Goal: Information Seeking & Learning: Find specific fact

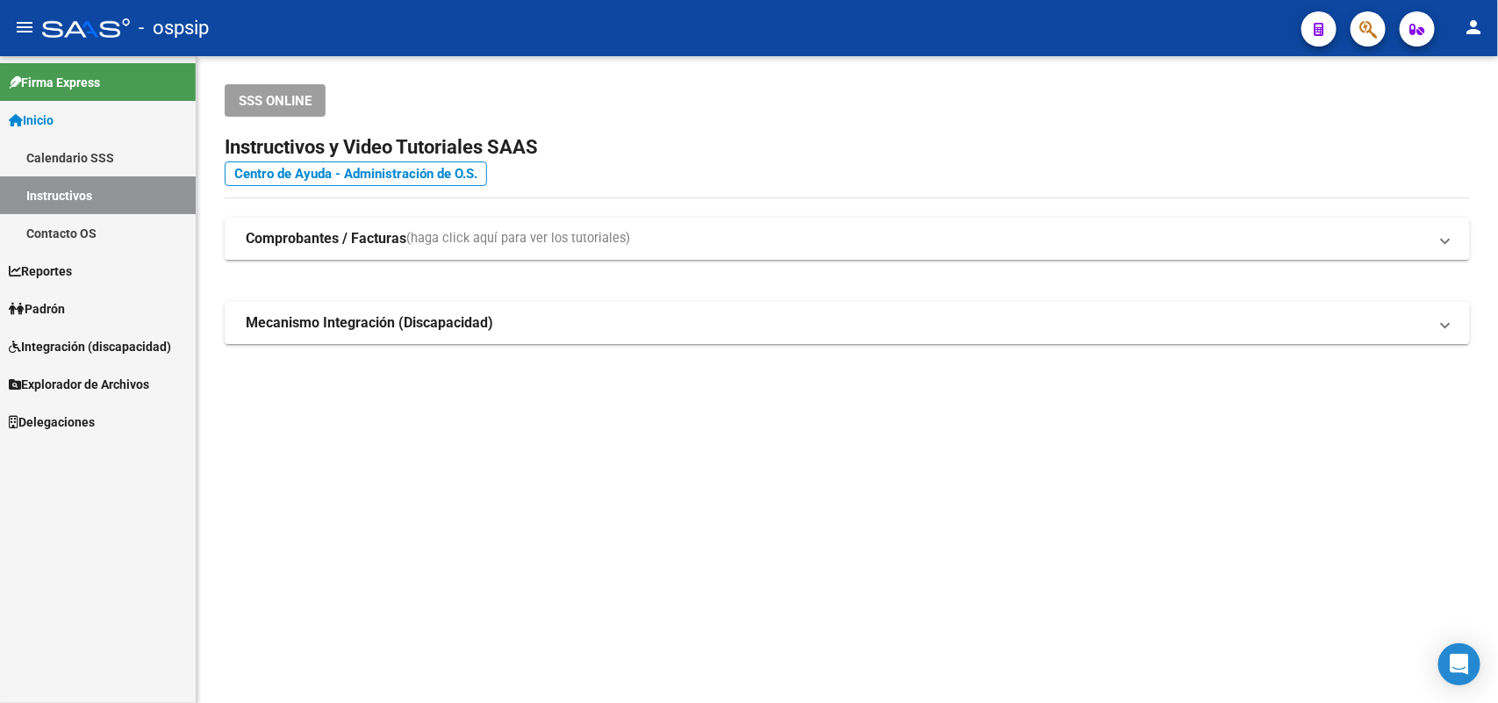
click at [1474, 154] on div "SSS ONLINE Instructivos y Video Tutoriales SAAS Centro de Ayuda - Administració…" at bounding box center [848, 242] width 1302 height 372
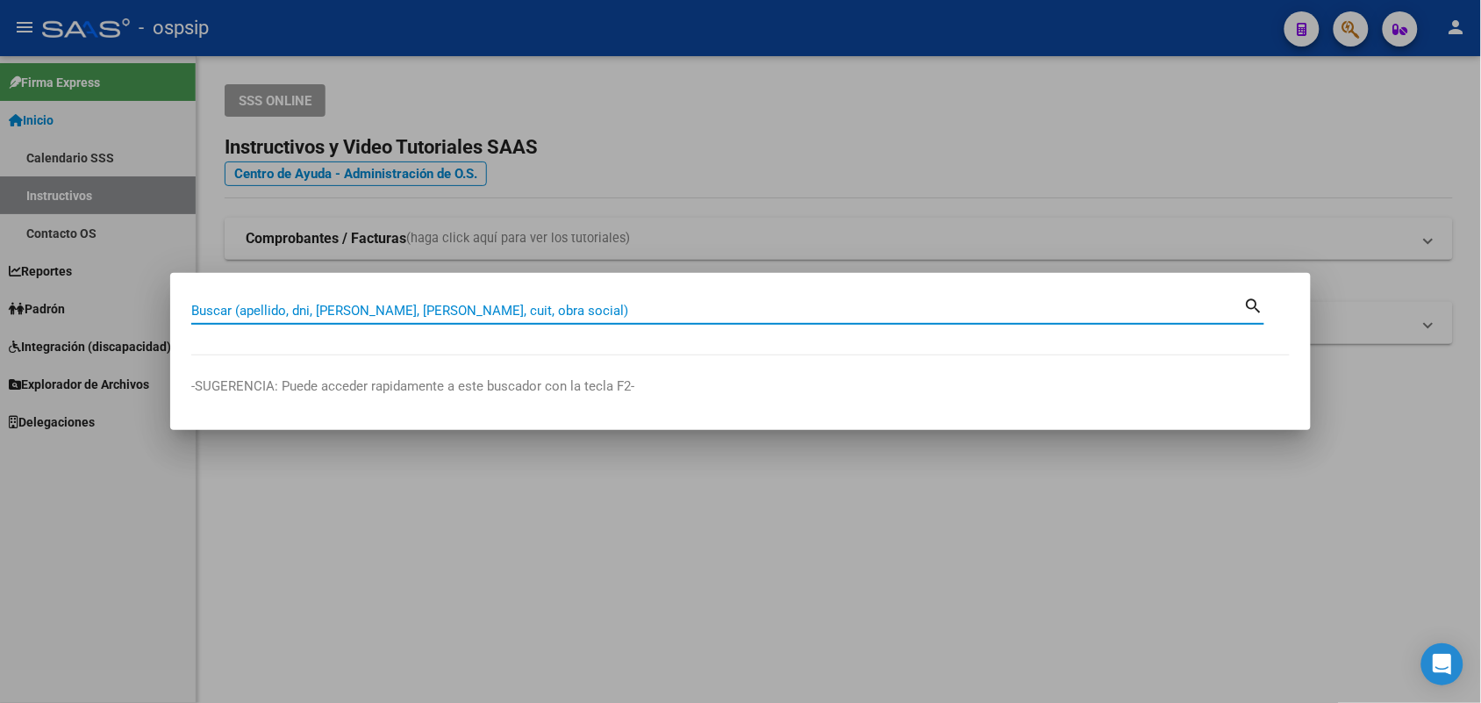
click at [654, 301] on div "Buscar (apellido, dni, [PERSON_NAME], [PERSON_NAME], cuit, obra social)" at bounding box center [717, 311] width 1053 height 26
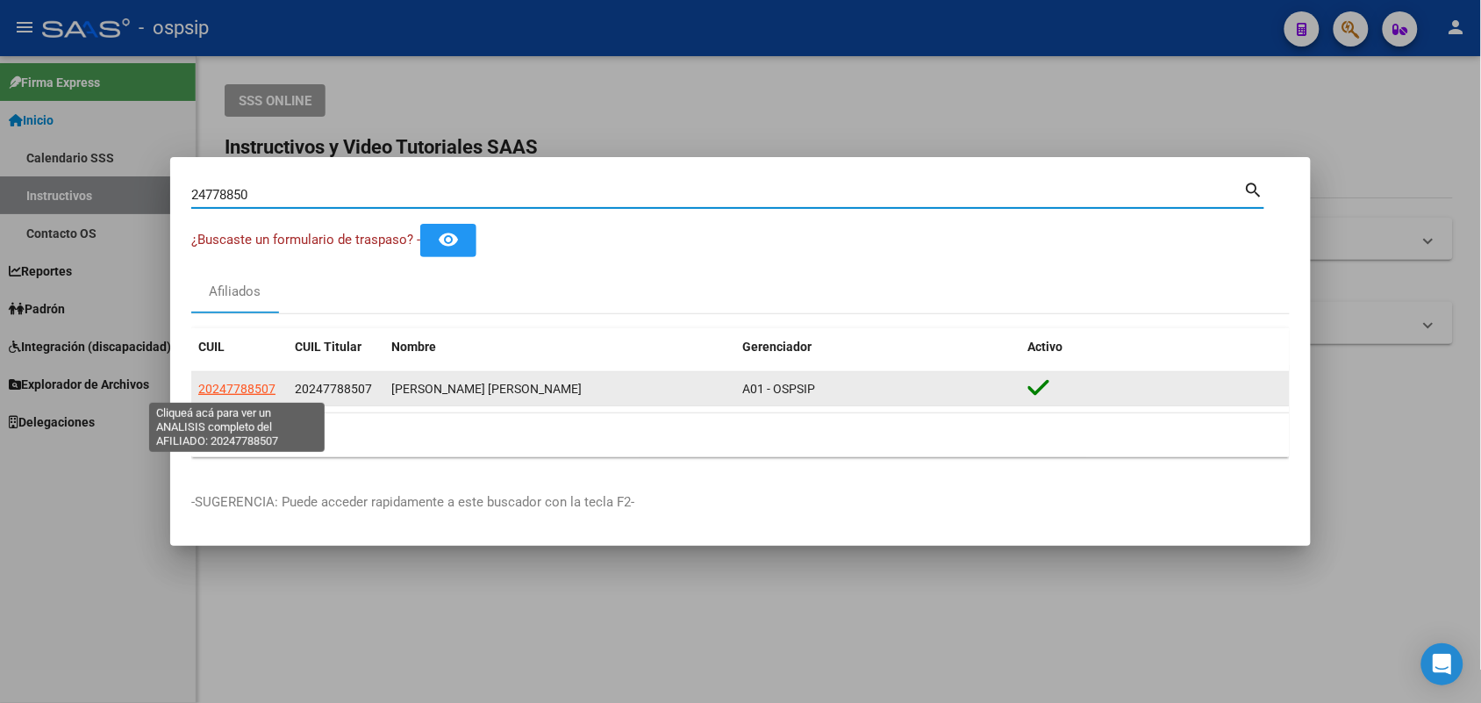
click at [262, 393] on span "20247788507" at bounding box center [236, 389] width 77 height 14
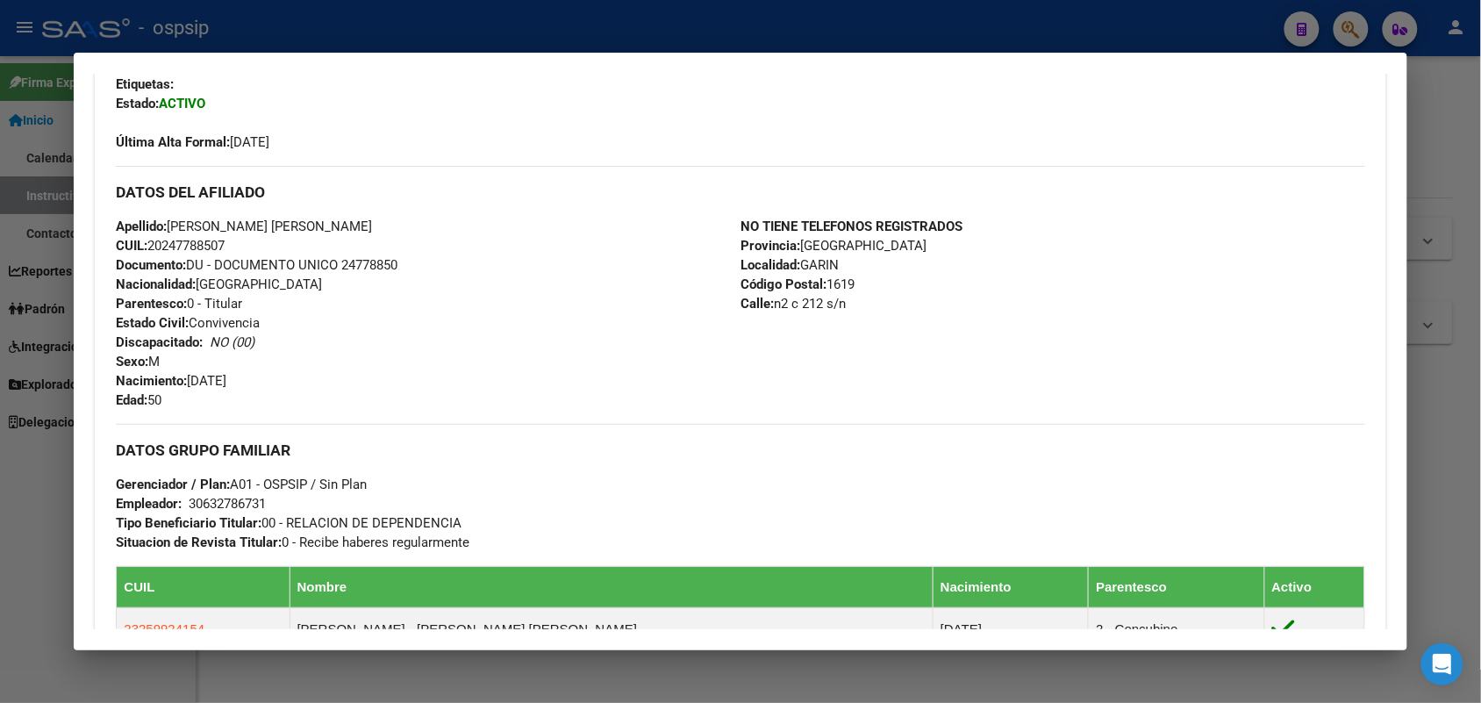
scroll to position [439, 0]
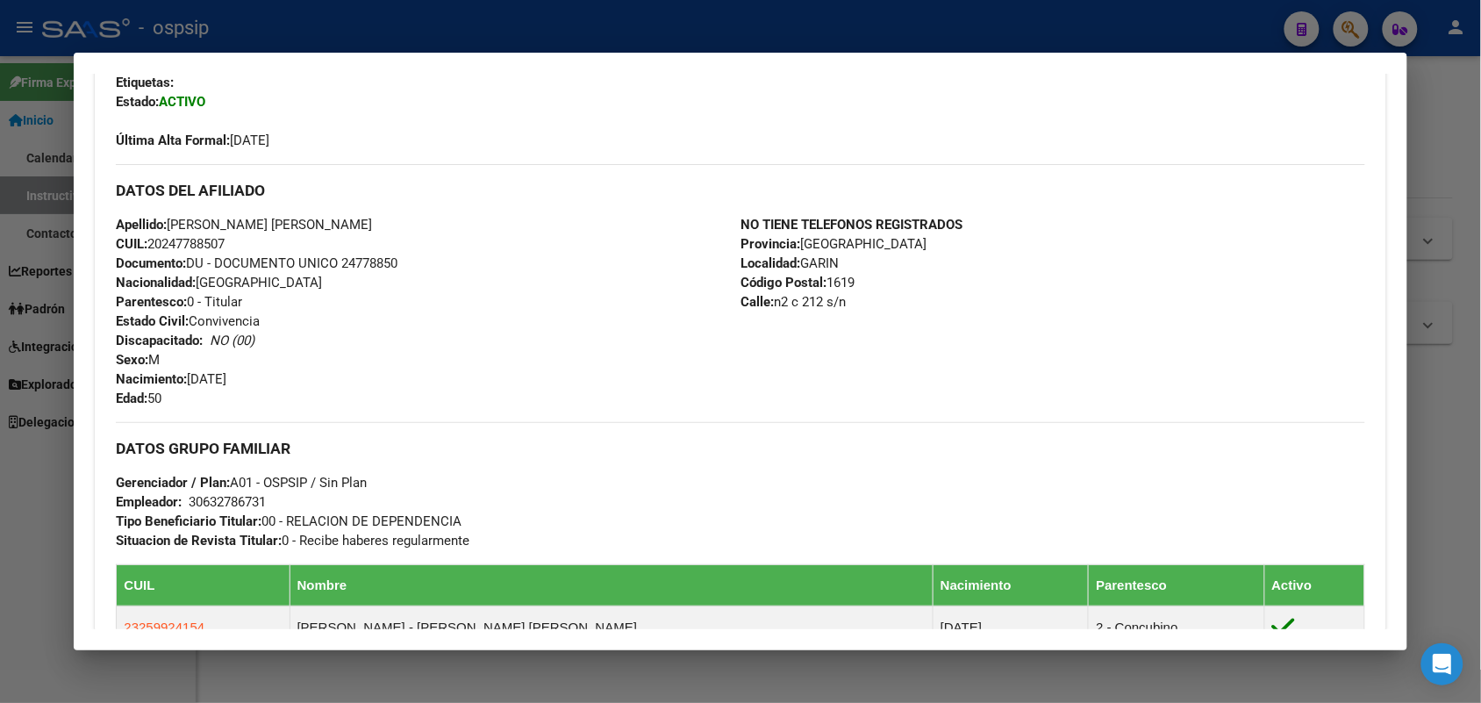
click at [339, 264] on span "Documento: DU - DOCUMENTO UNICO 24778850" at bounding box center [257, 263] width 282 height 16
copy span "24778850"
click at [0, 282] on div at bounding box center [740, 351] width 1481 height 703
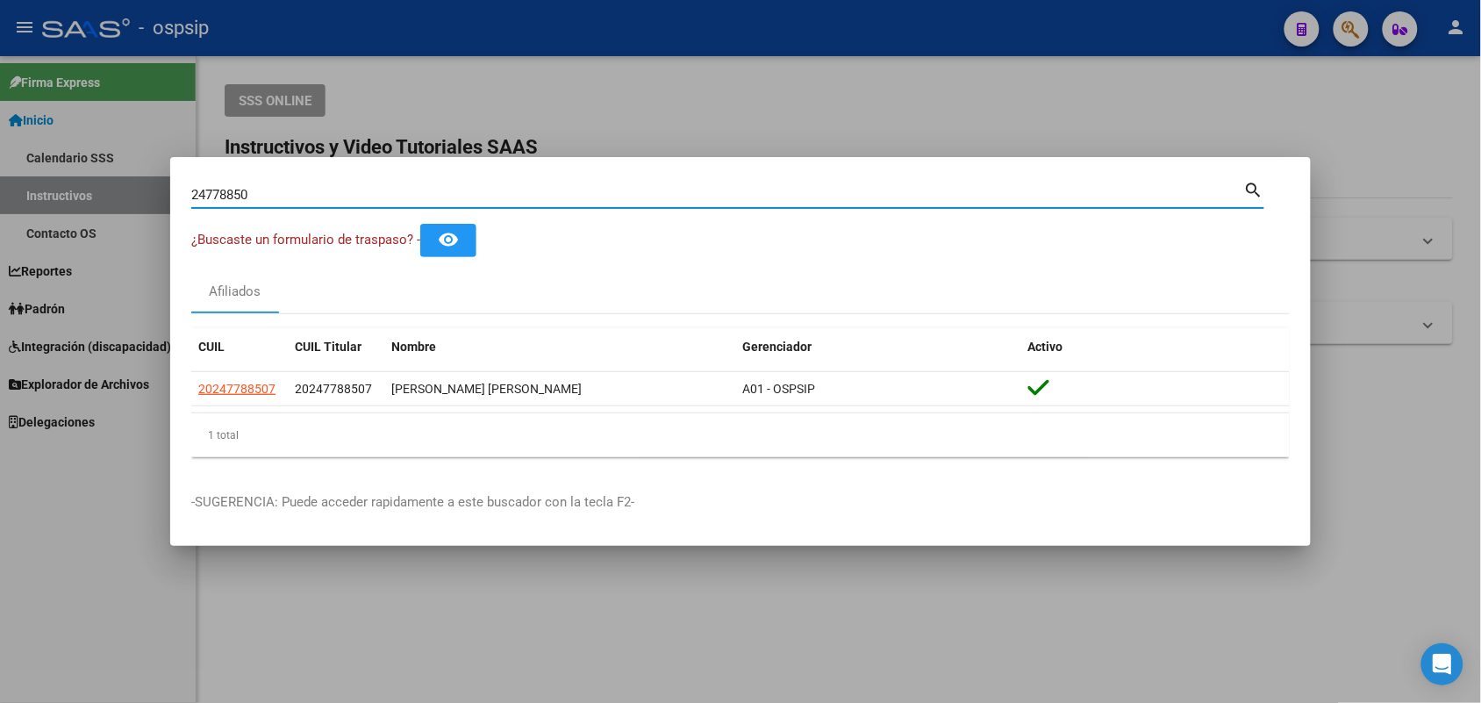
click at [366, 190] on input "24778850" at bounding box center [717, 195] width 1053 height 16
type input "14767081"
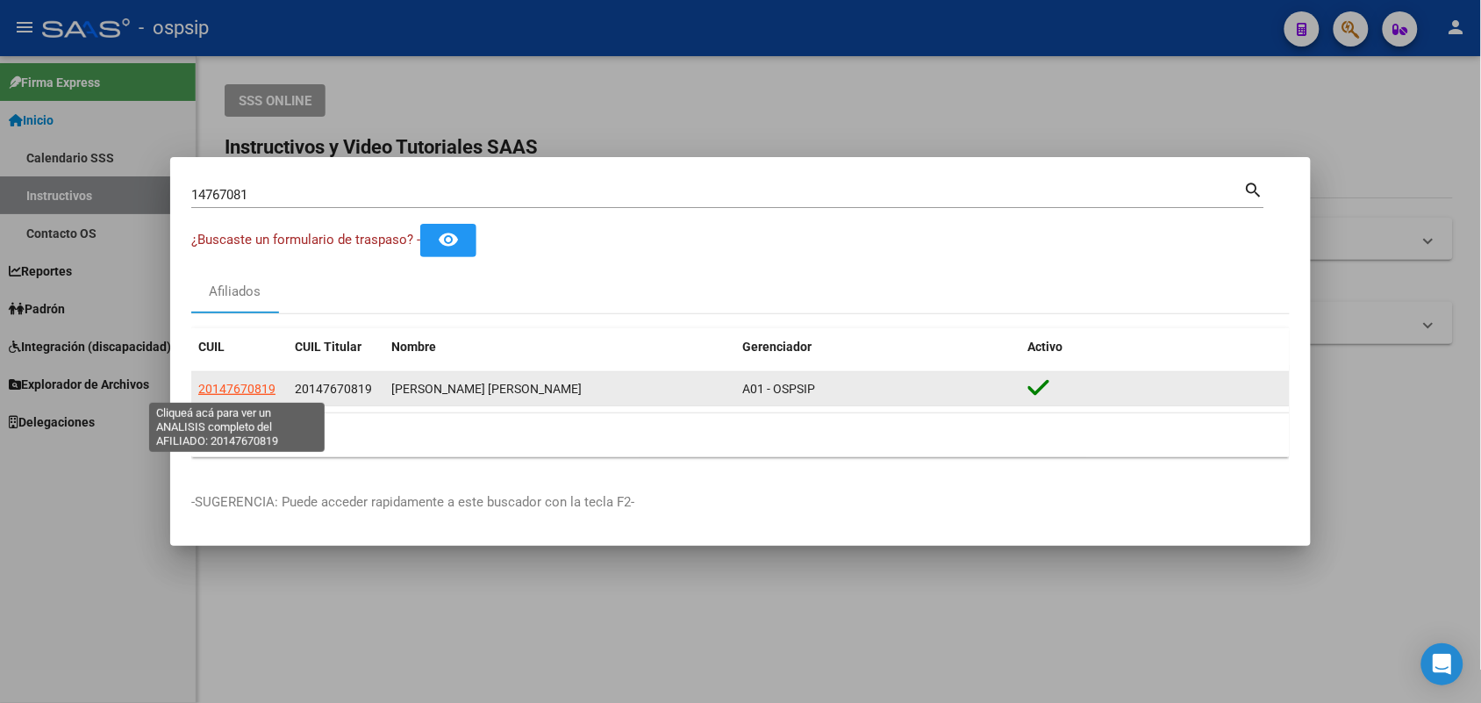
click at [253, 384] on span "20147670819" at bounding box center [236, 389] width 77 height 14
type textarea "20147670819"
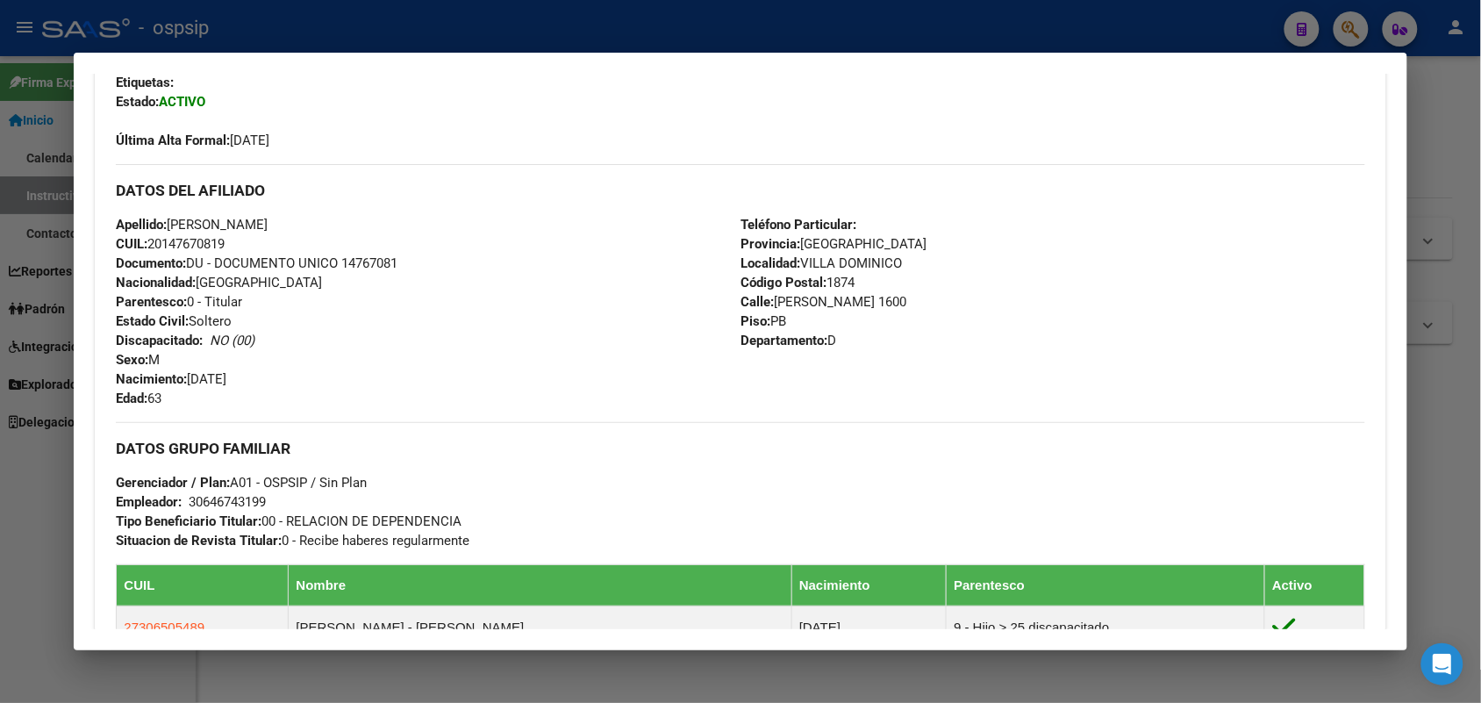
click at [355, 264] on span "Documento: DU - DOCUMENTO UNICO 14767081" at bounding box center [257, 263] width 282 height 16
copy span "14767081"
drag, startPoint x: 707, startPoint y: 408, endPoint x: 549, endPoint y: 398, distance: 158.3
click at [549, 398] on div "Apellido: [PERSON_NAME]: 20147670819 Documento: DU - DOCUMENTO UNICO 14767081 N…" at bounding box center [428, 311] width 625 height 193
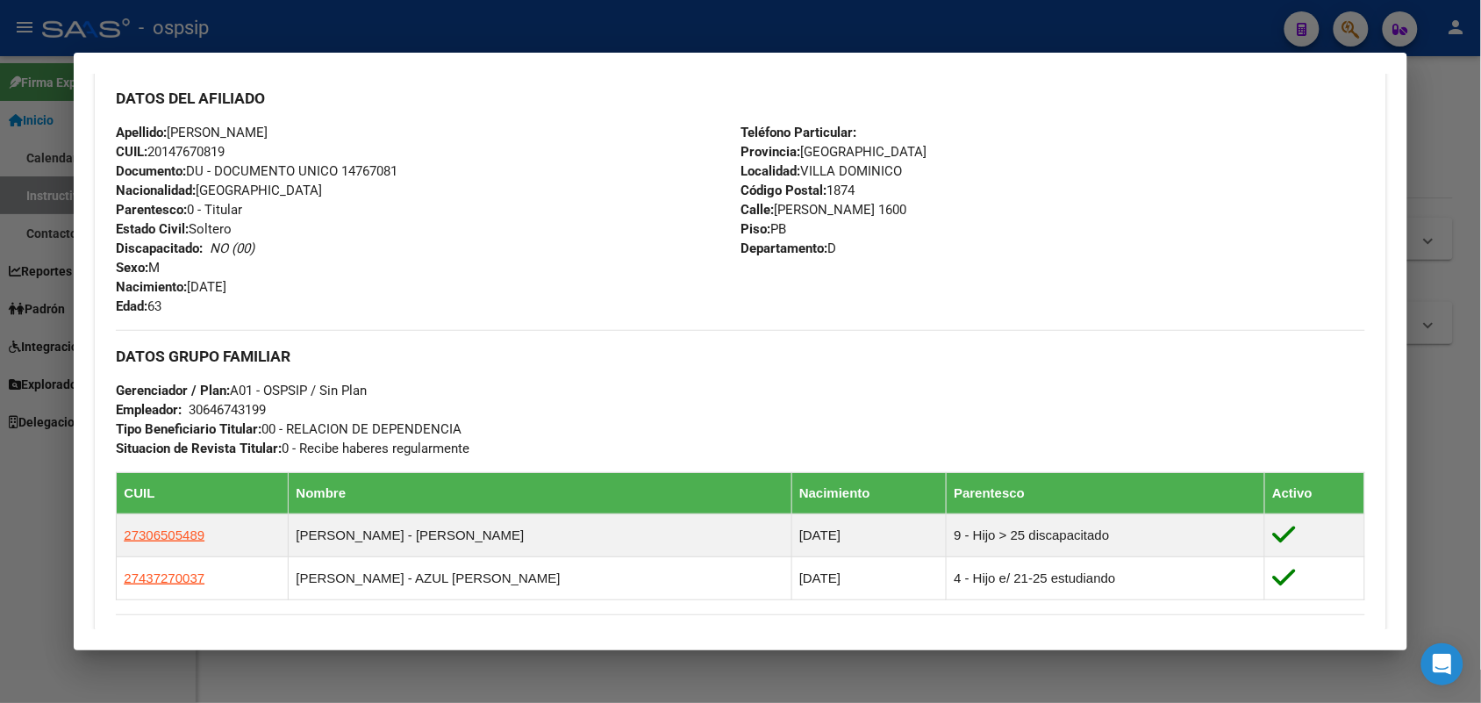
scroll to position [349, 0]
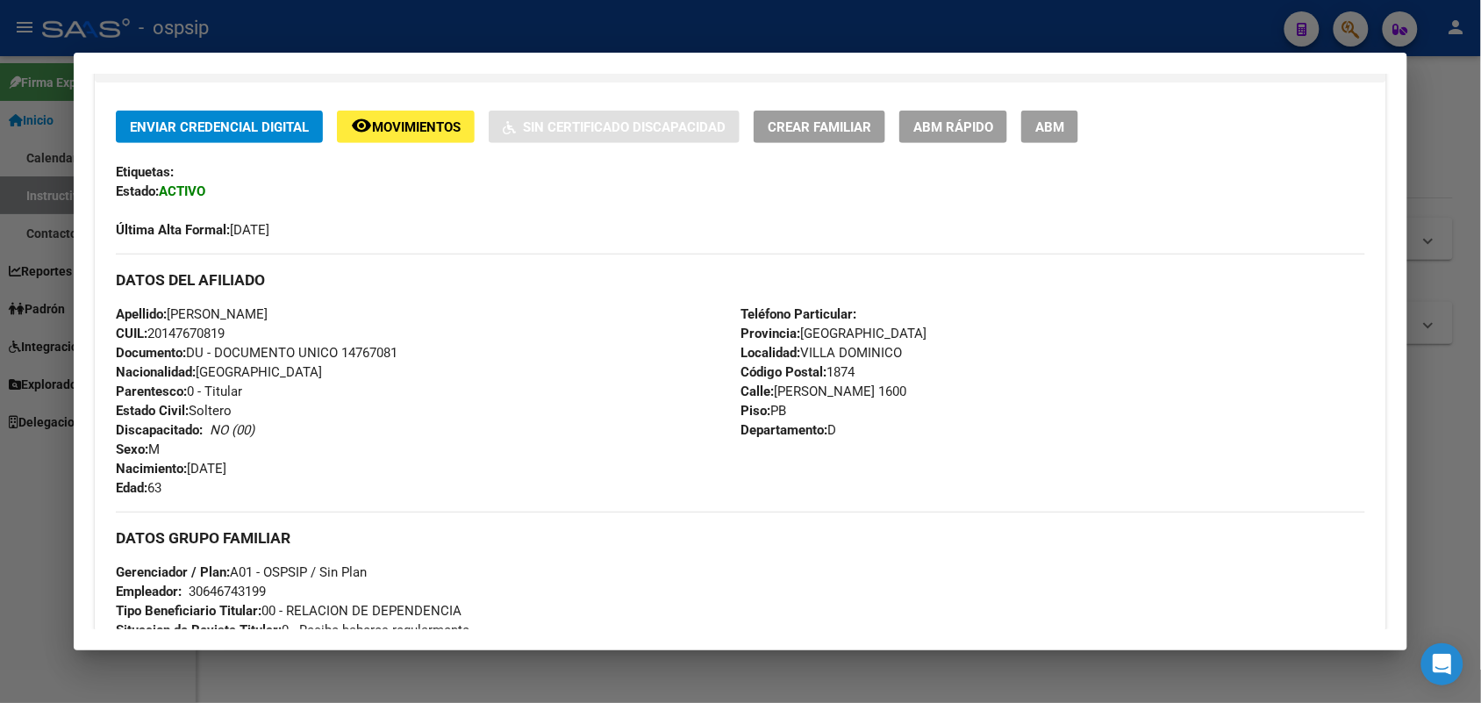
click at [362, 348] on span "Documento: DU - DOCUMENTO UNICO 14767081" at bounding box center [257, 353] width 282 height 16
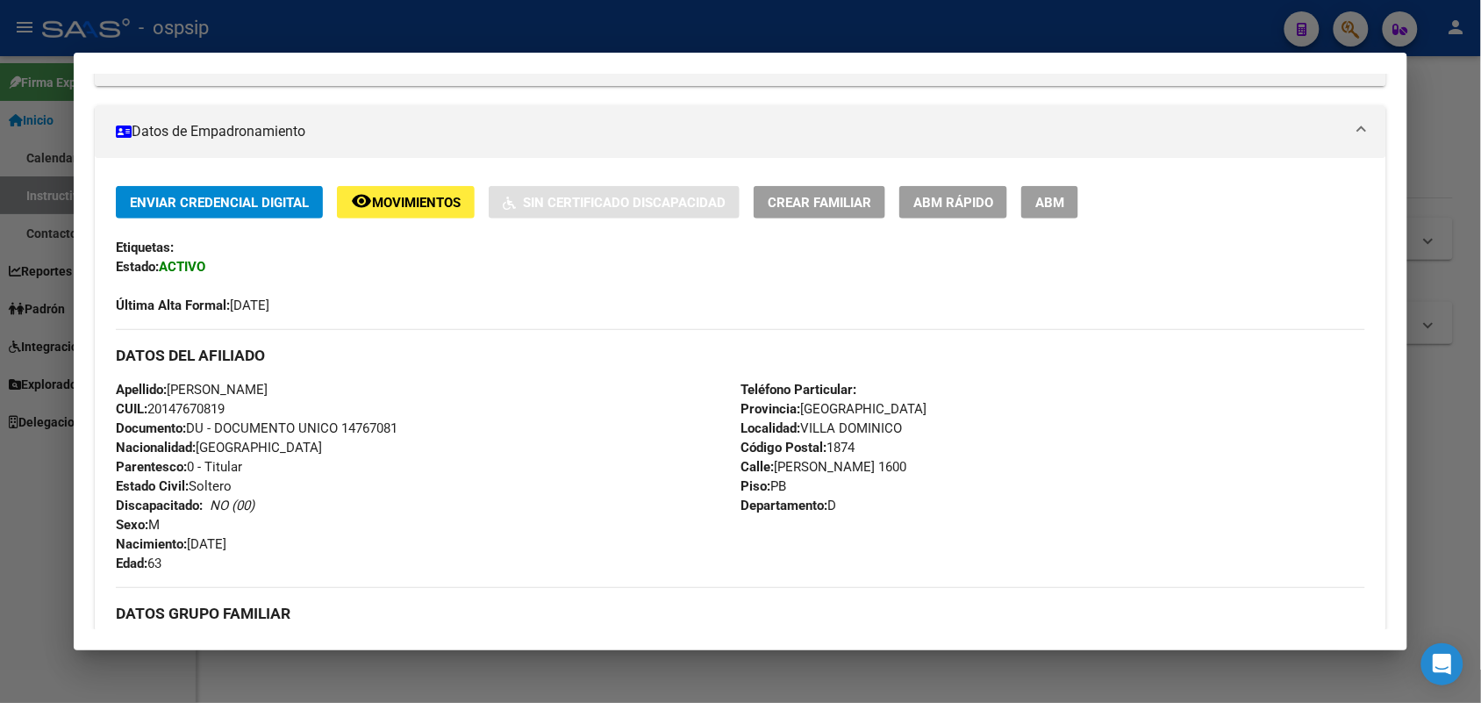
scroll to position [240, 0]
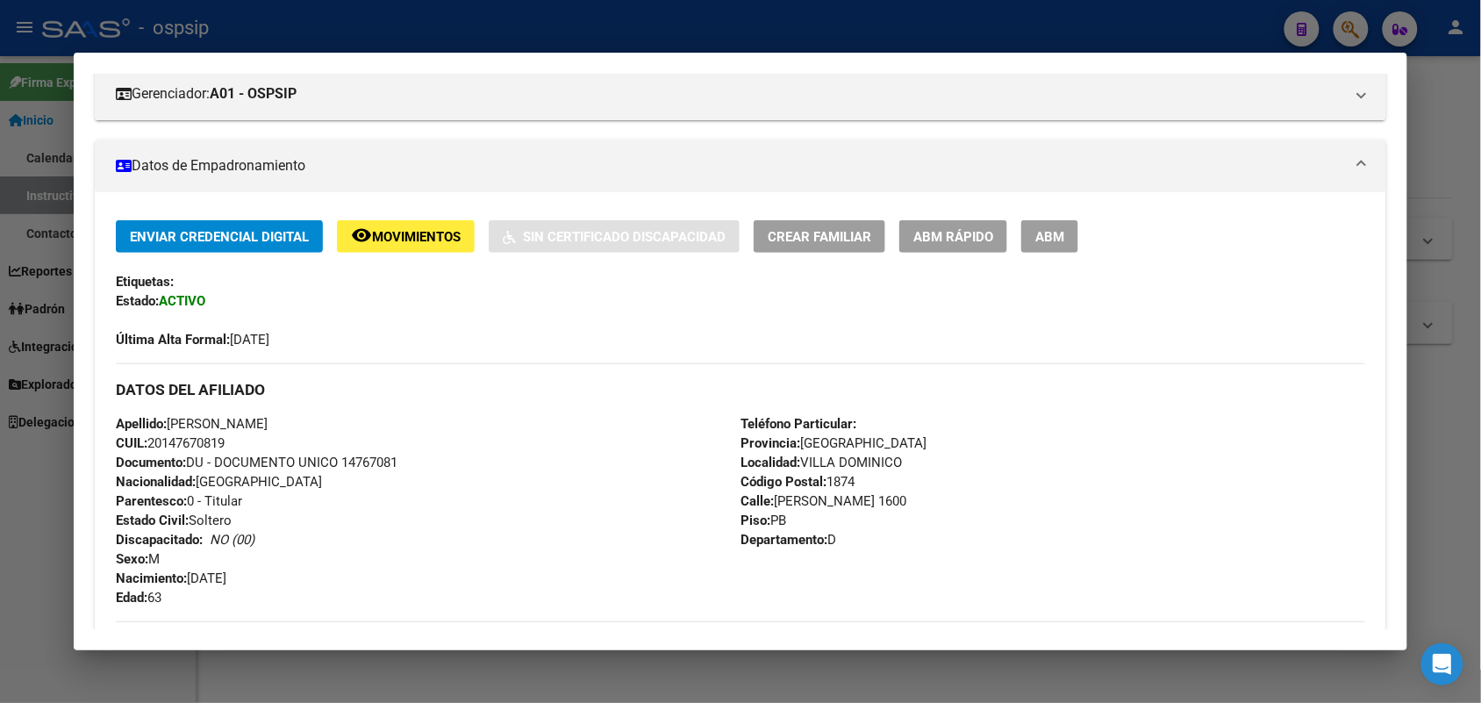
drag, startPoint x: 362, startPoint y: 348, endPoint x: 352, endPoint y: 458, distance: 111.1
copy span "14767081"
drag, startPoint x: 0, startPoint y: 397, endPoint x: 0, endPoint y: 414, distance: 17.6
click at [0, 415] on div at bounding box center [740, 351] width 1481 height 703
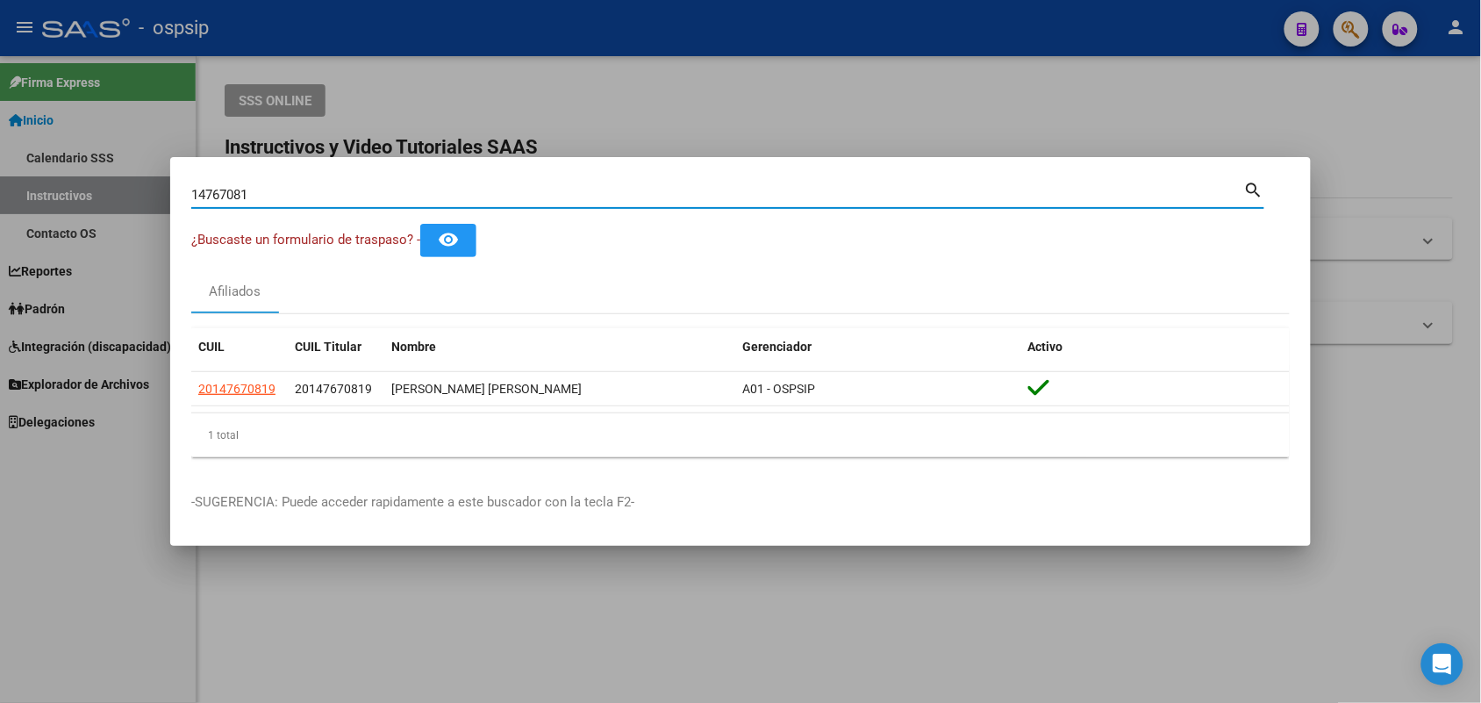
click at [288, 197] on input "14767081" at bounding box center [717, 195] width 1053 height 16
type input "23632977"
click at [262, 392] on span "27236329777" at bounding box center [236, 389] width 77 height 14
type textarea "27236329777"
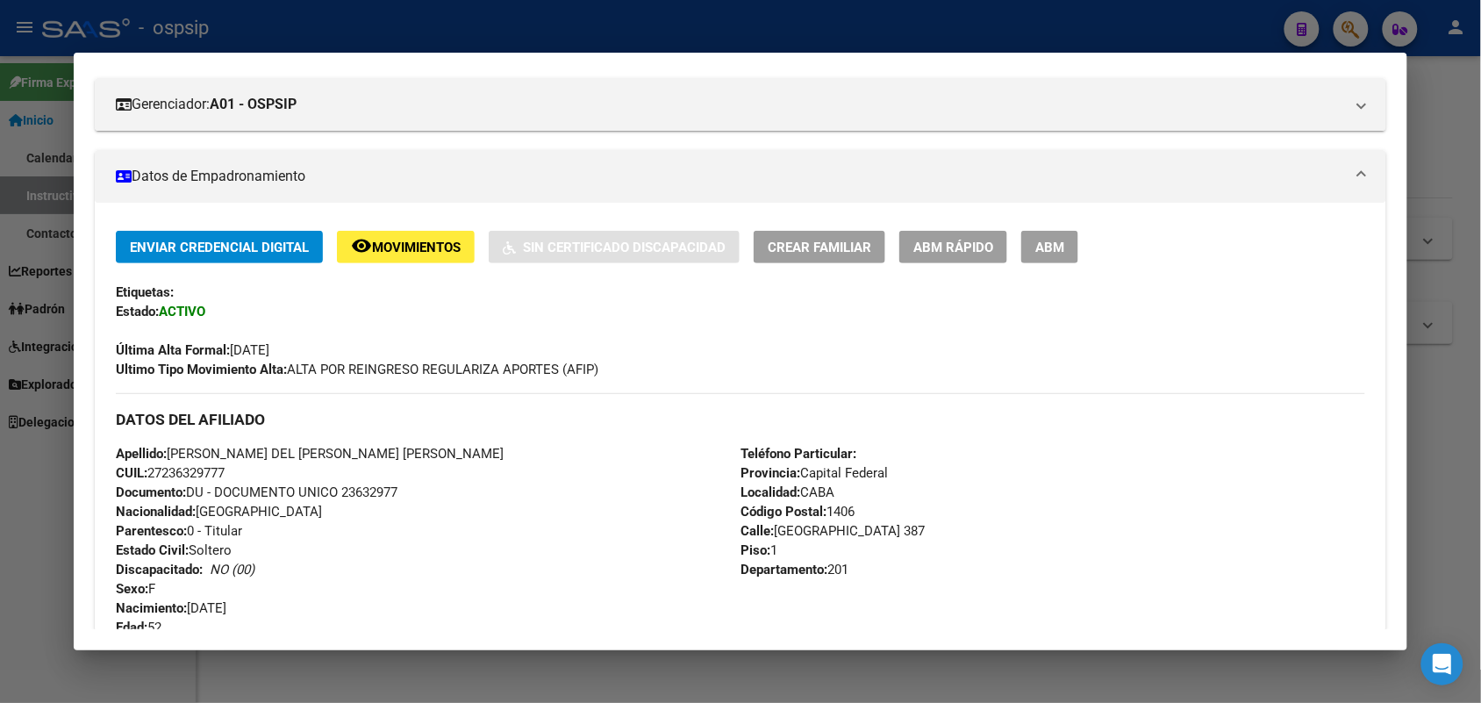
scroll to position [439, 0]
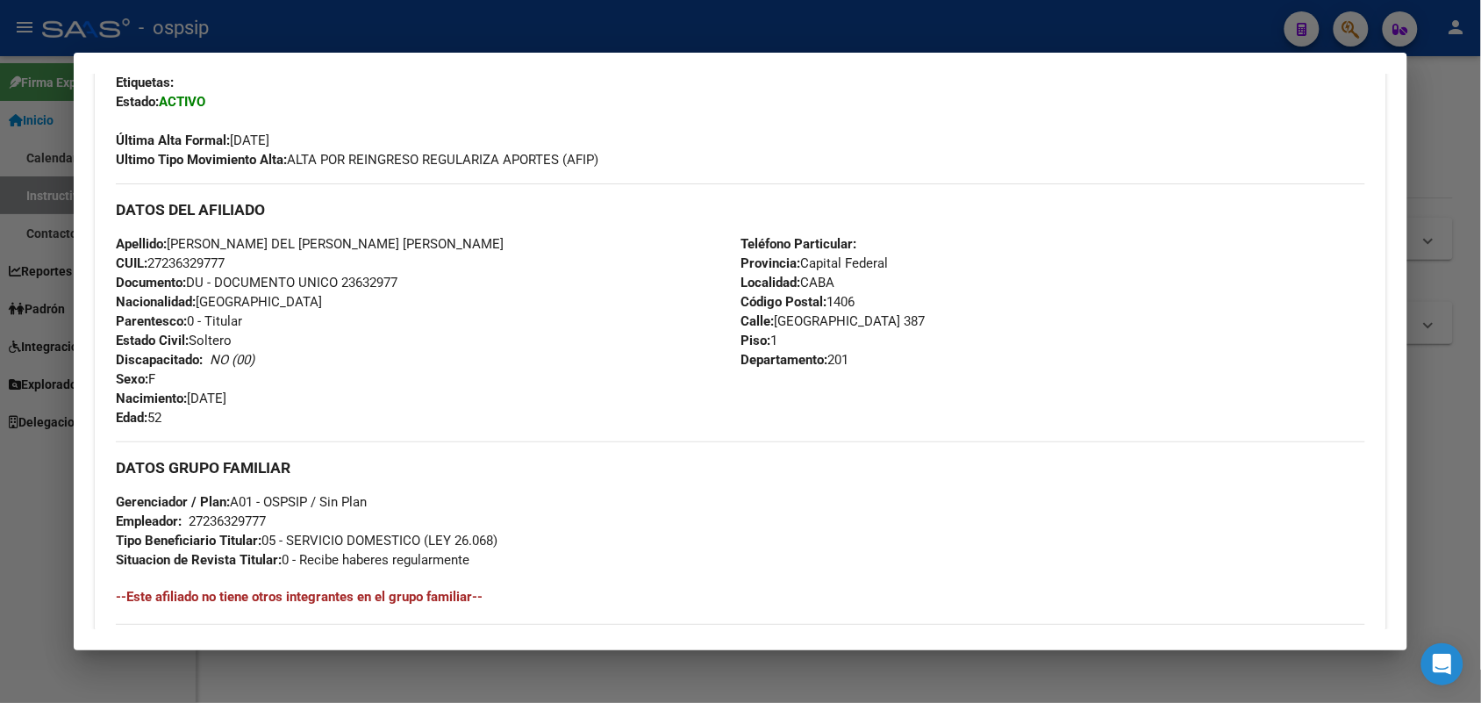
click at [341, 288] on span "Documento: DU - DOCUMENTO UNICO 23632977" at bounding box center [257, 283] width 282 height 16
copy span "23632977"
drag, startPoint x: 16, startPoint y: 343, endPoint x: 5, endPoint y: 360, distance: 19.7
click at [0, 358] on div at bounding box center [740, 351] width 1481 height 703
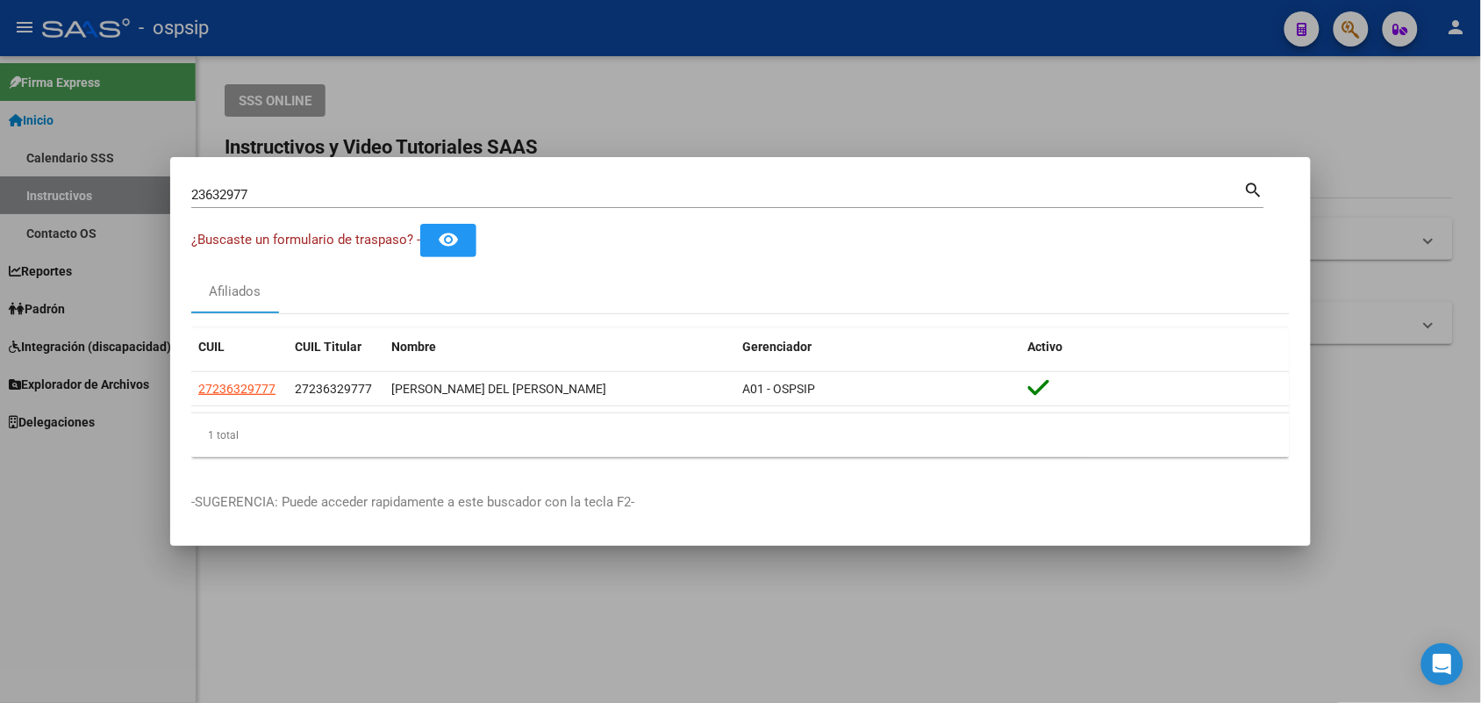
click at [332, 196] on input "23632977" at bounding box center [717, 195] width 1053 height 16
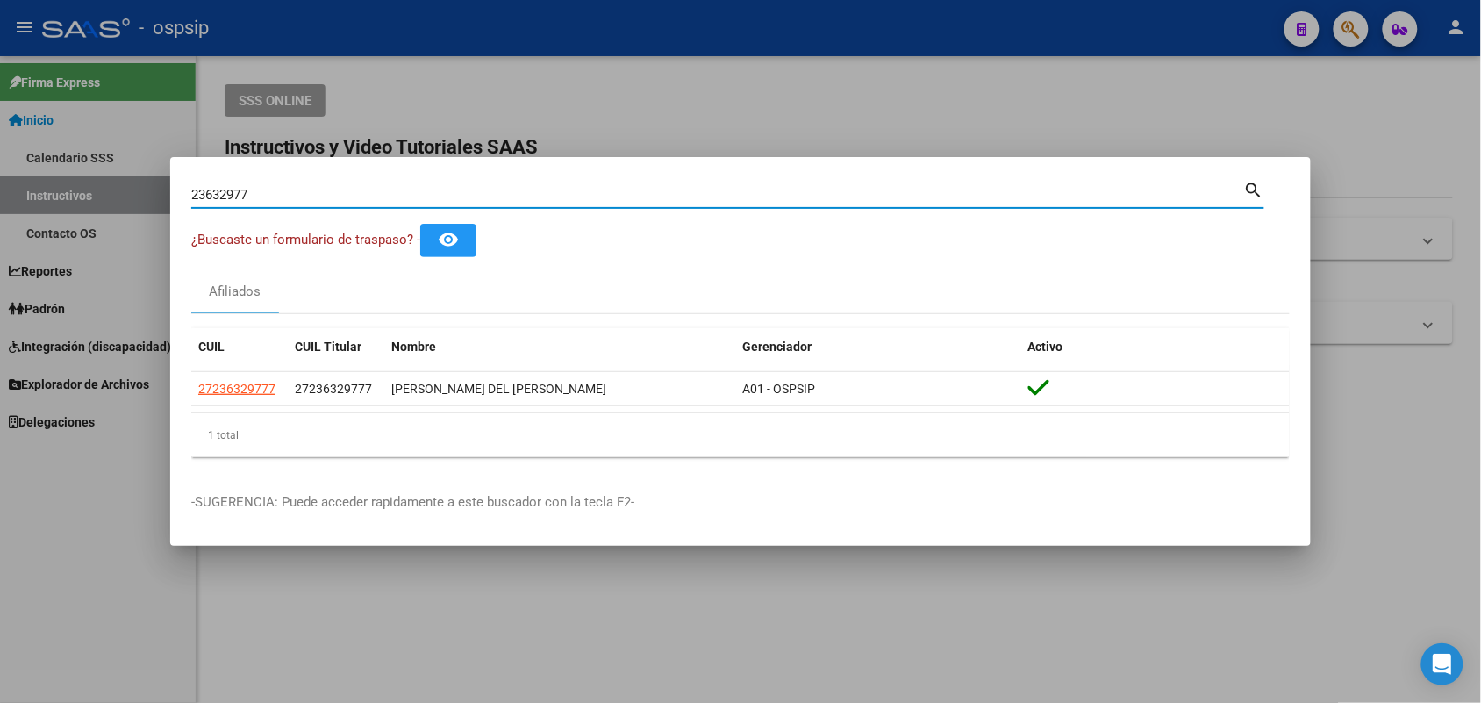
click at [332, 196] on input "23632977" at bounding box center [717, 195] width 1053 height 16
paste input "94146242"
type input "94146242"
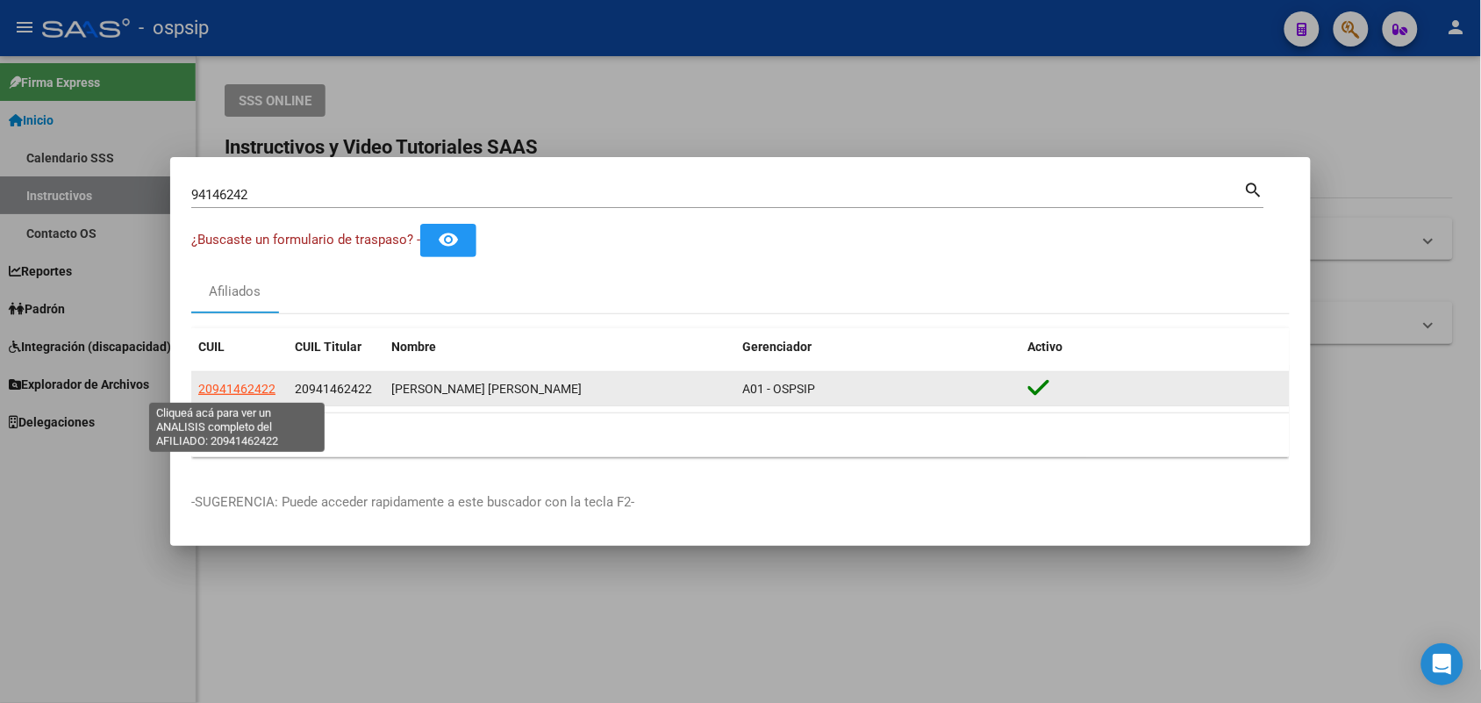
click at [229, 387] on span "20941462422" at bounding box center [236, 389] width 77 height 14
type textarea "20941462422"
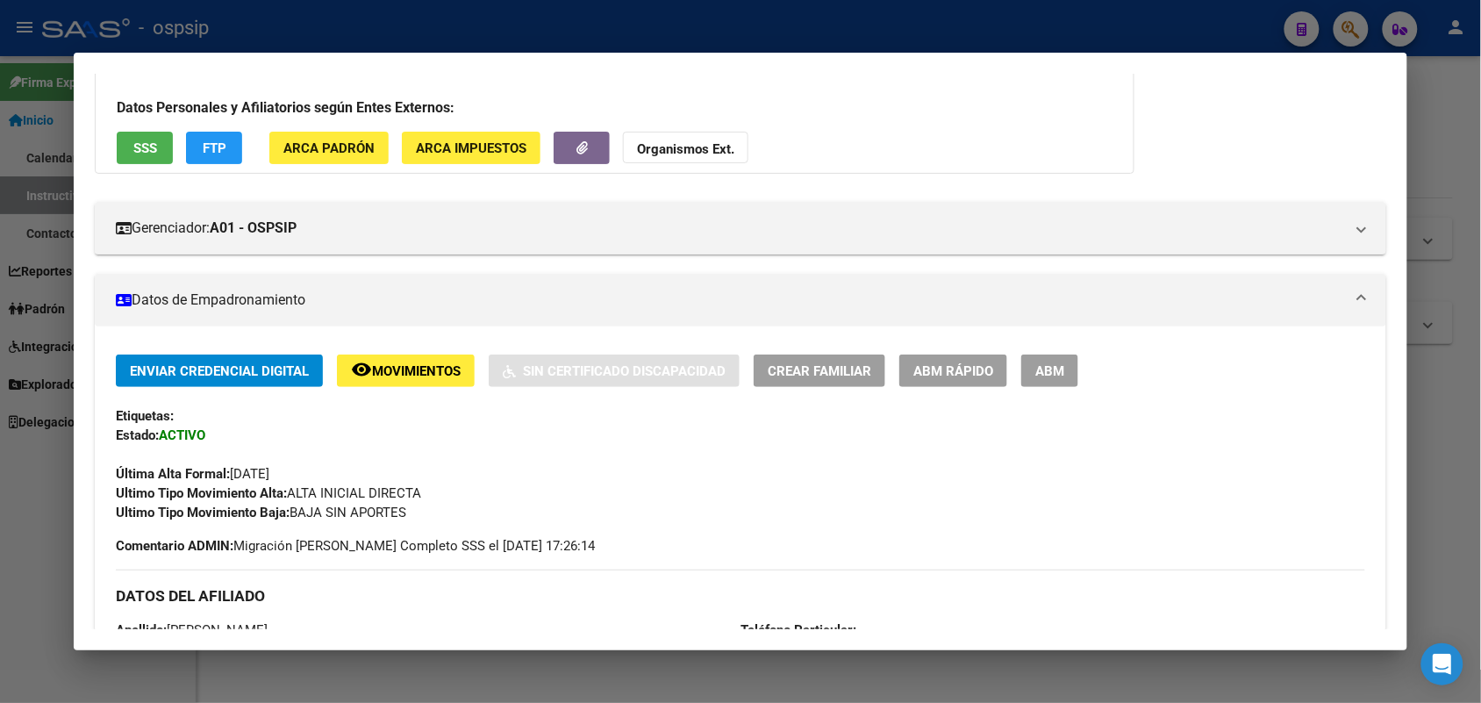
scroll to position [219, 0]
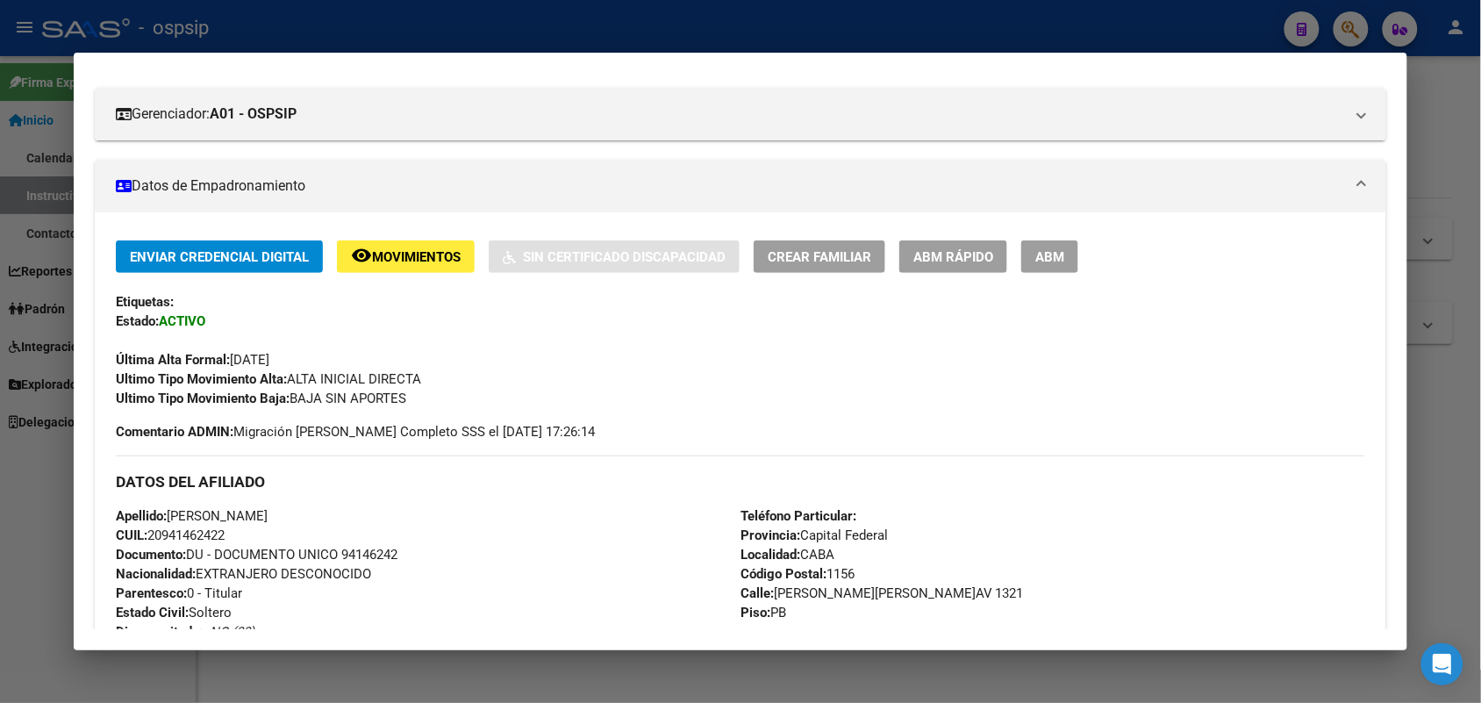
click at [352, 549] on span "Documento: DU - DOCUMENTO UNICO 94146242" at bounding box center [257, 555] width 282 height 16
click at [352, 547] on span "Documento: DU - DOCUMENTO UNICO 94146242" at bounding box center [257, 555] width 282 height 16
copy span "94146242"
click at [0, 540] on div at bounding box center [740, 351] width 1481 height 703
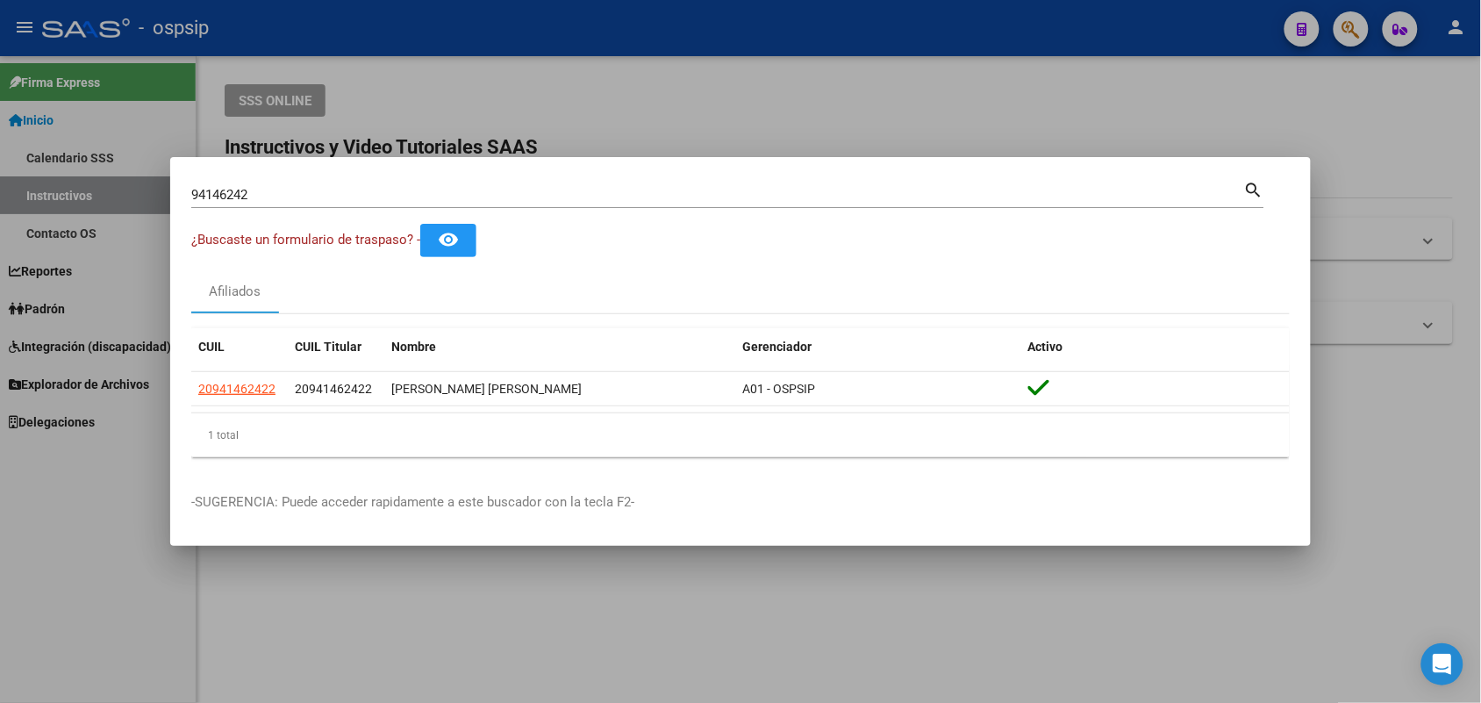
click at [283, 200] on input "94146242" at bounding box center [717, 195] width 1053 height 16
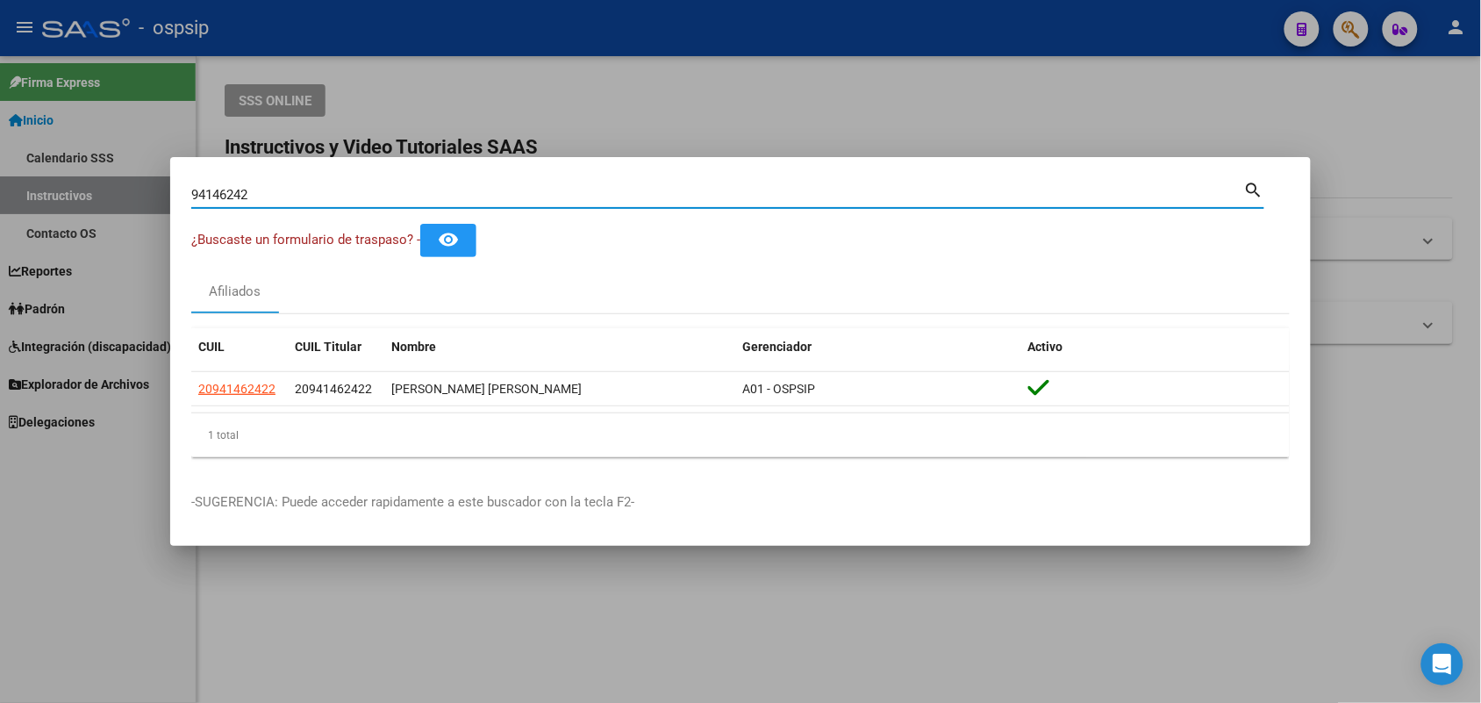
click at [283, 200] on input "94146242" at bounding box center [717, 195] width 1053 height 16
paste input "52458139"
type input "52458139"
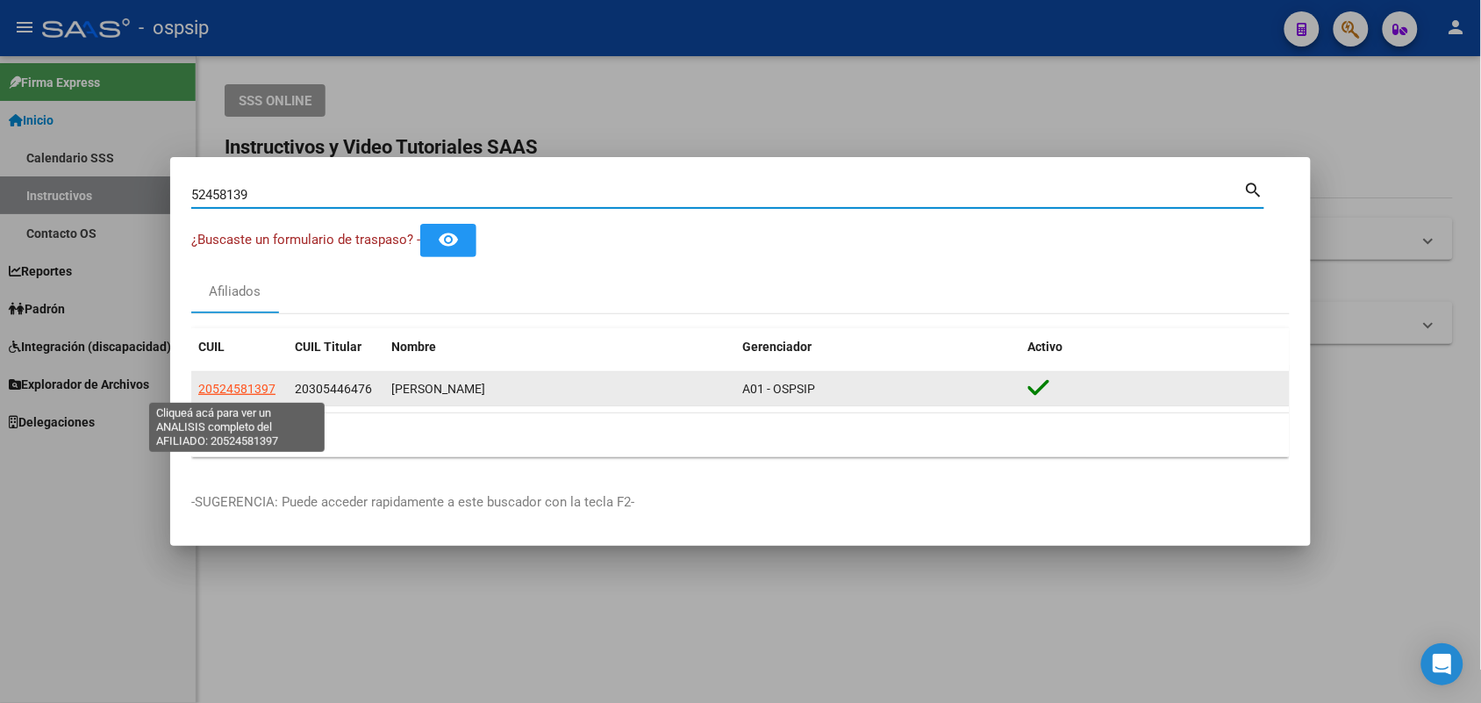
click at [231, 386] on span "20524581397" at bounding box center [236, 389] width 77 height 14
type textarea "20524581397"
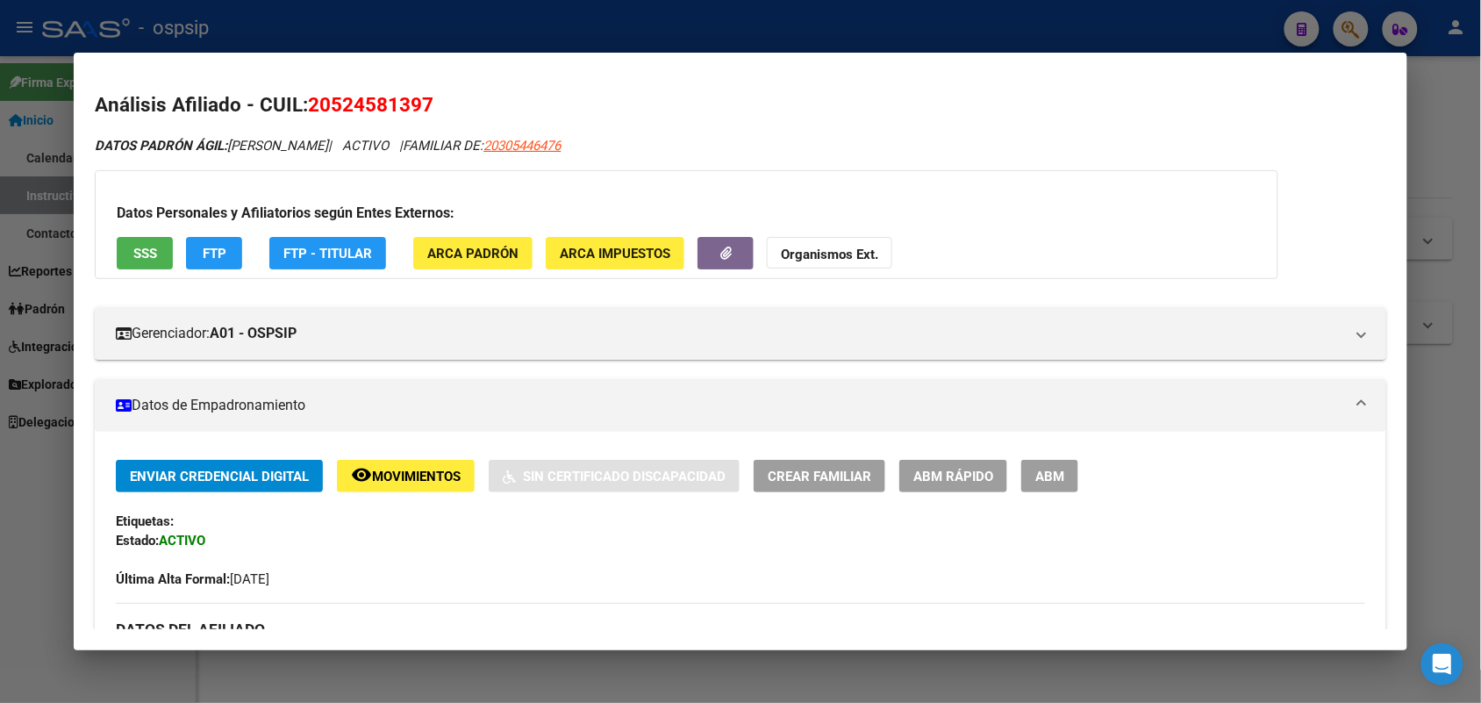
scroll to position [439, 0]
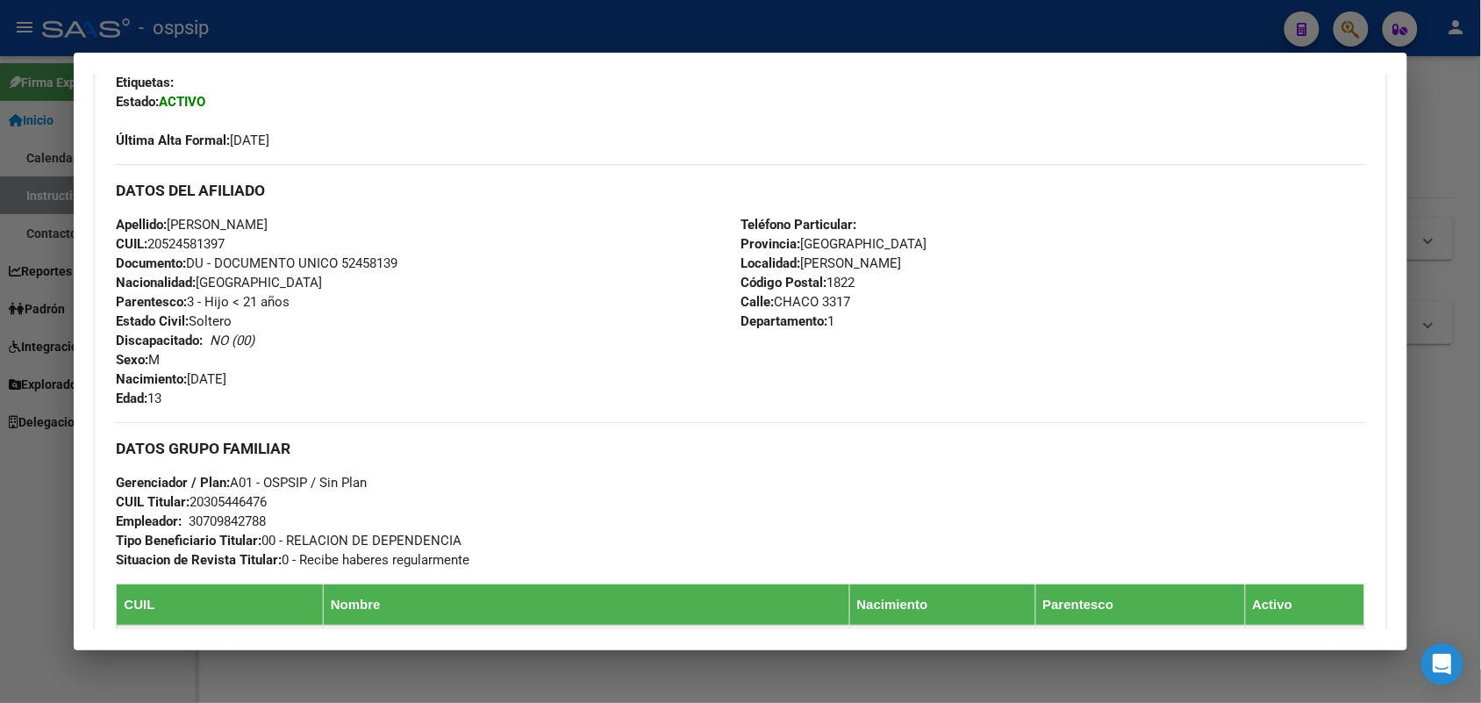
click at [355, 259] on span "Documento: DU - DOCUMENTO UNICO 52458139" at bounding box center [257, 263] width 282 height 16
copy span "52458139"
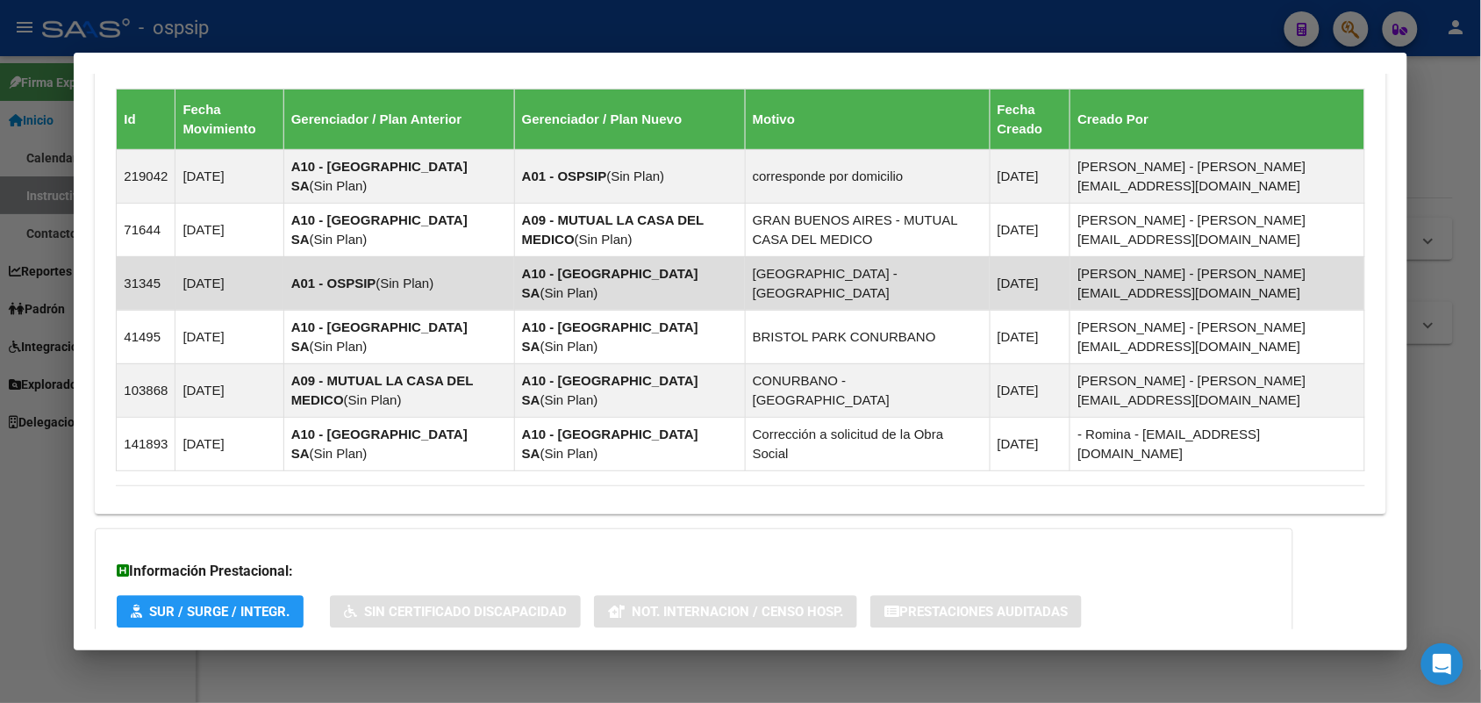
scroll to position [1281, 0]
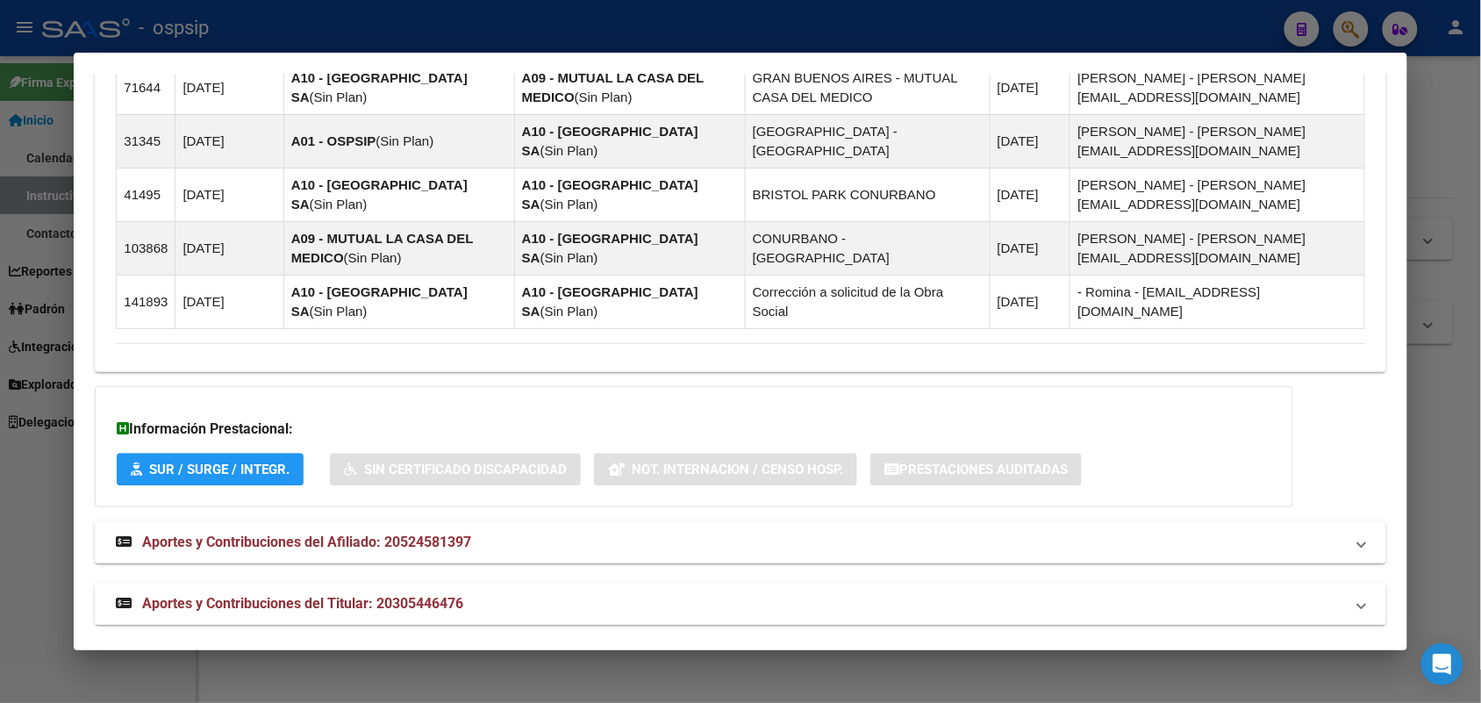
click at [291, 595] on span "Aportes y Contribuciones del Titular: 20305446476" at bounding box center [302, 603] width 321 height 17
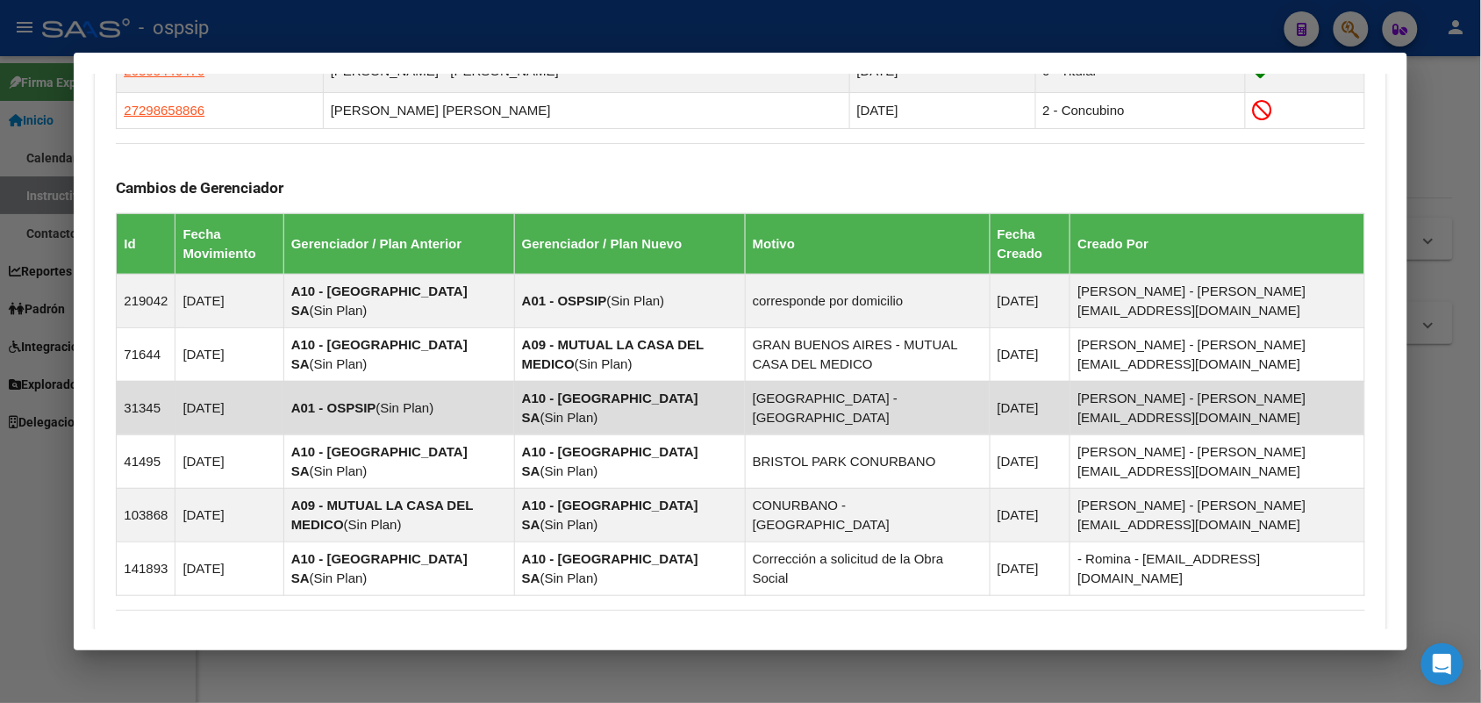
scroll to position [952, 0]
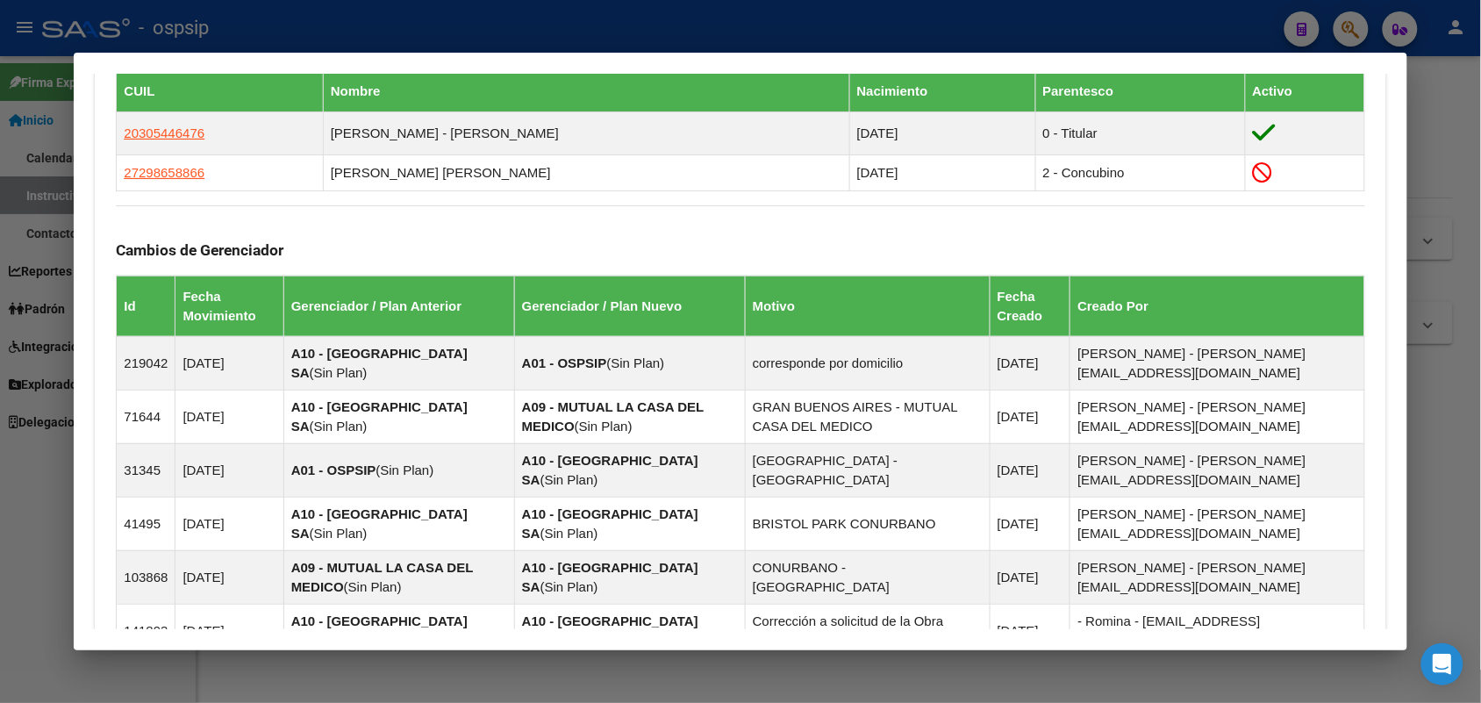
click at [172, 243] on h3 "Cambios de Gerenciador" at bounding box center [740, 249] width 1249 height 19
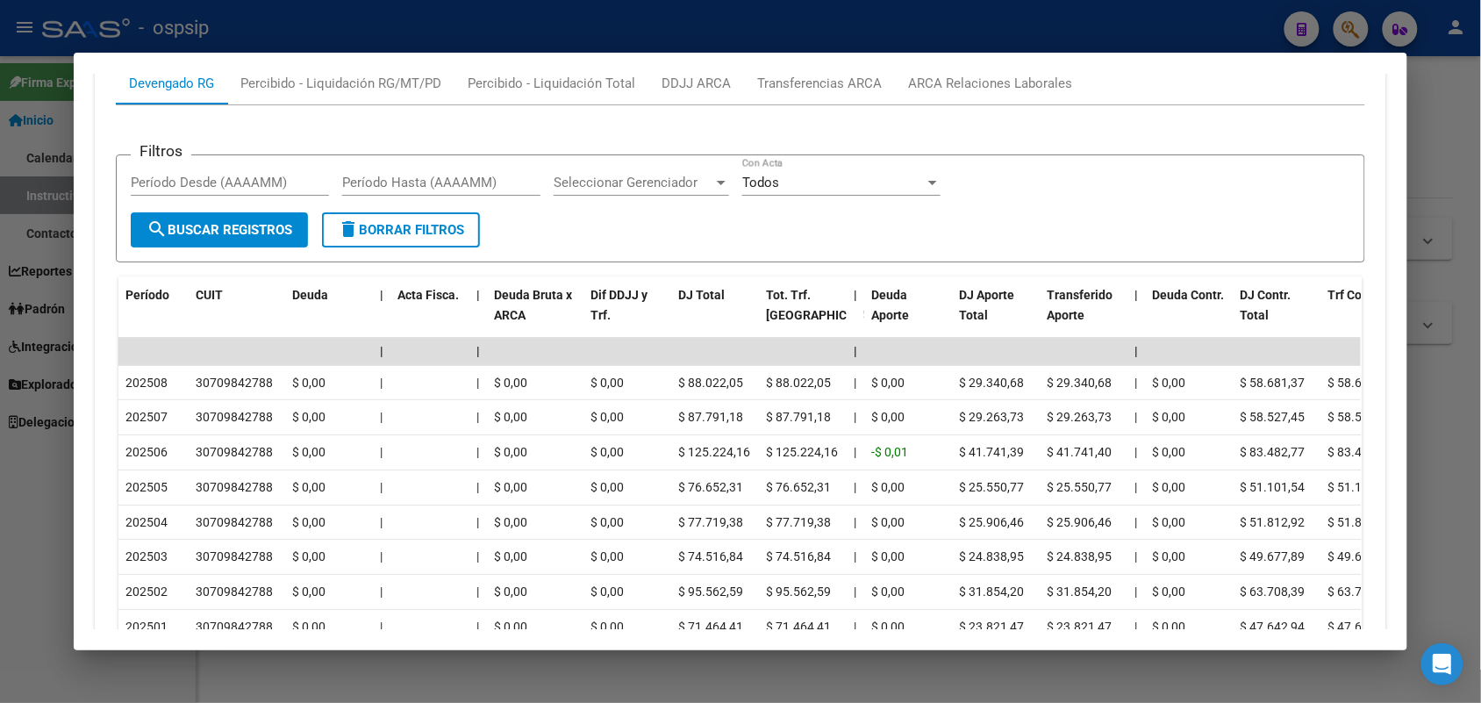
scroll to position [1830, 0]
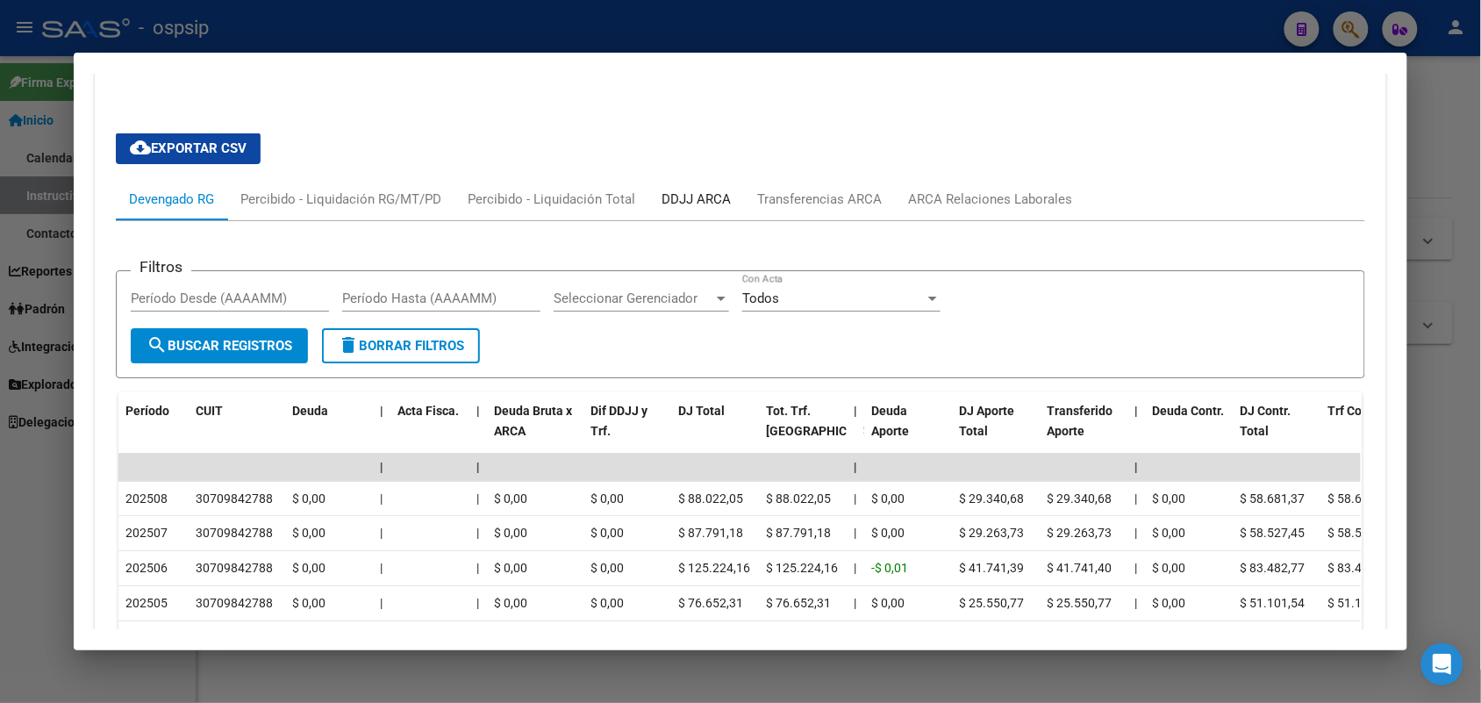
click at [678, 190] on div "DDJJ ARCA" at bounding box center [696, 199] width 69 height 19
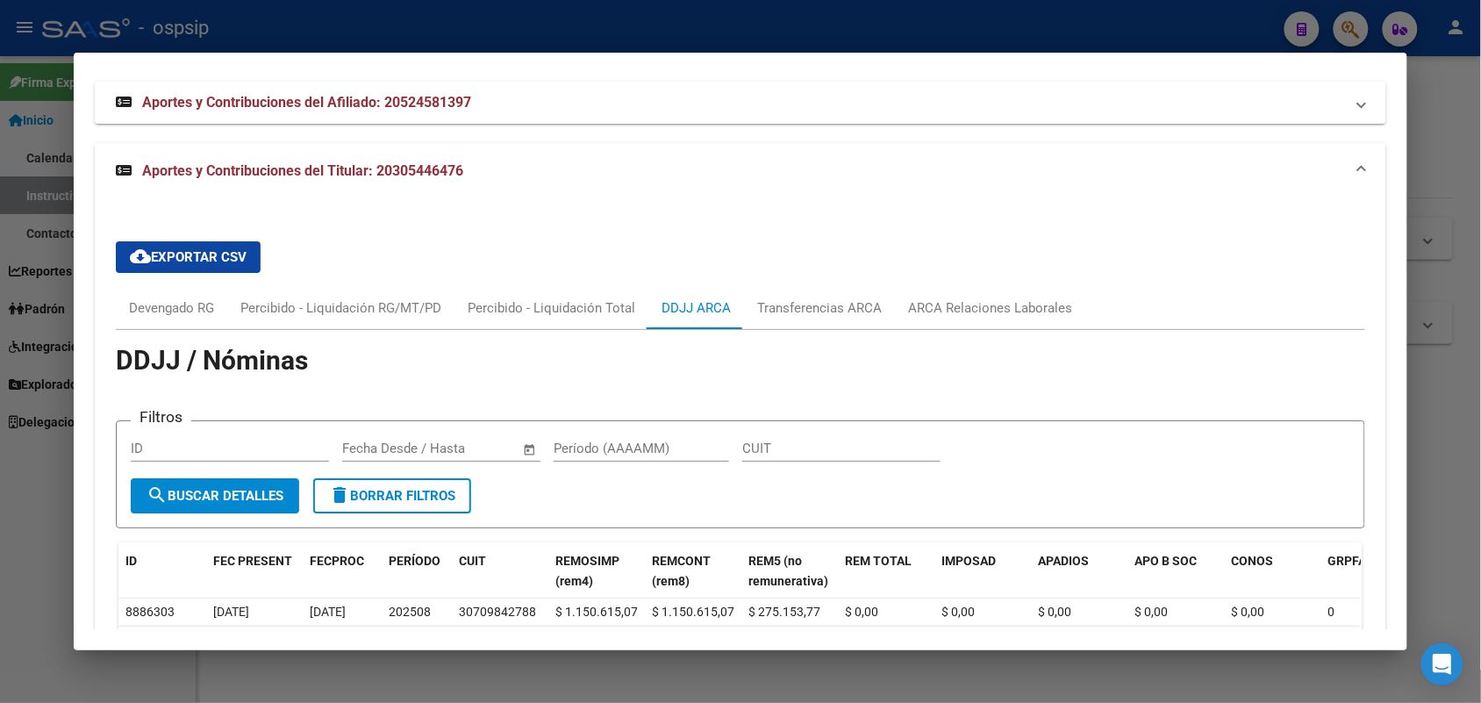
scroll to position [1720, 0]
drag, startPoint x: 406, startPoint y: 560, endPoint x: 231, endPoint y: 568, distance: 175.7
click at [231, 568] on datatable-header-cell "FEC PRESENT" at bounding box center [254, 572] width 97 height 58
click at [0, 341] on div at bounding box center [740, 351] width 1481 height 703
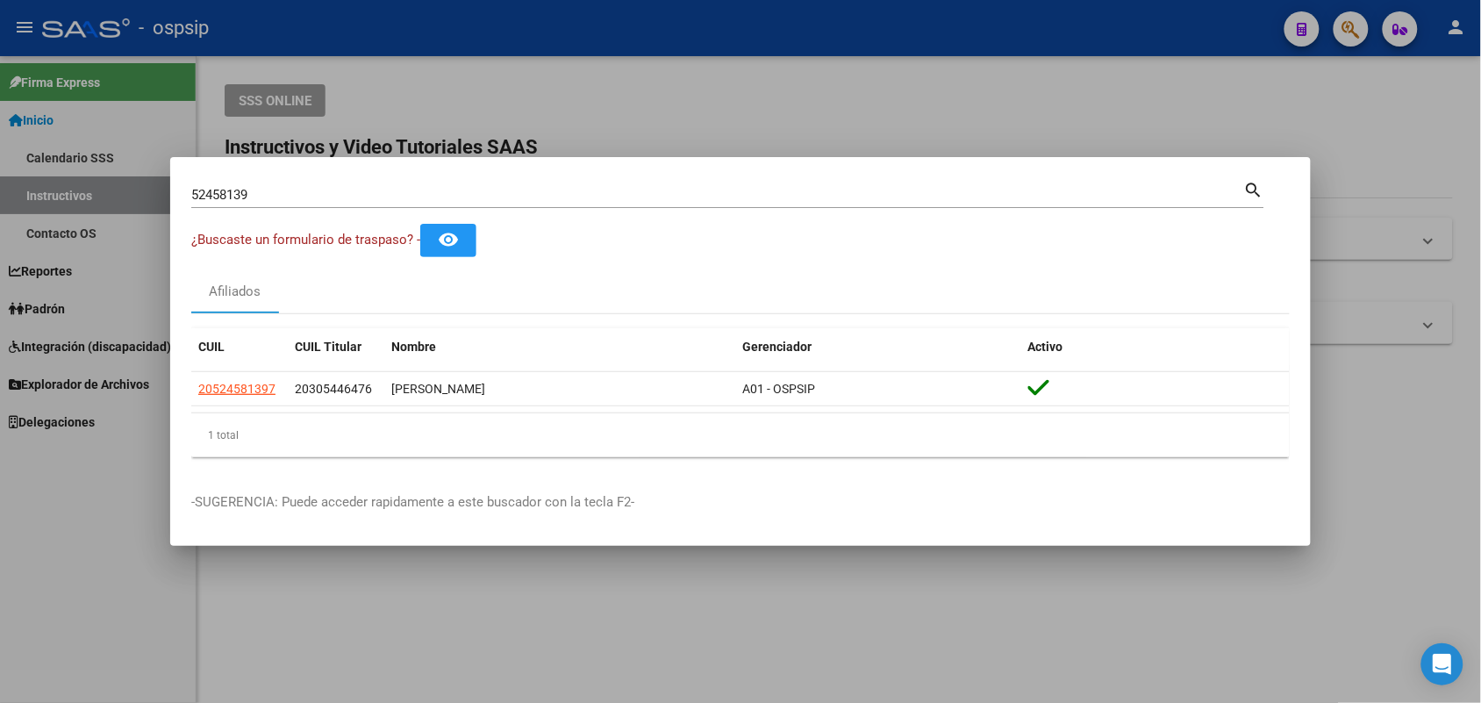
click at [255, 189] on input "52458139" at bounding box center [717, 195] width 1053 height 16
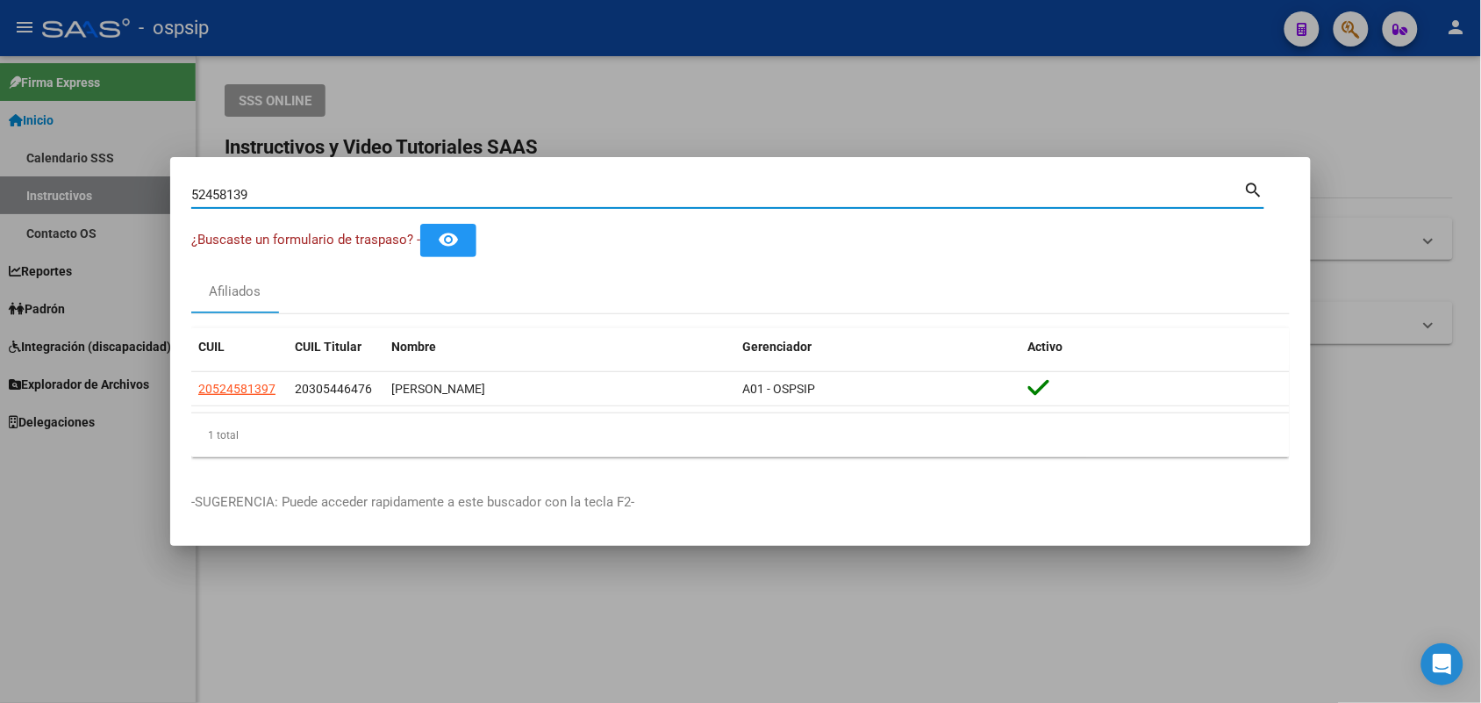
click at [255, 189] on input "52458139" at bounding box center [717, 195] width 1053 height 16
type input "22344584"
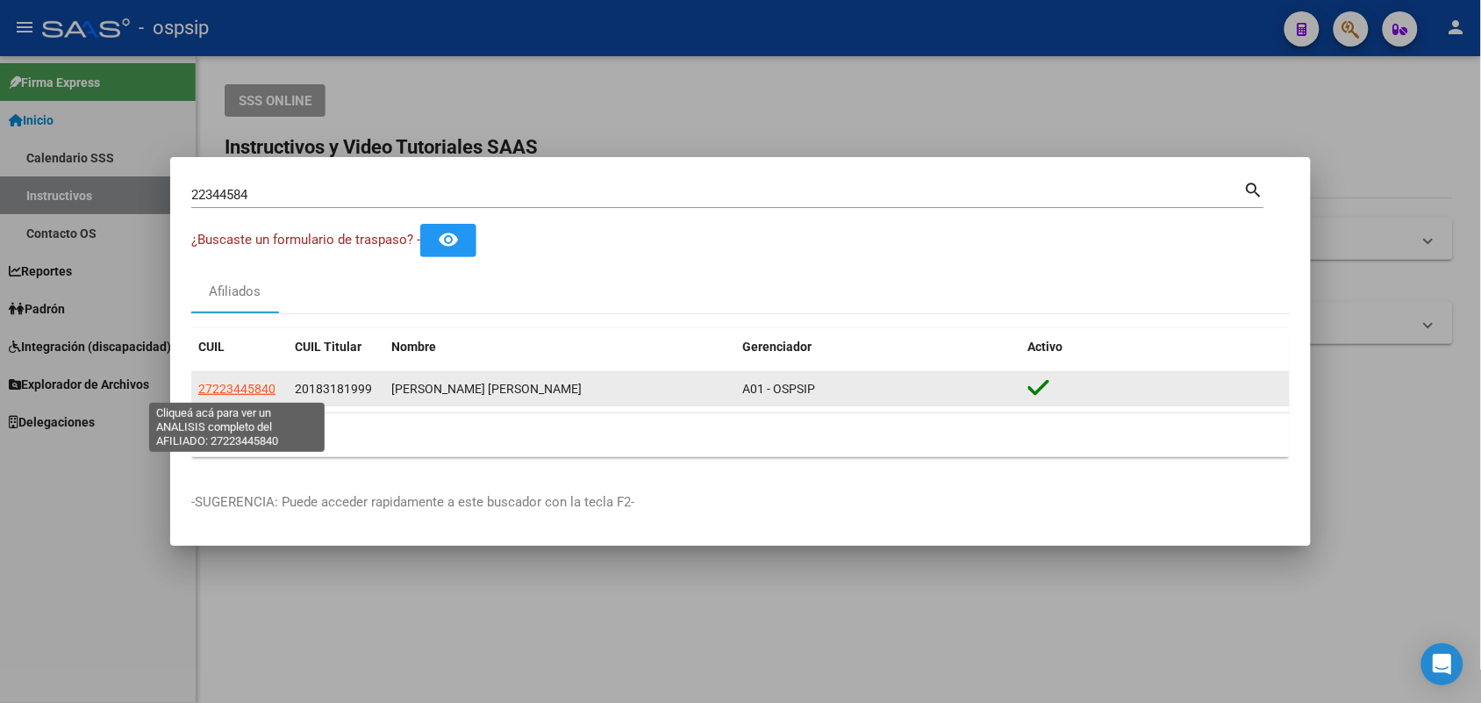
click at [243, 389] on span "27223445840" at bounding box center [236, 389] width 77 height 14
type textarea "27223445840"
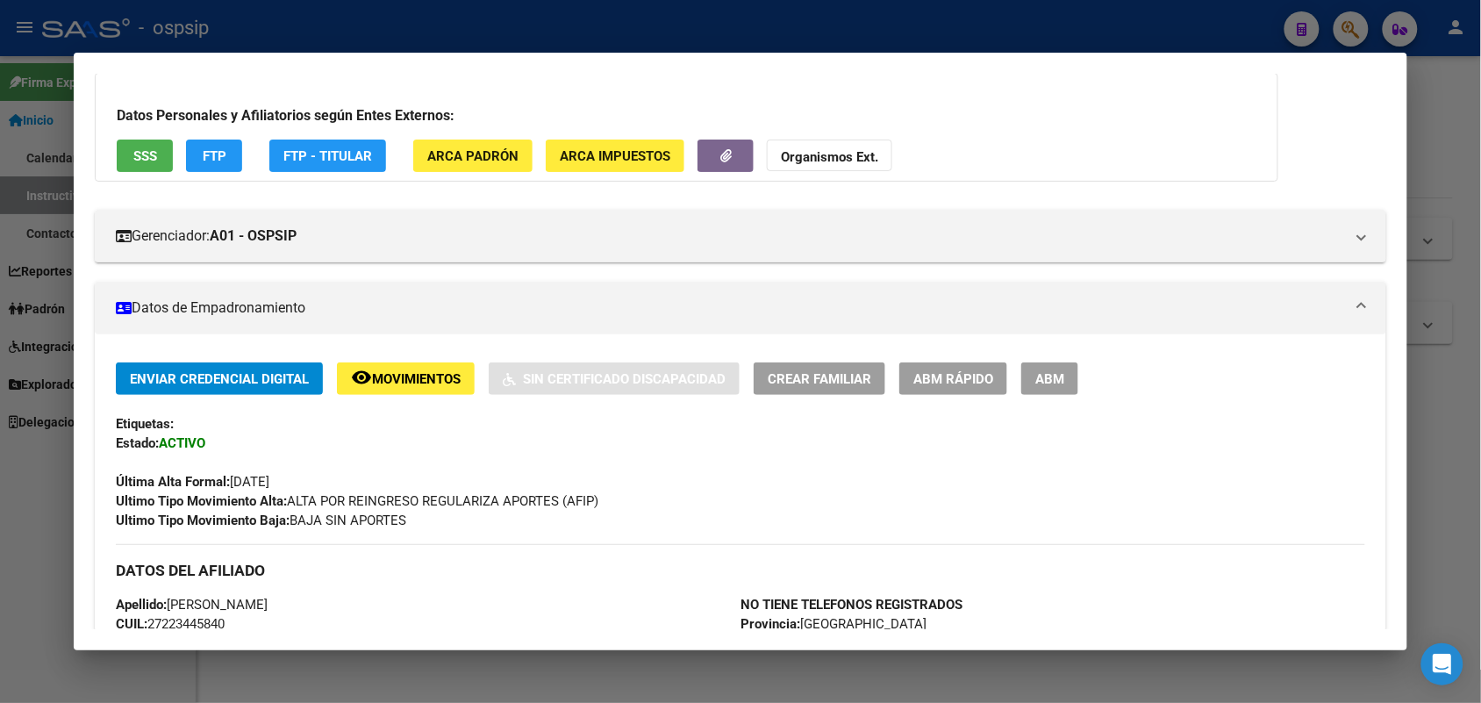
scroll to position [219, 0]
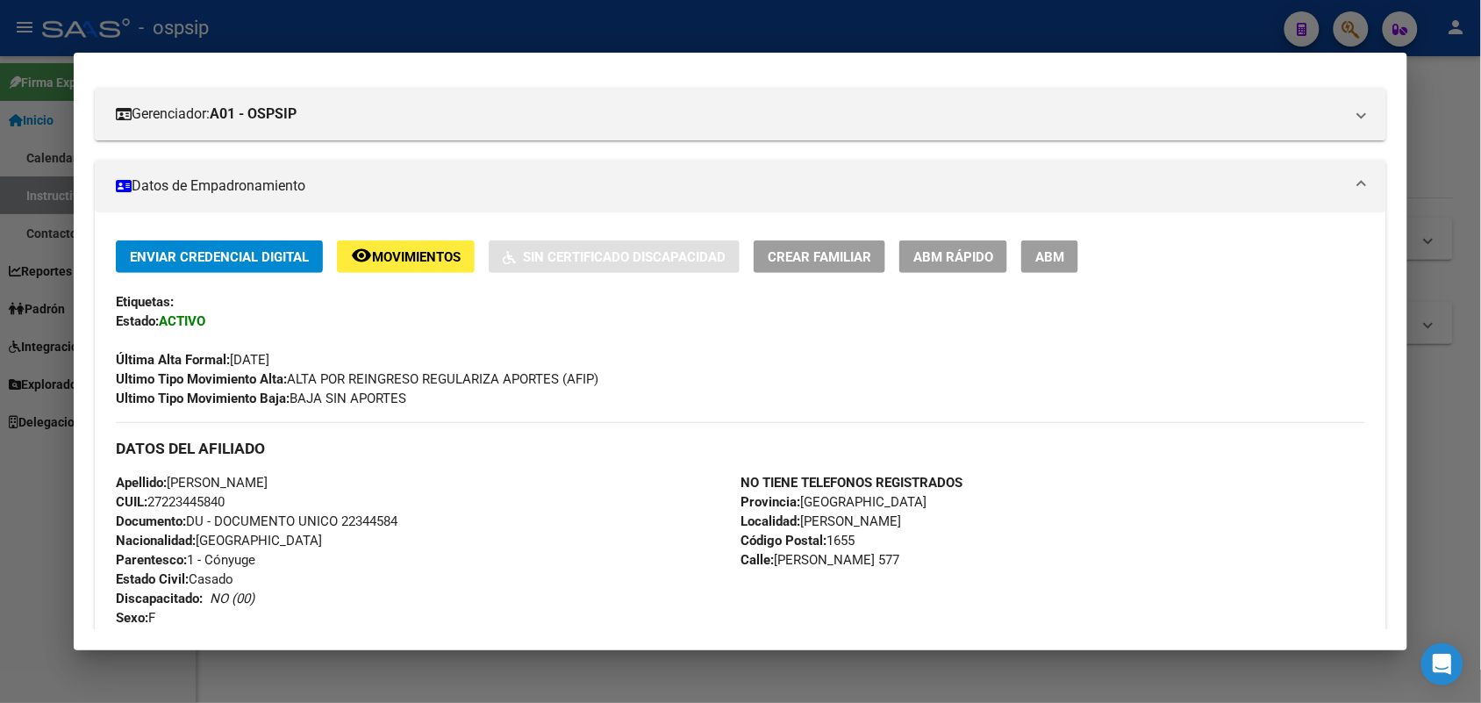
click at [375, 514] on span "Documento: DU - DOCUMENTO UNICO 22344584" at bounding box center [257, 521] width 282 height 16
copy span "22344584"
click at [465, 287] on div "Enviar Credencial Digital remove_red_eye Movimientos Sin Certificado Discapacid…" at bounding box center [740, 324] width 1249 height 168
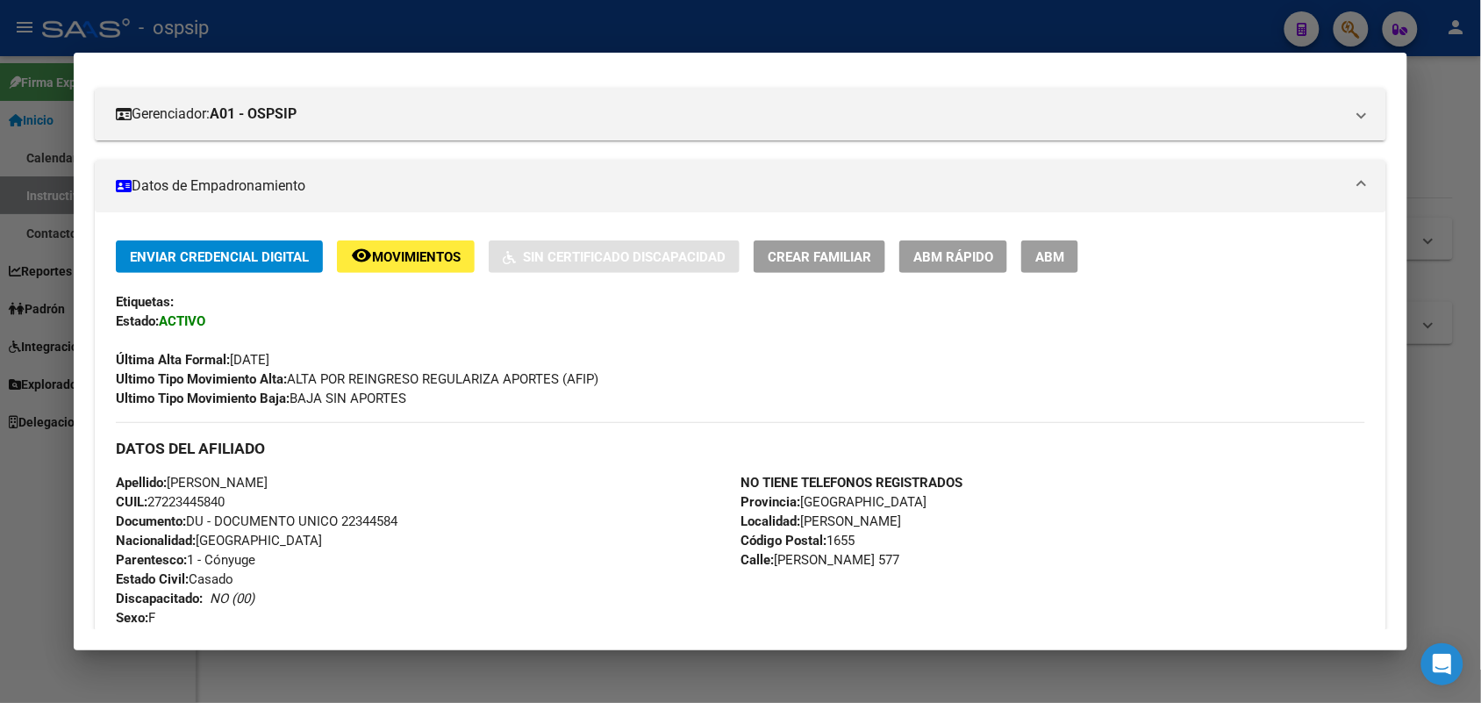
scroll to position [768, 0]
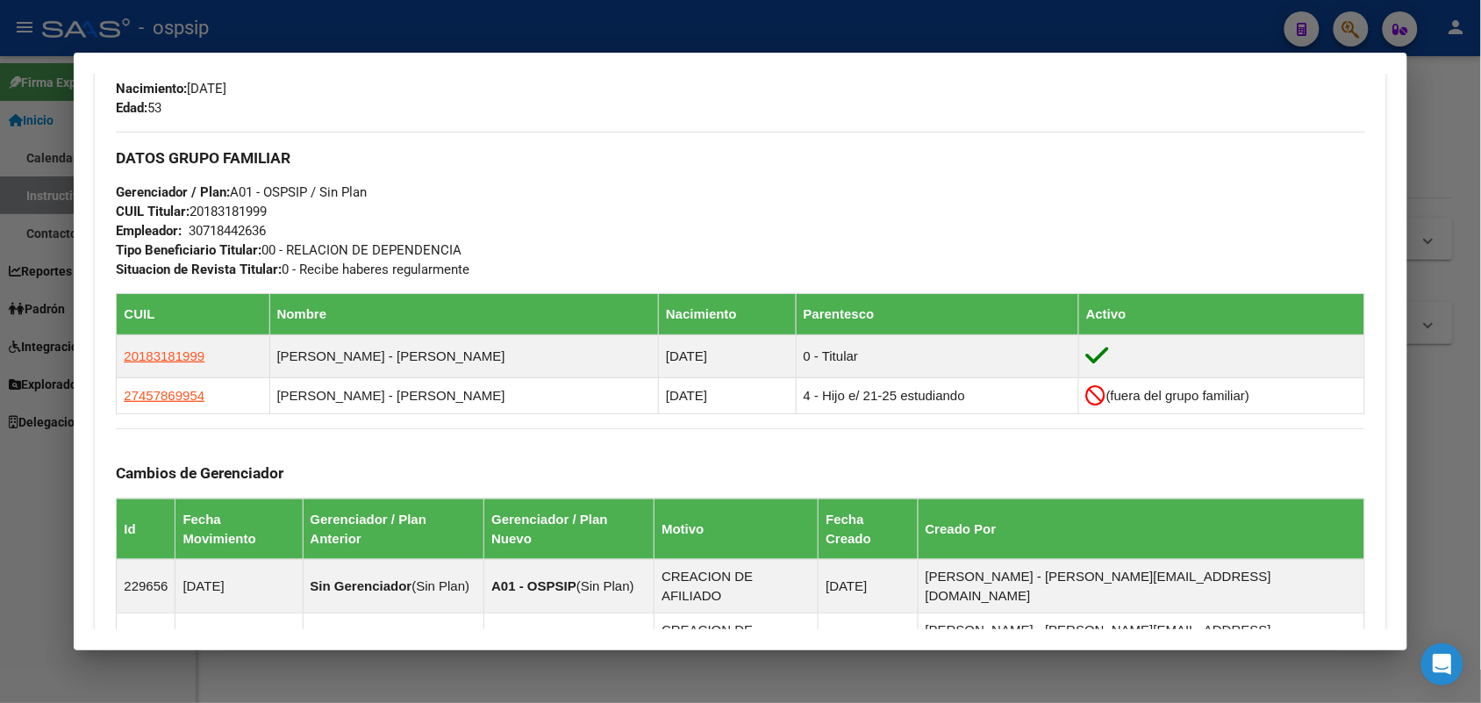
drag, startPoint x: 468, startPoint y: 455, endPoint x: 379, endPoint y: 461, distance: 88.9
drag, startPoint x: 379, startPoint y: 461, endPoint x: 309, endPoint y: 448, distance: 71.3
drag, startPoint x: 309, startPoint y: 448, endPoint x: 174, endPoint y: 468, distance: 136.5
drag, startPoint x: 174, startPoint y: 468, endPoint x: 92, endPoint y: 481, distance: 82.7
drag, startPoint x: 92, startPoint y: 481, endPoint x: 778, endPoint y: 474, distance: 685.5
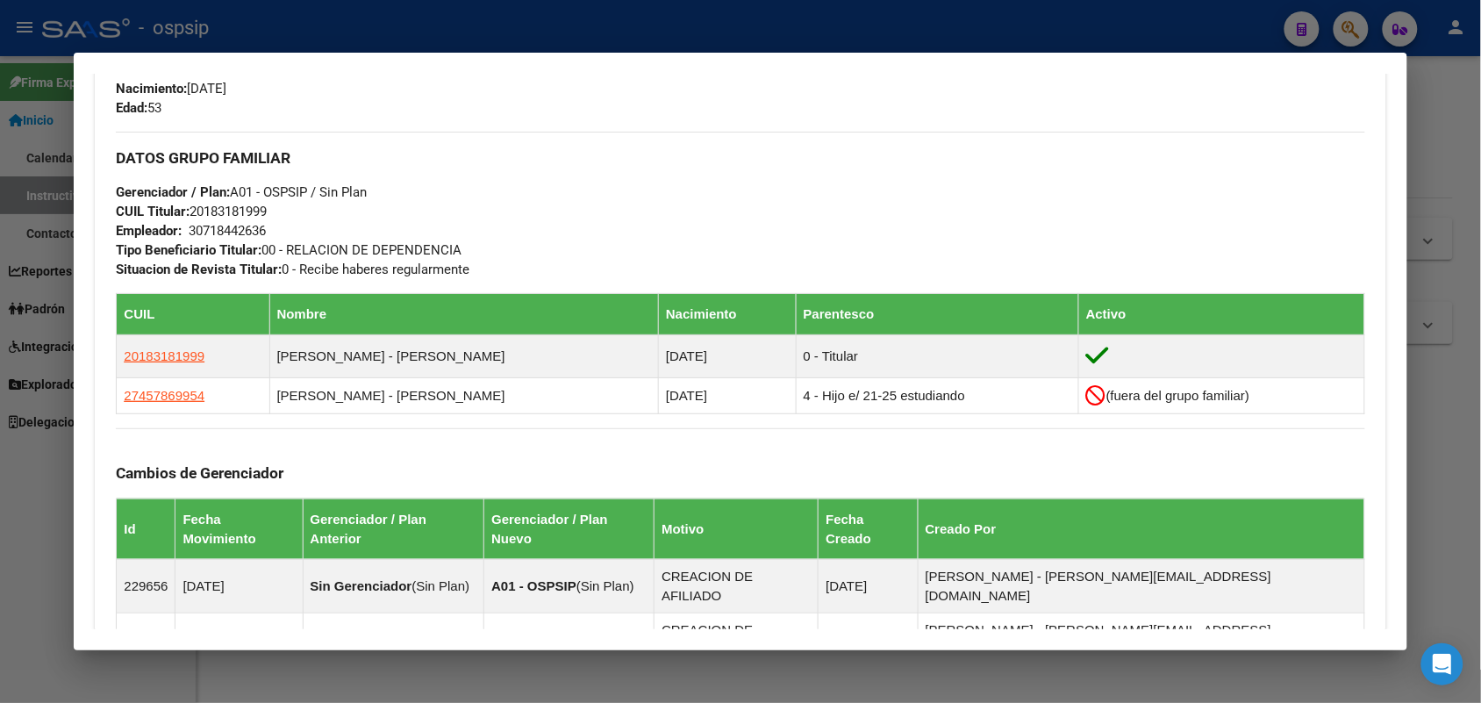
drag, startPoint x: 778, startPoint y: 474, endPoint x: 632, endPoint y: 461, distance: 146.3
click at [632, 461] on div "Cambios de Gerenciador Id Fecha Movimiento Gerenciador / Plan Anterior Gerencia…" at bounding box center [740, 574] width 1249 height 292
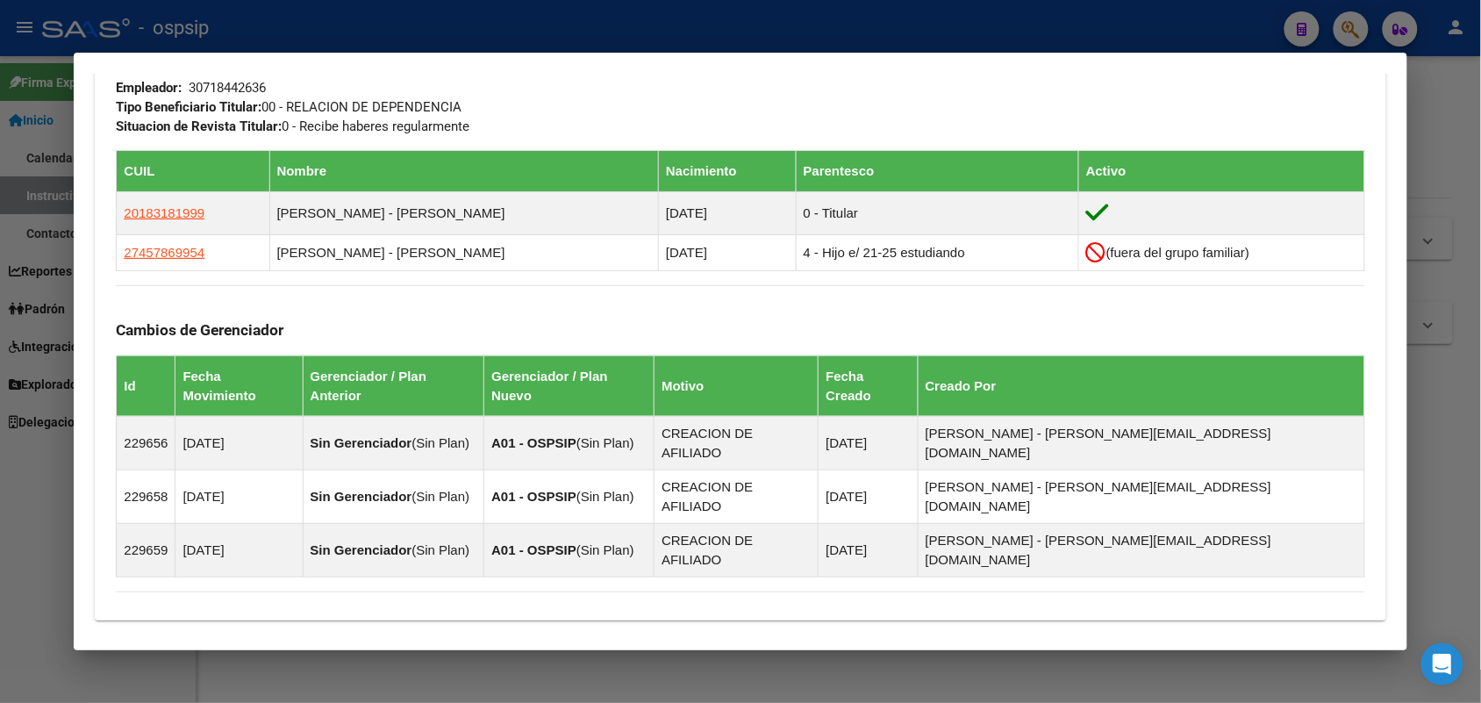
scroll to position [1101, 0]
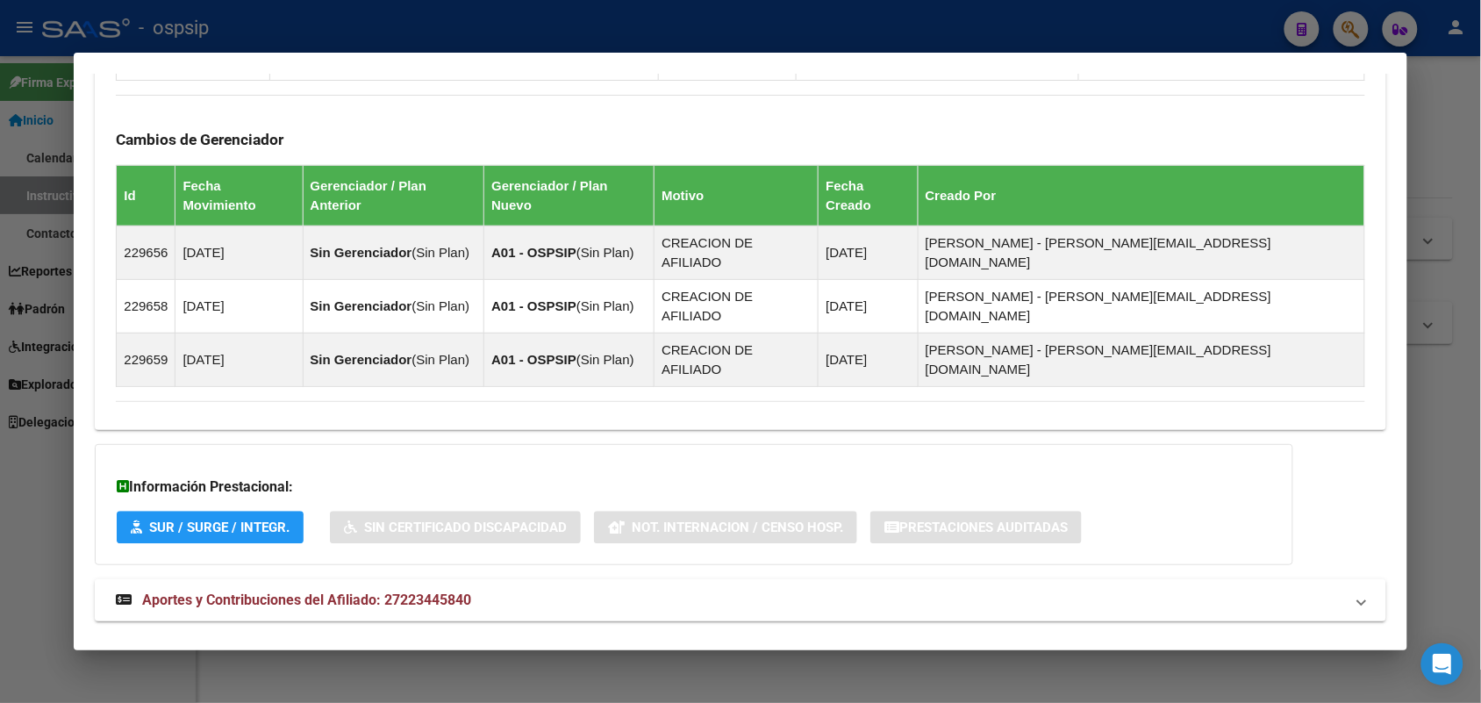
drag, startPoint x: 614, startPoint y: 533, endPoint x: 477, endPoint y: 623, distance: 164.8
click at [518, 651] on mat-panel-title "Aportes y Contribuciones del Titular: 20183181999" at bounding box center [730, 661] width 1228 height 21
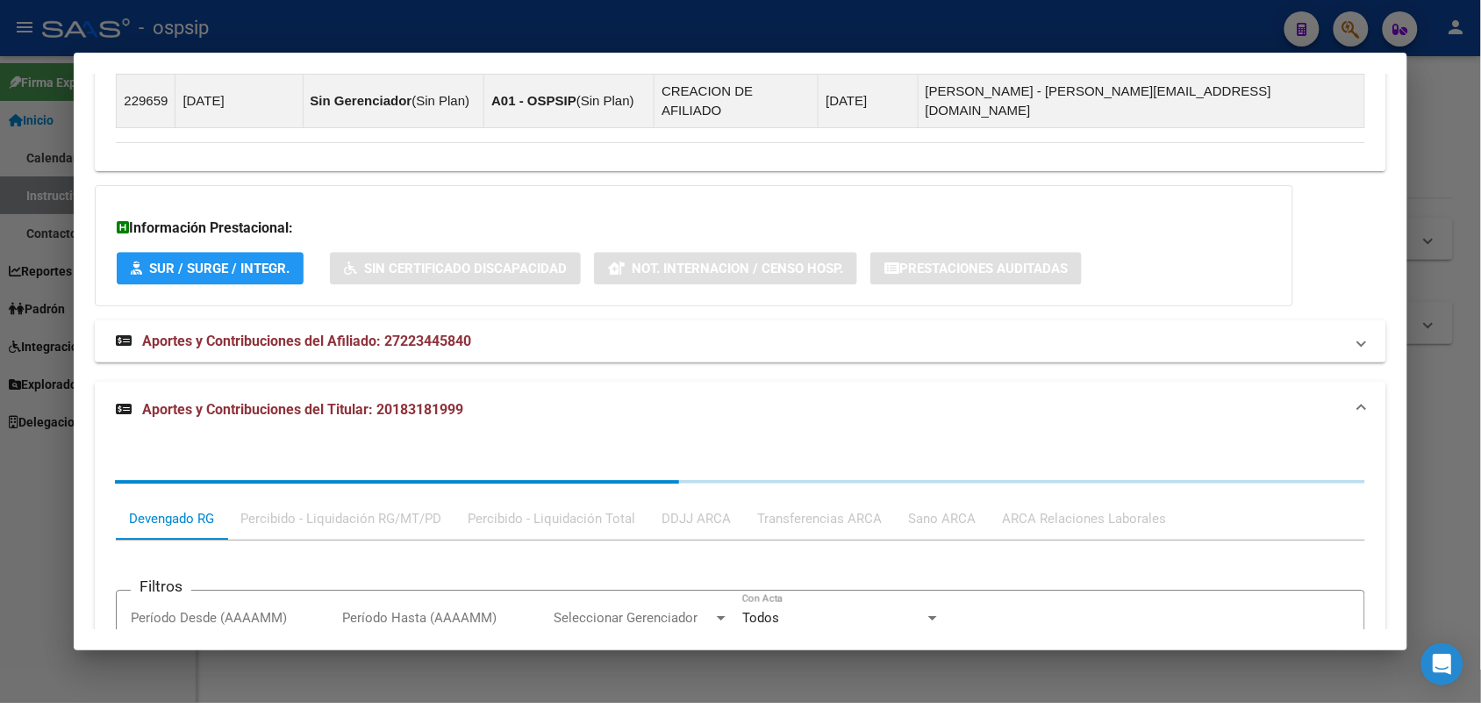
scroll to position [1541, 0]
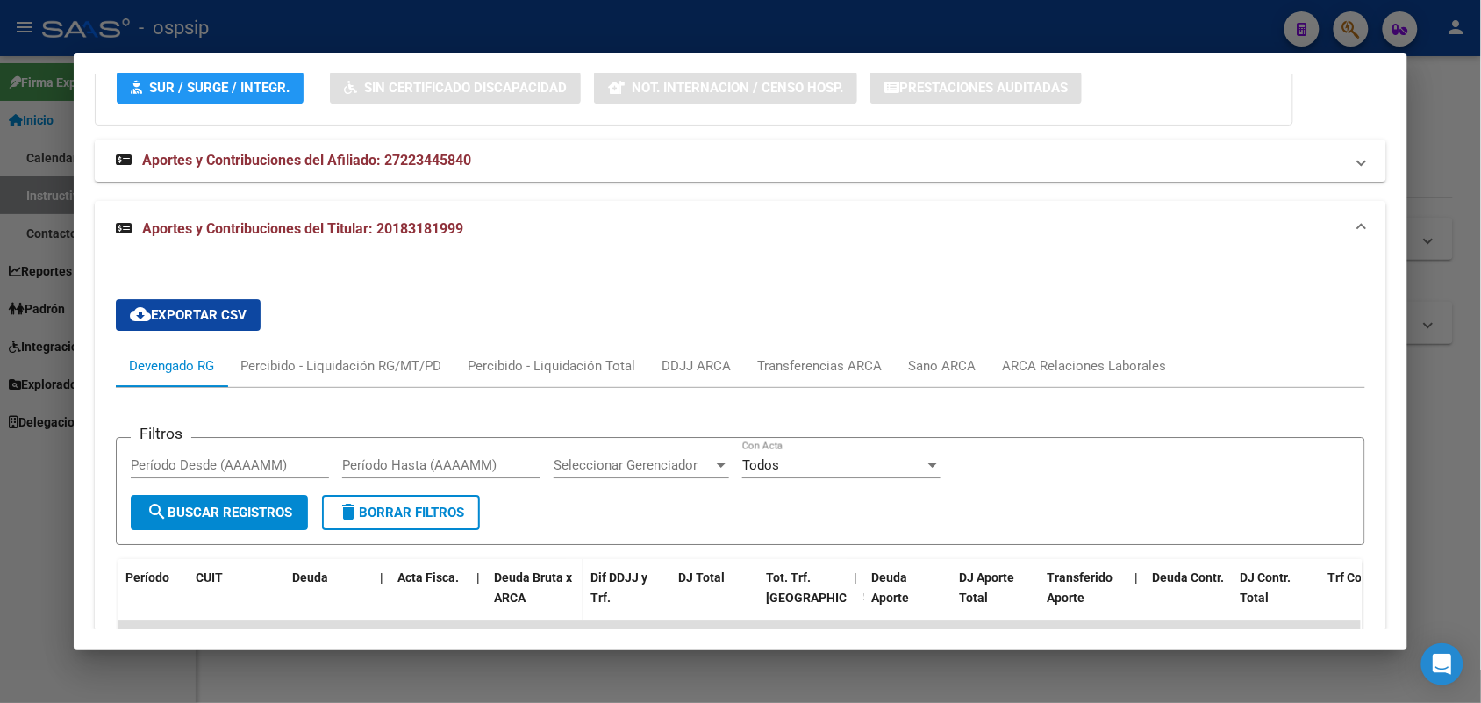
drag, startPoint x: 642, startPoint y: 541, endPoint x: 502, endPoint y: 494, distance: 147.9
click at [502, 570] on span "Deuda Bruta x ARCA" at bounding box center [533, 587] width 78 height 34
click at [591, 470] on form "Filtros Período Desde (AAAAMM) Período Hasta (AAAAMM) Seleccionar Gerenciador S…" at bounding box center [740, 491] width 1249 height 108
click at [685, 345] on div "DDJJ ARCA" at bounding box center [697, 366] width 96 height 42
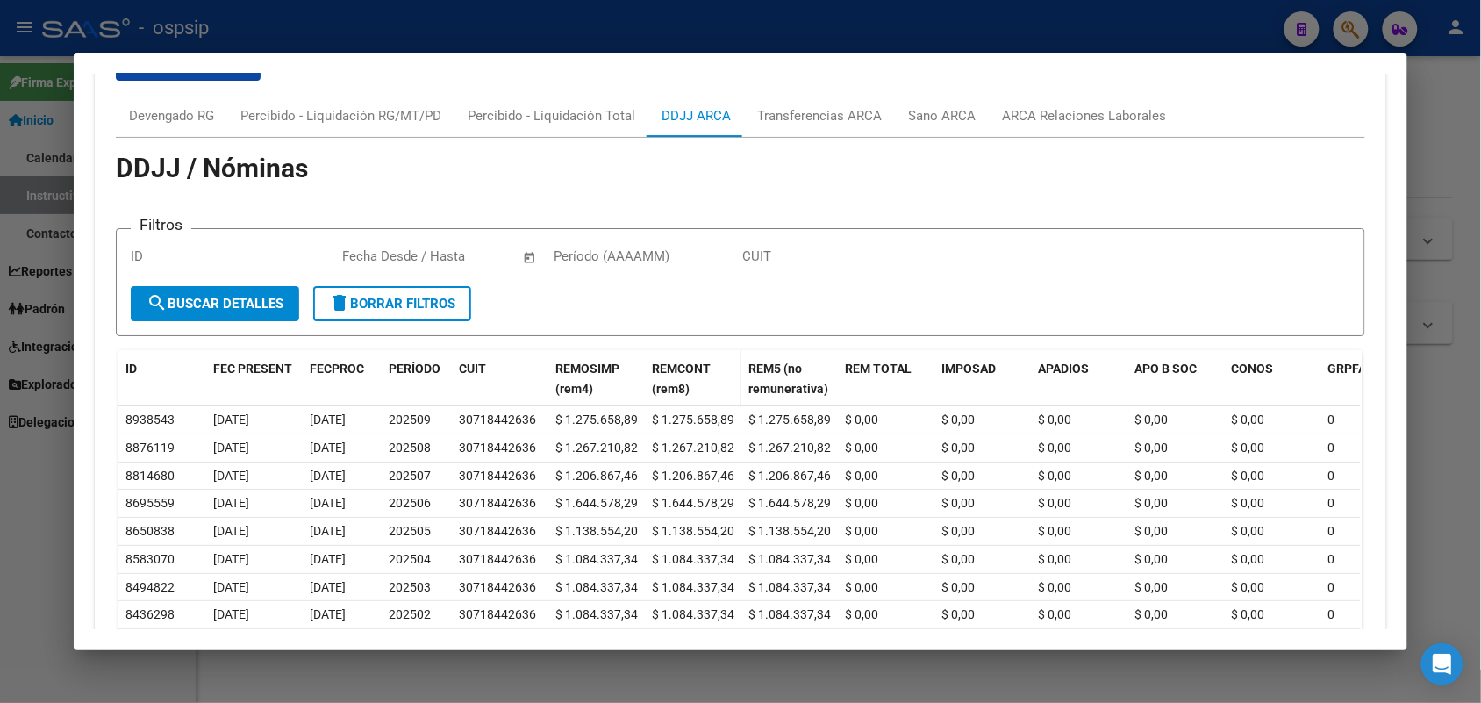
scroll to position [1903, 0]
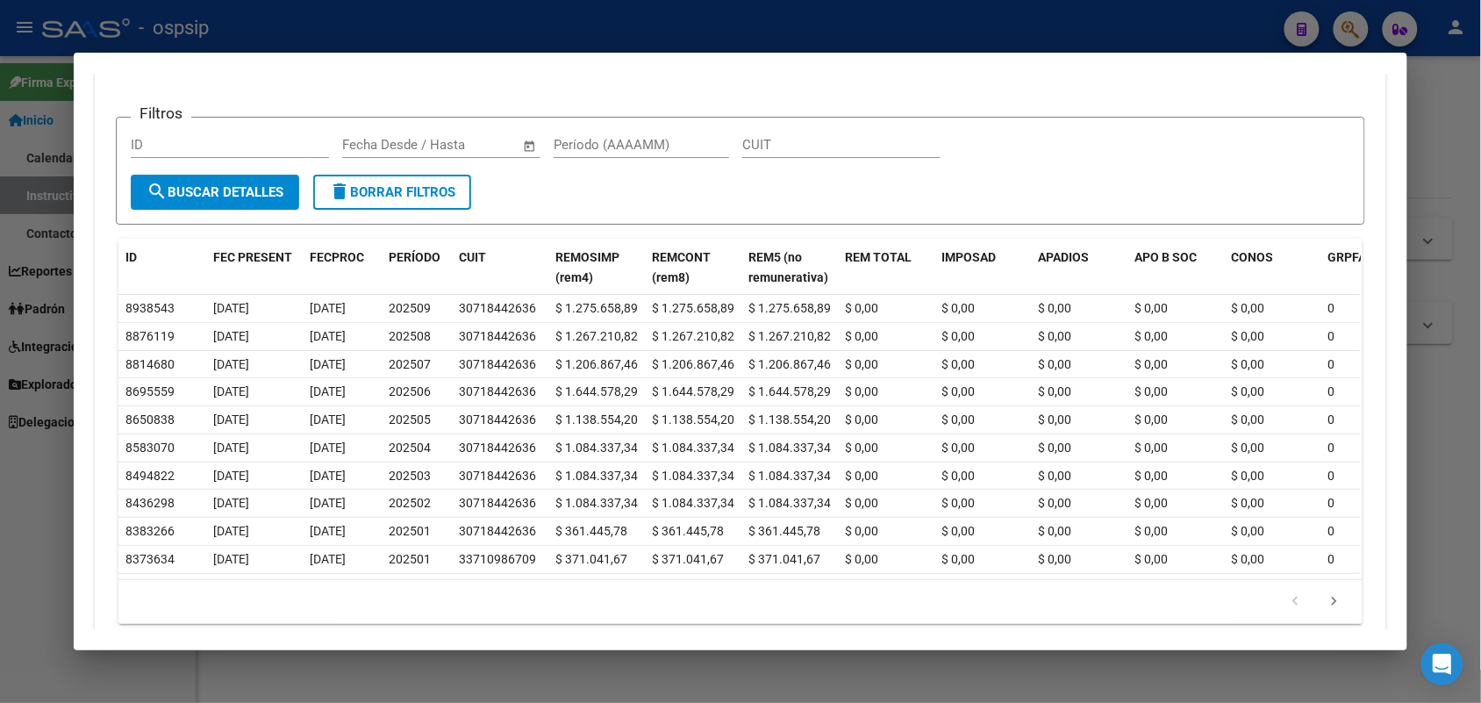
click at [54, 304] on div at bounding box center [740, 351] width 1481 height 703
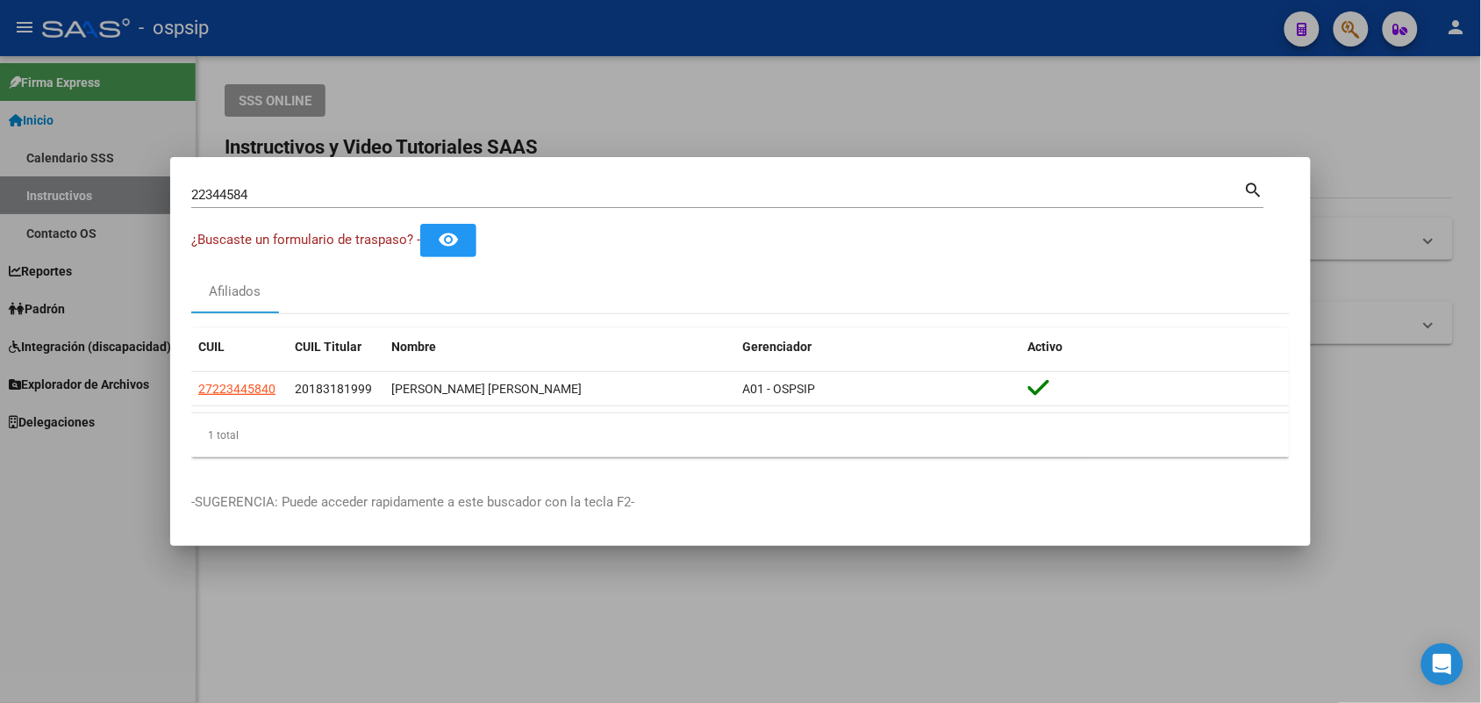
click at [308, 185] on div "22344584 Buscar (apellido, dni, [PERSON_NAME], [PERSON_NAME], cuit, obra social)" at bounding box center [717, 195] width 1053 height 26
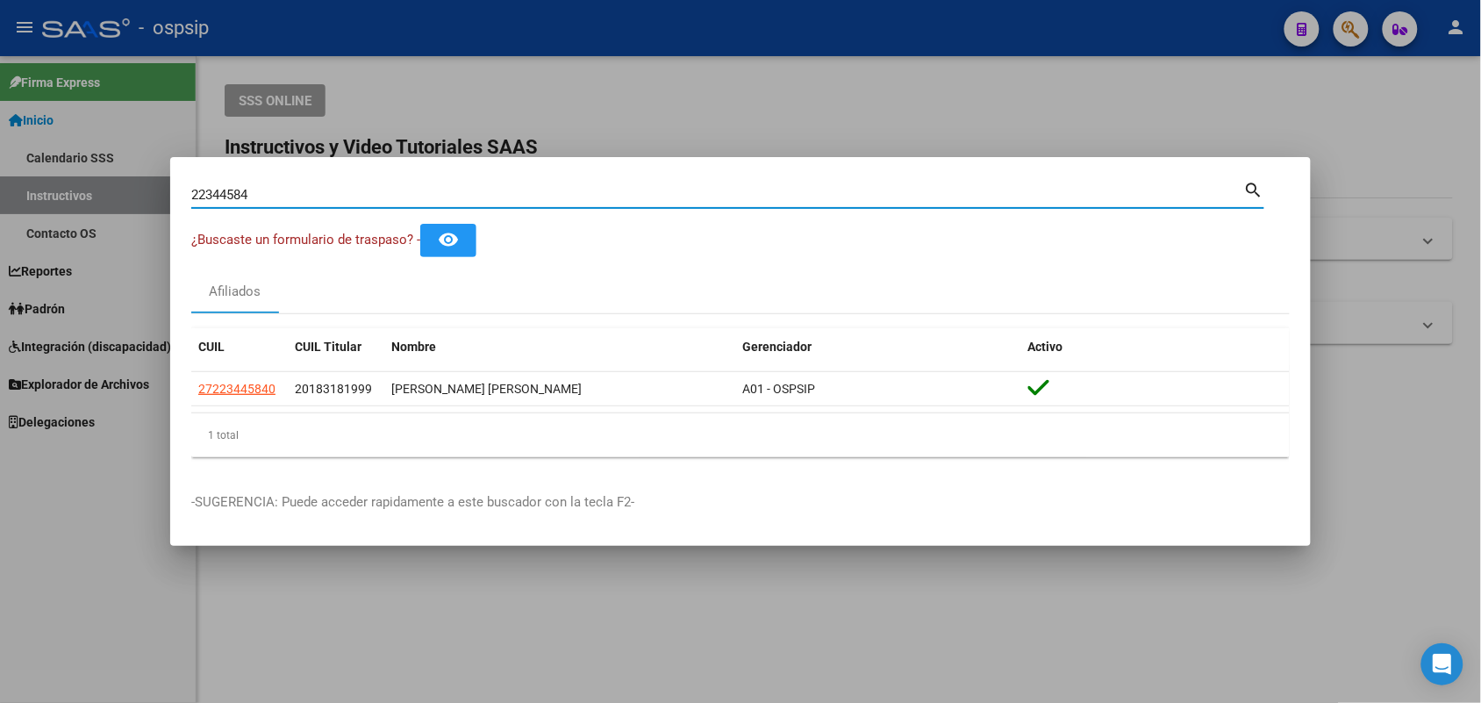
click at [299, 193] on input "22344584" at bounding box center [717, 195] width 1053 height 16
paste input "0697942"
type input "20697942"
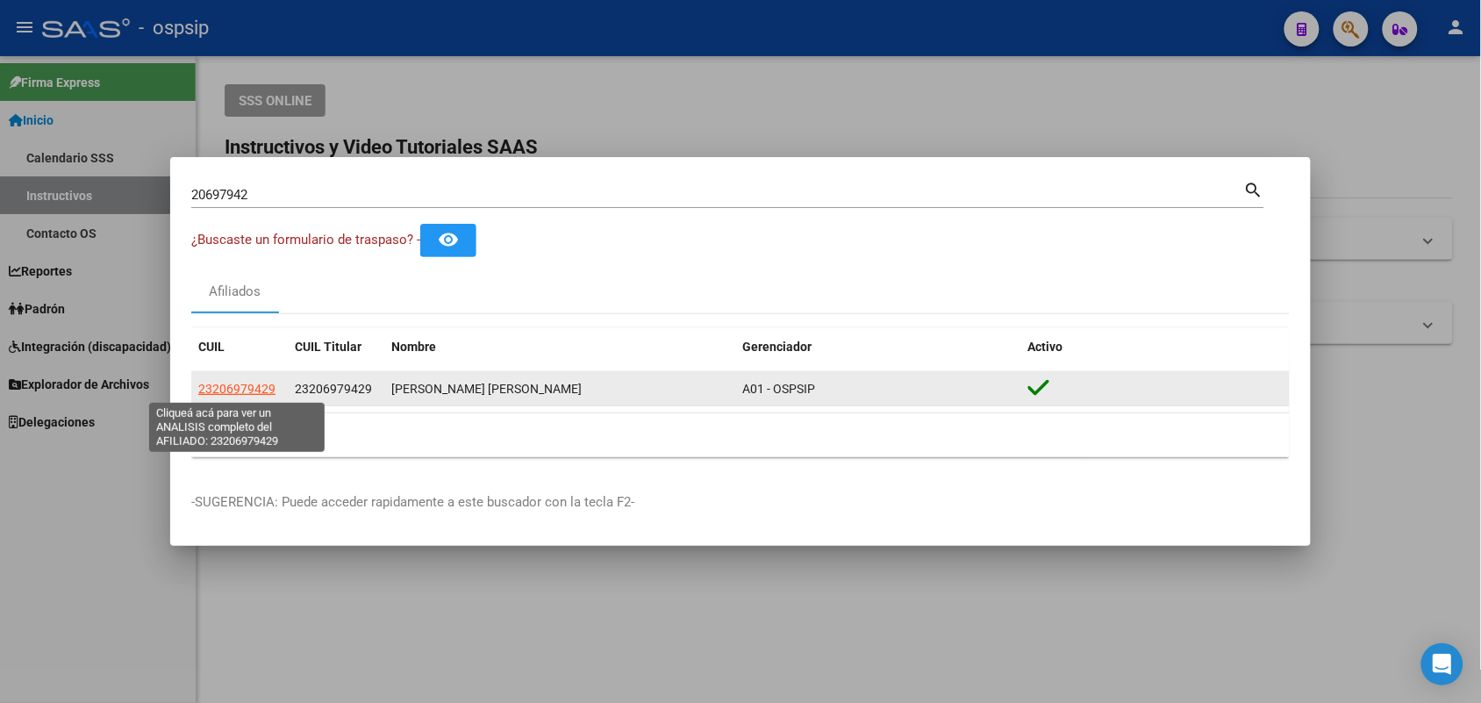
click at [233, 386] on span "23206979429" at bounding box center [236, 389] width 77 height 14
type textarea "23206979429"
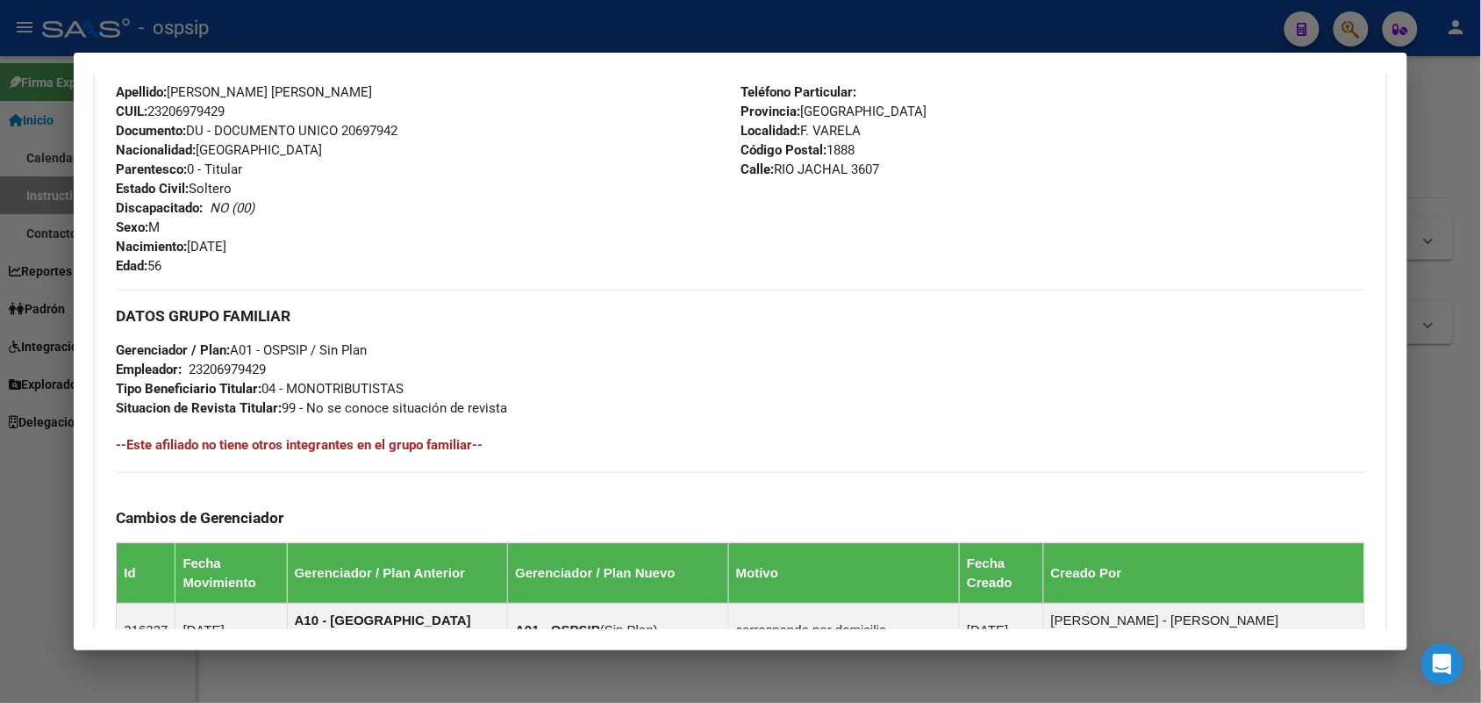
scroll to position [669, 0]
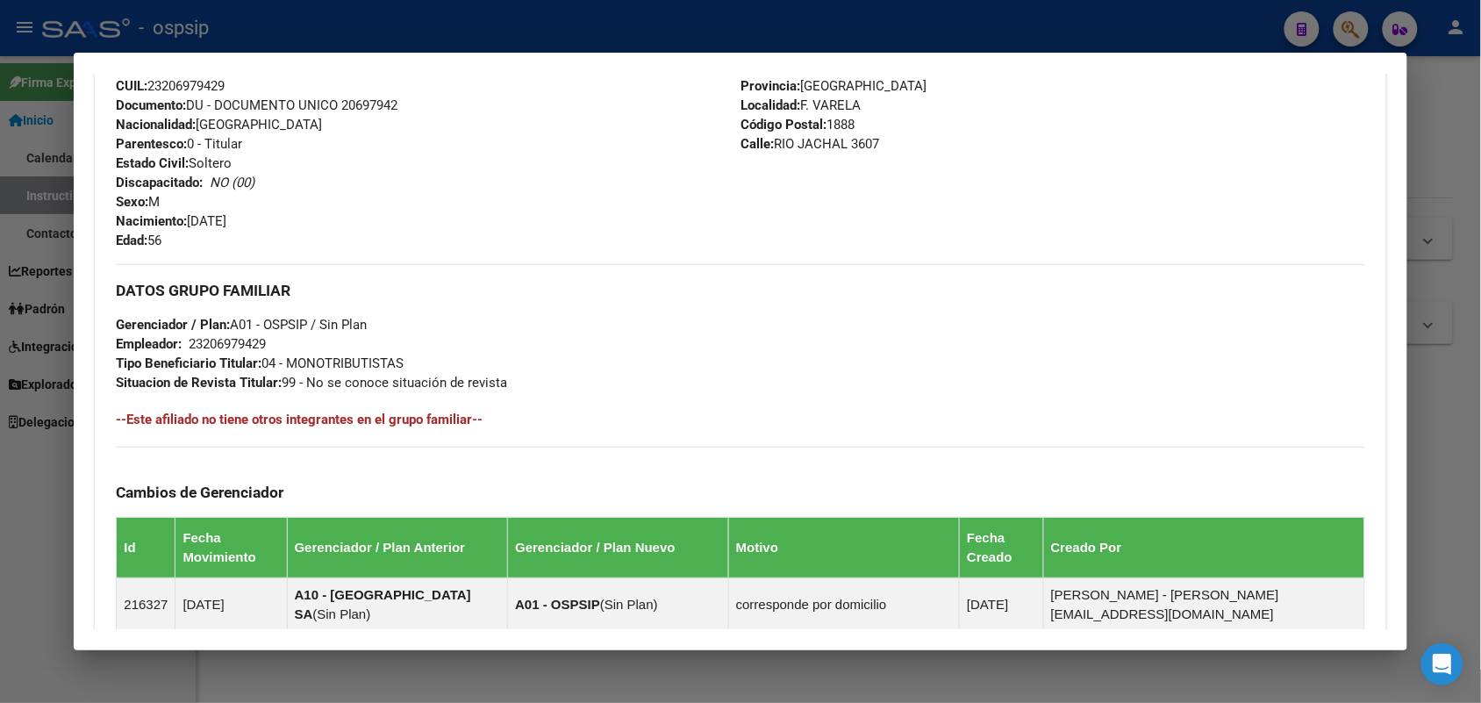
click at [0, 413] on div at bounding box center [740, 351] width 1481 height 703
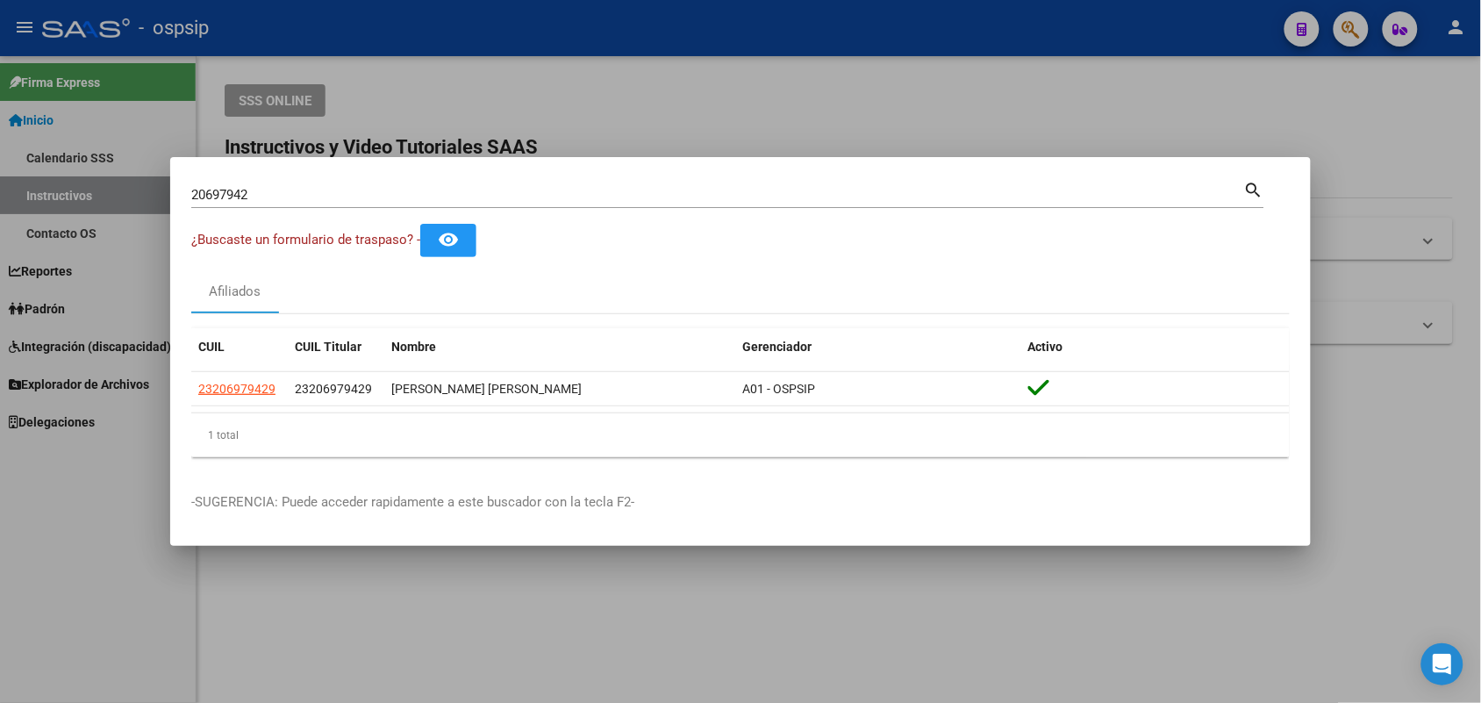
click at [652, 191] on input "20697942" at bounding box center [717, 195] width 1053 height 16
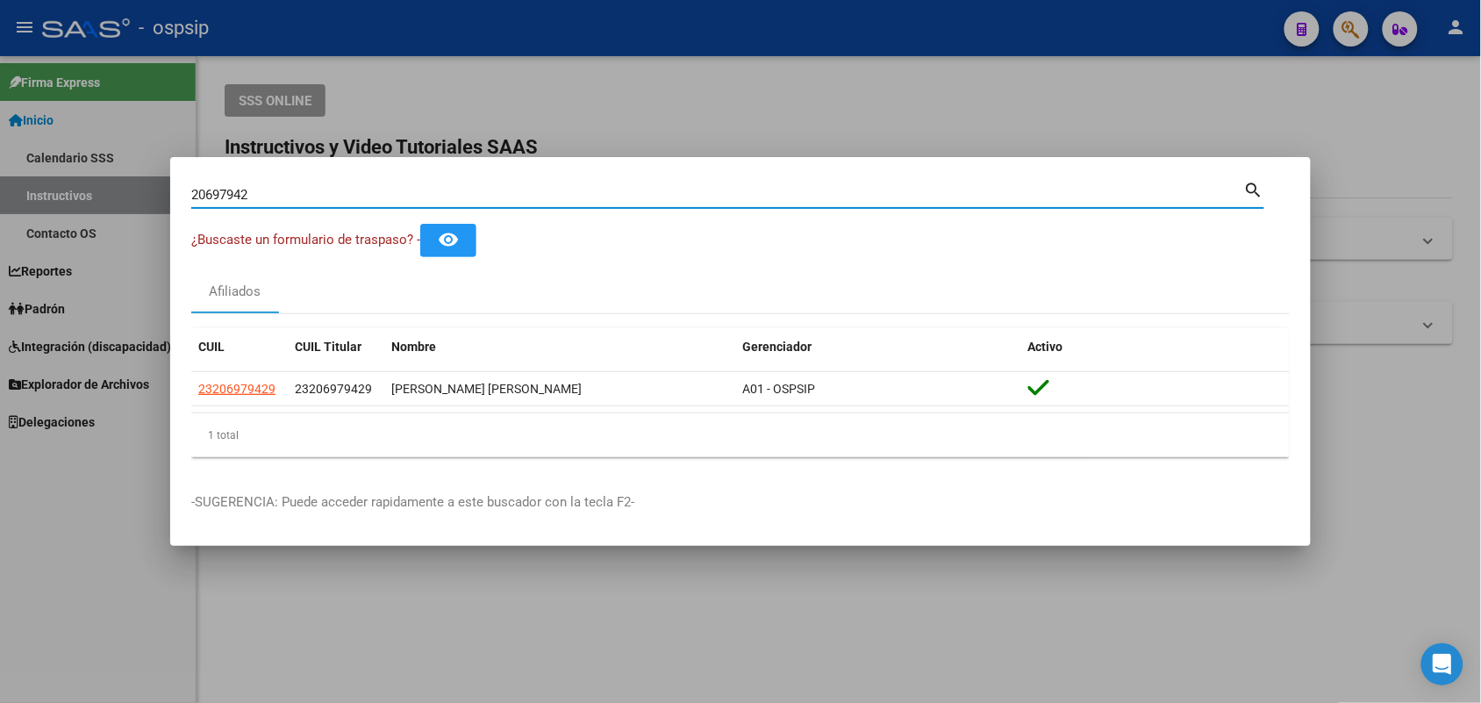
paste input "5405935"
type input "54059352"
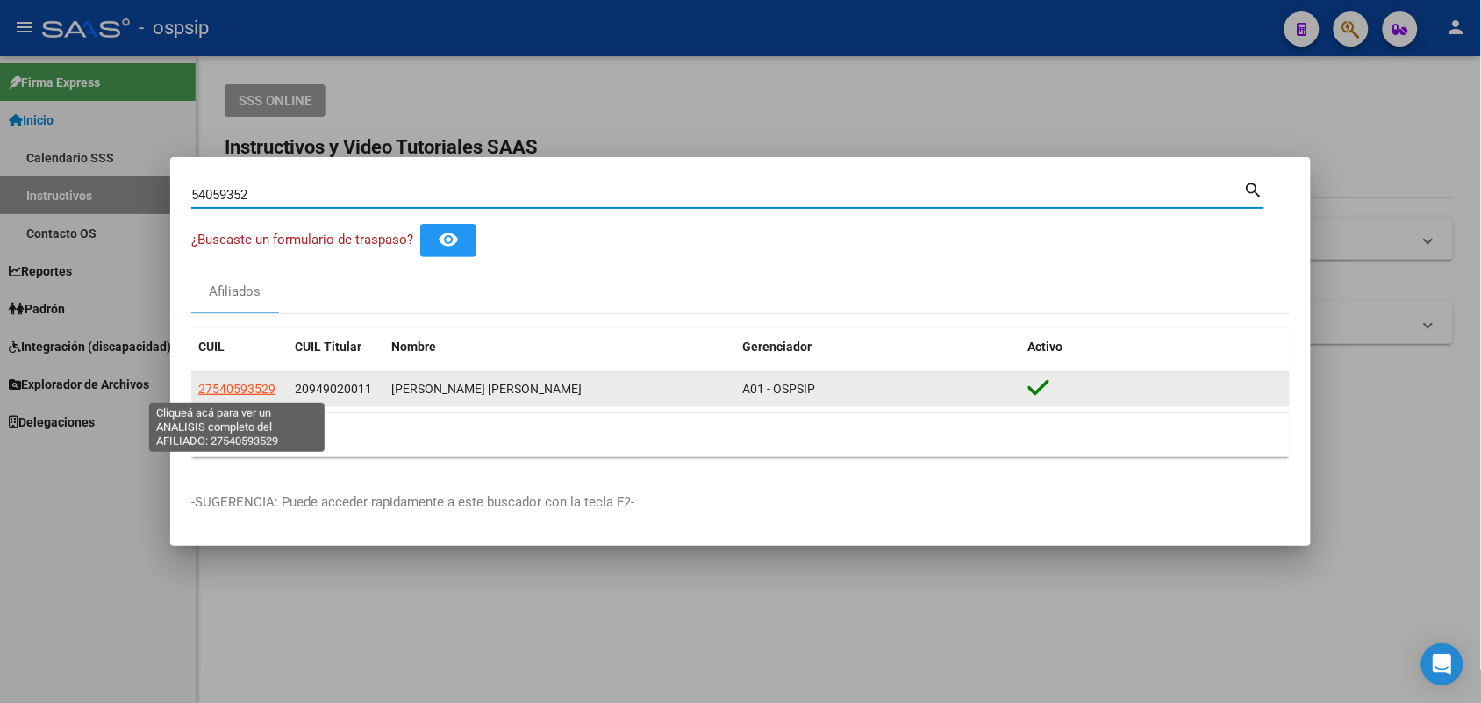
click at [247, 392] on span "27540593529" at bounding box center [236, 389] width 77 height 14
type textarea "27540593529"
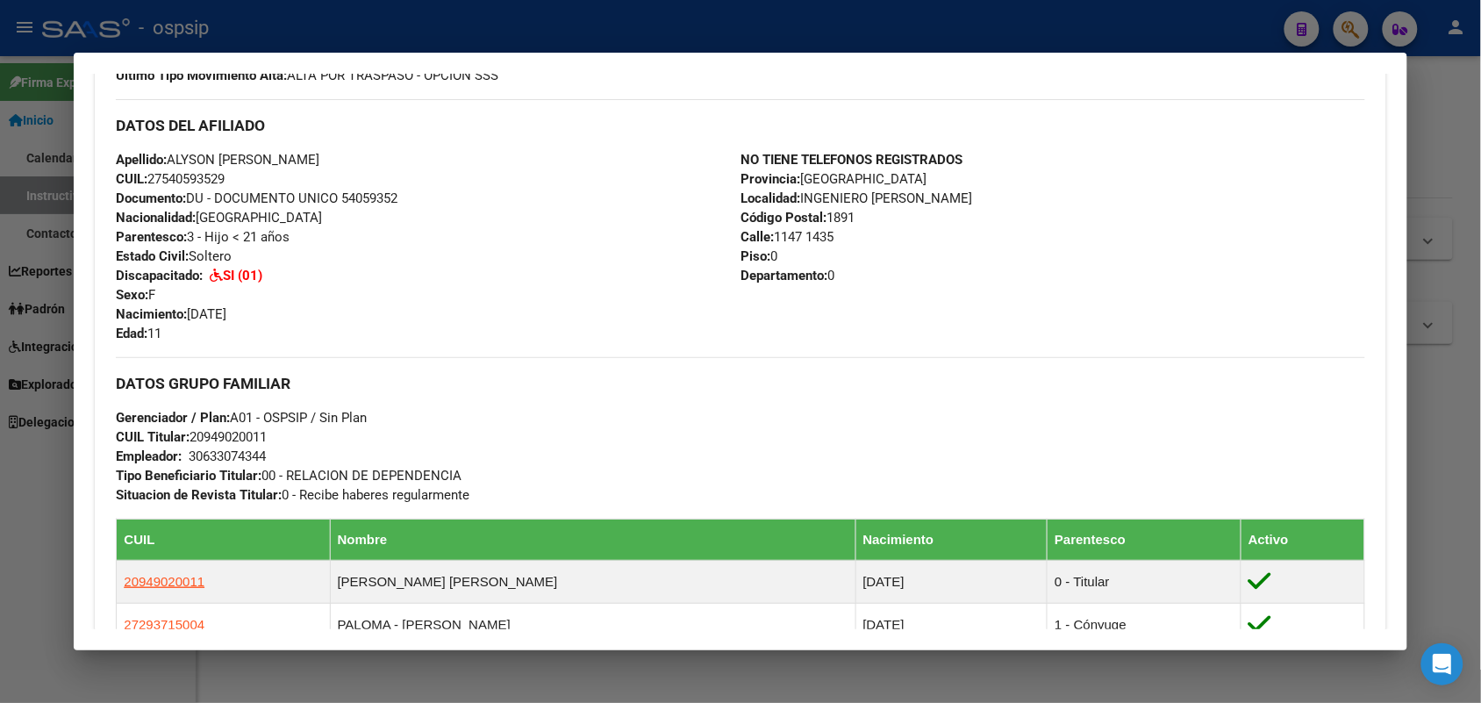
scroll to position [549, 0]
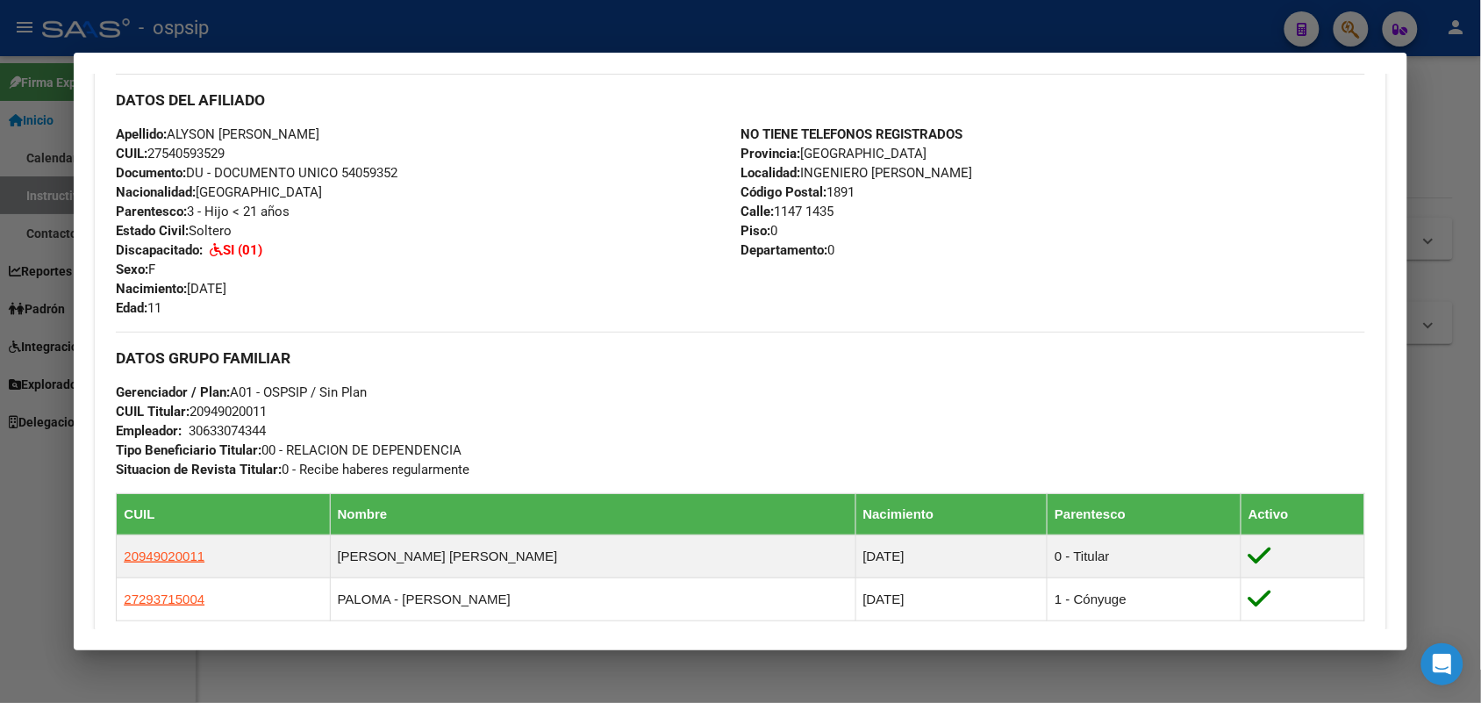
click at [356, 178] on span "Documento: DU - DOCUMENTO UNICO 54059352" at bounding box center [257, 173] width 282 height 16
copy span "54059352"
click at [402, 197] on div "Apellido: [PERSON_NAME] [PERSON_NAME] CUIL: 27540593529 Documento: DU - DOCUMEN…" at bounding box center [428, 221] width 625 height 193
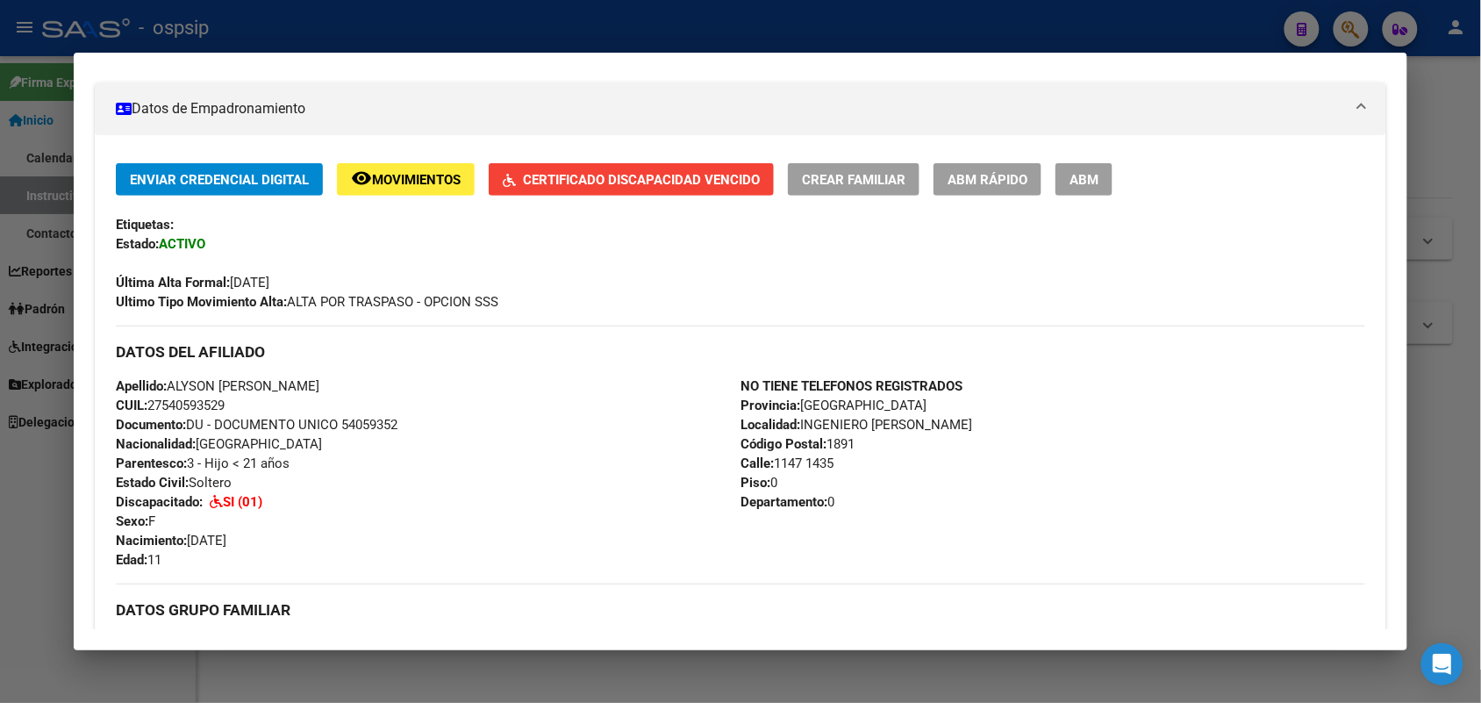
scroll to position [329, 0]
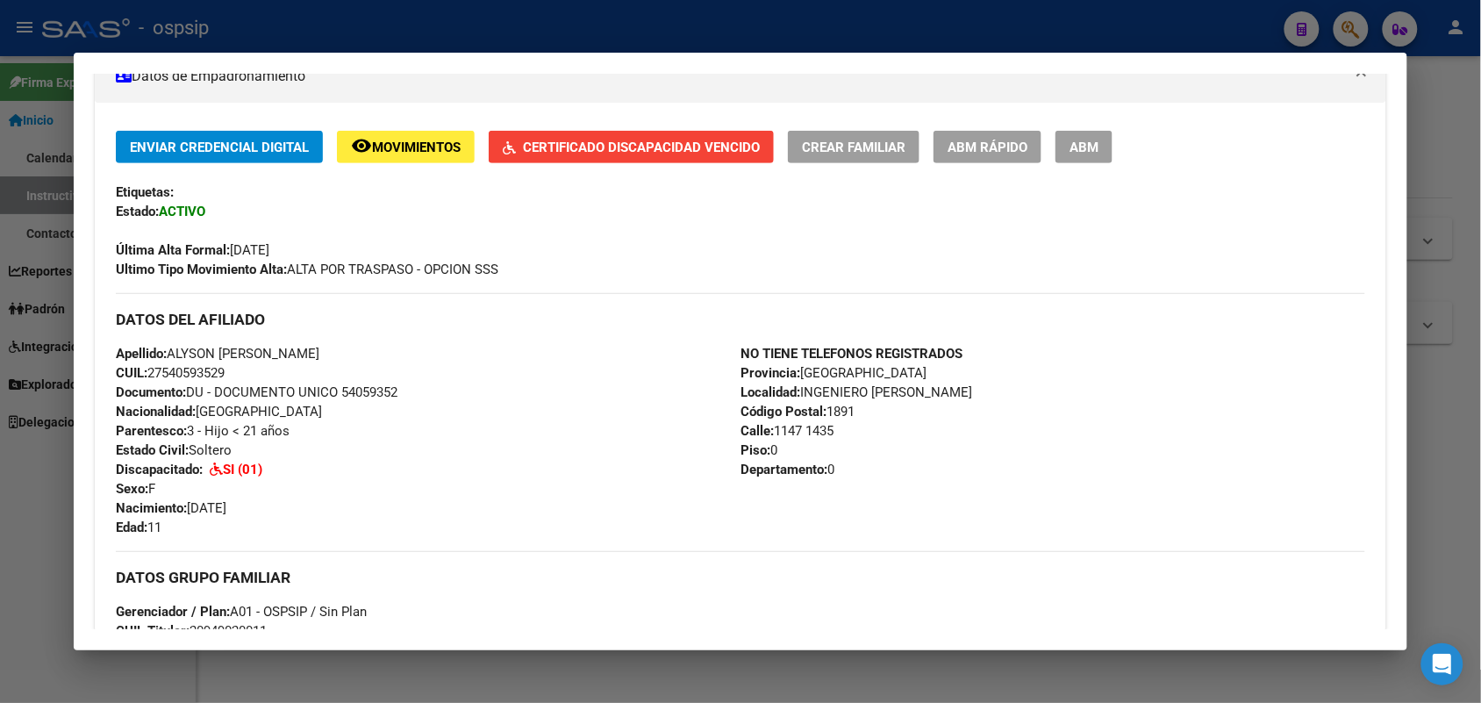
click at [659, 154] on button "Certificado Discapacidad Vencido" at bounding box center [631, 147] width 285 height 32
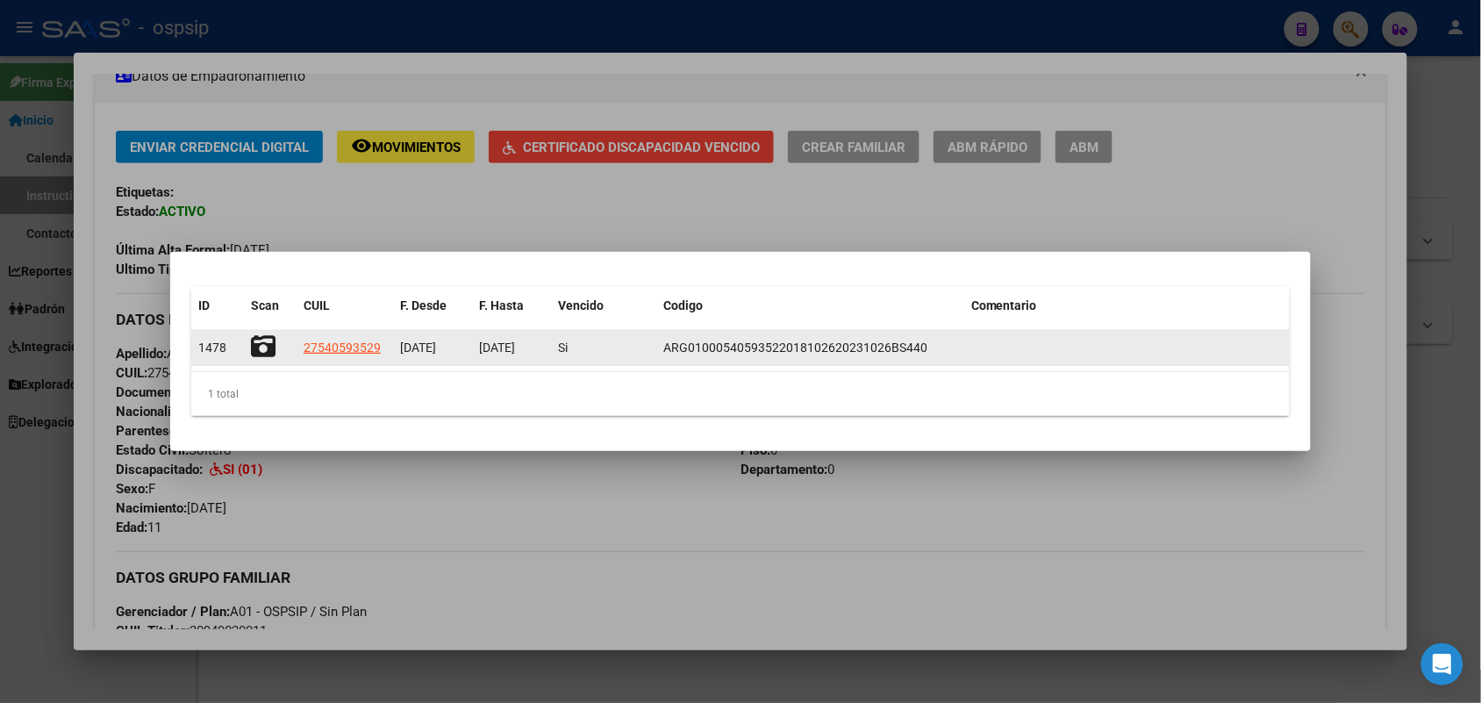
click at [259, 345] on icon at bounding box center [263, 346] width 25 height 25
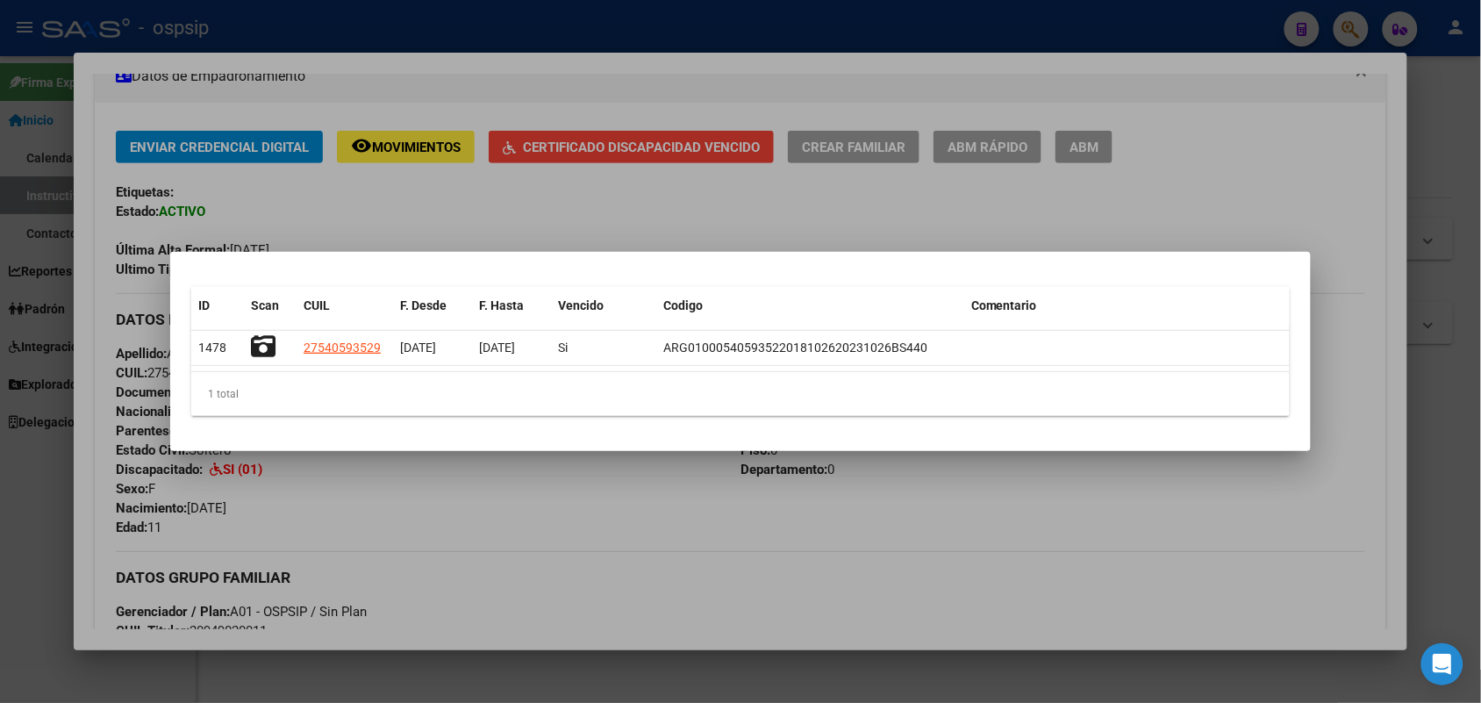
click at [751, 212] on div at bounding box center [740, 351] width 1481 height 703
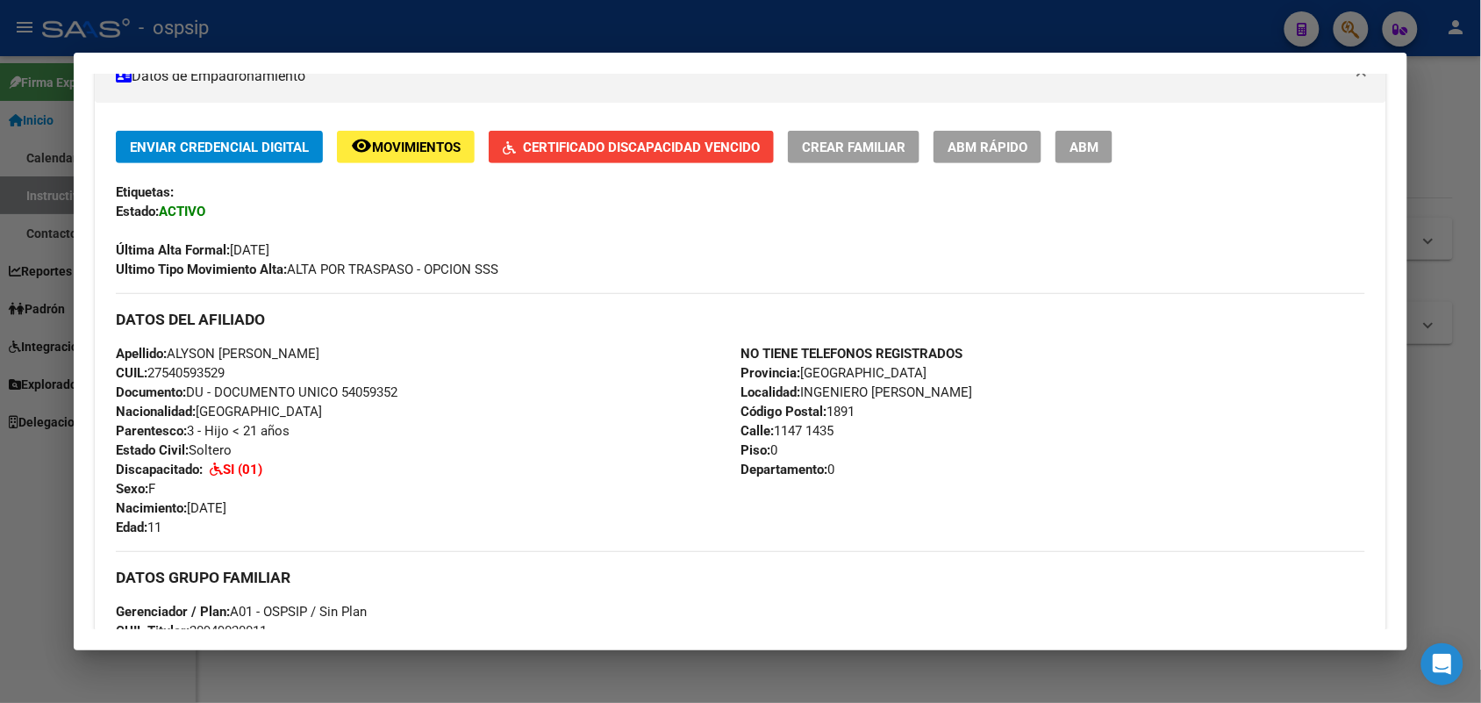
click at [0, 355] on div at bounding box center [740, 351] width 1481 height 703
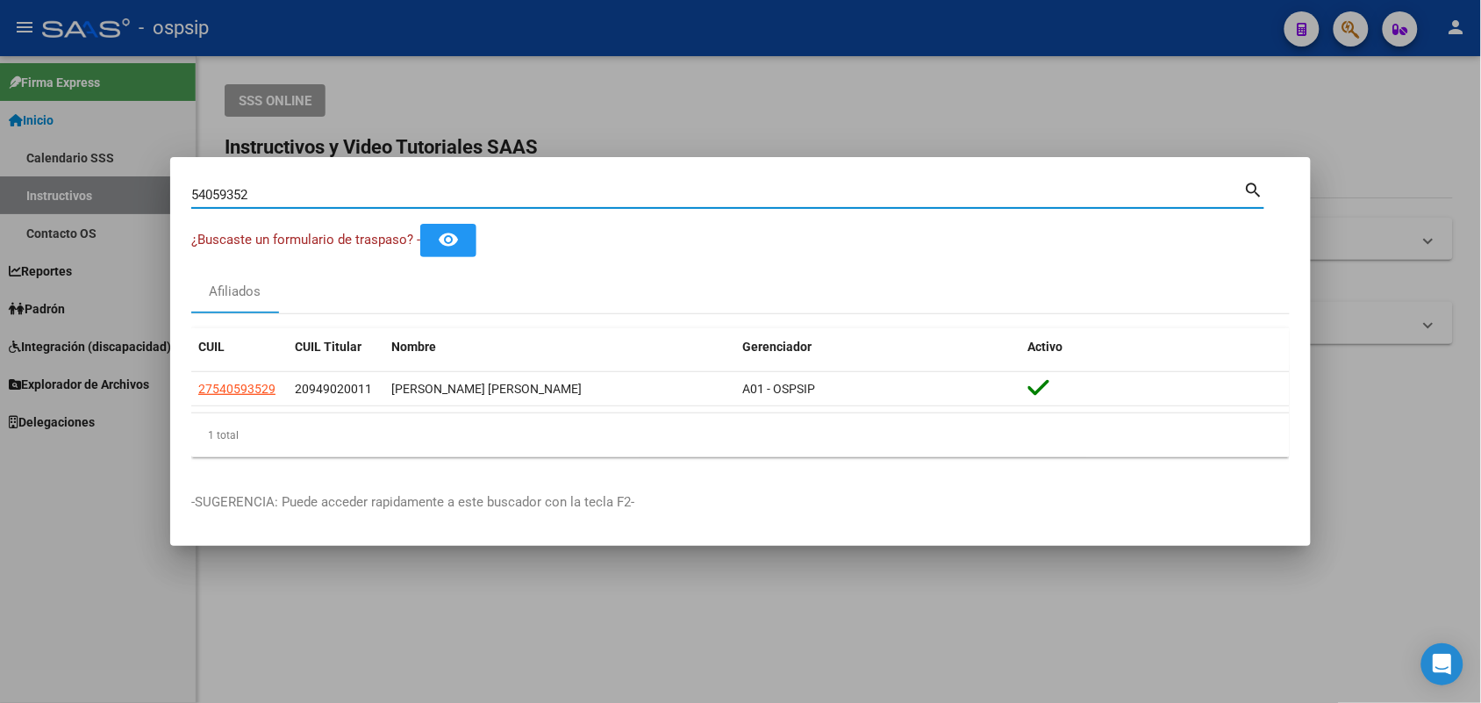
click at [259, 193] on input "54059352" at bounding box center [717, 195] width 1053 height 16
paste input "4409631"
type input "44096312"
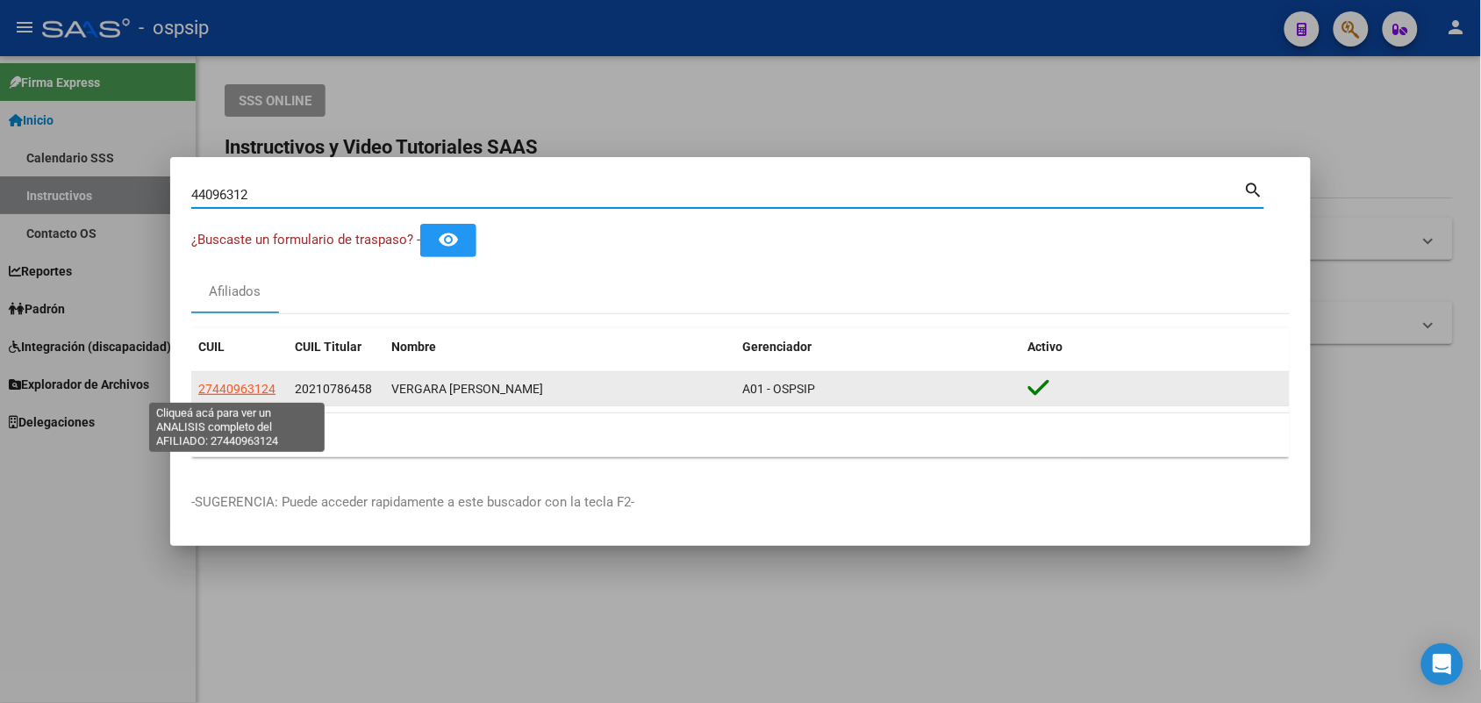
click at [203, 391] on span "27440963124" at bounding box center [236, 389] width 77 height 14
type textarea "27440963124"
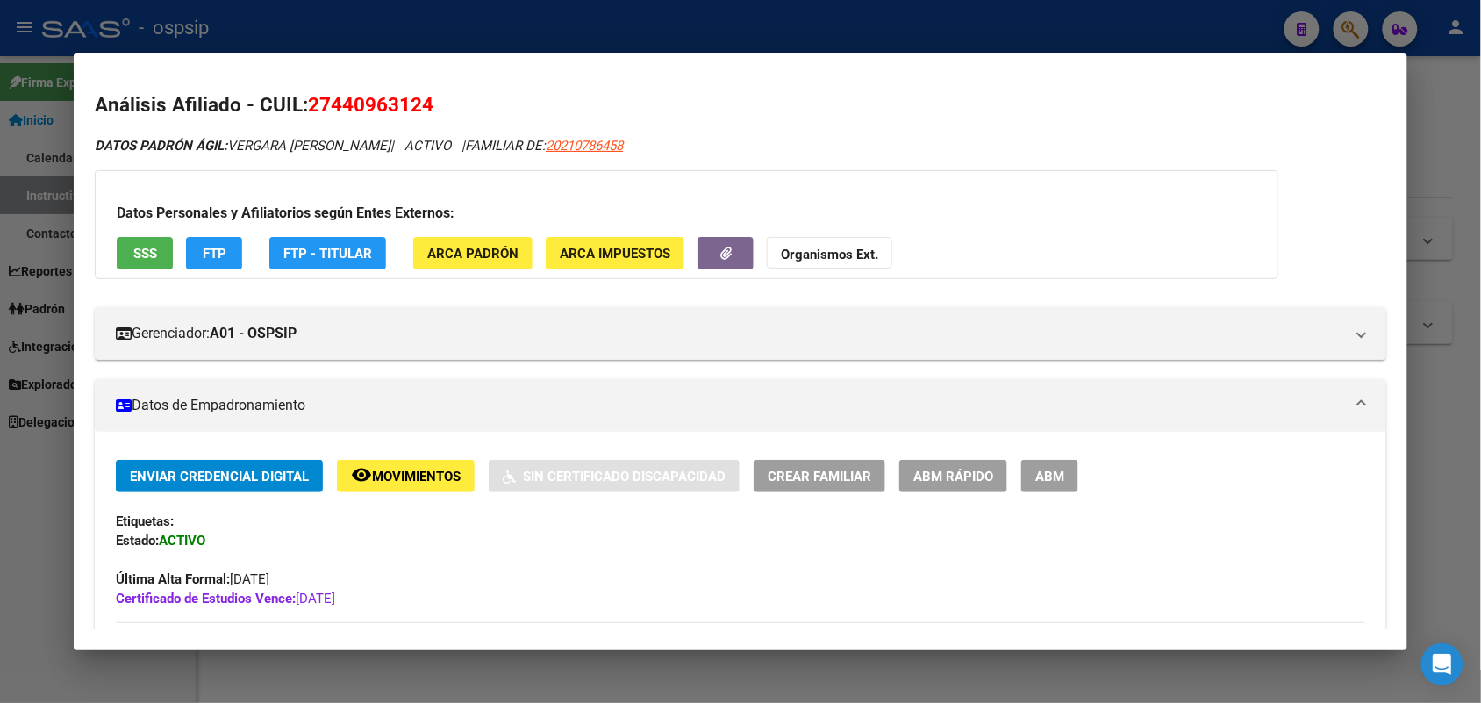
drag, startPoint x: 782, startPoint y: 303, endPoint x: 582, endPoint y: 384, distance: 215.8
click at [582, 384] on mat-expansion-panel-header "Datos de Empadronamiento" at bounding box center [740, 405] width 1291 height 53
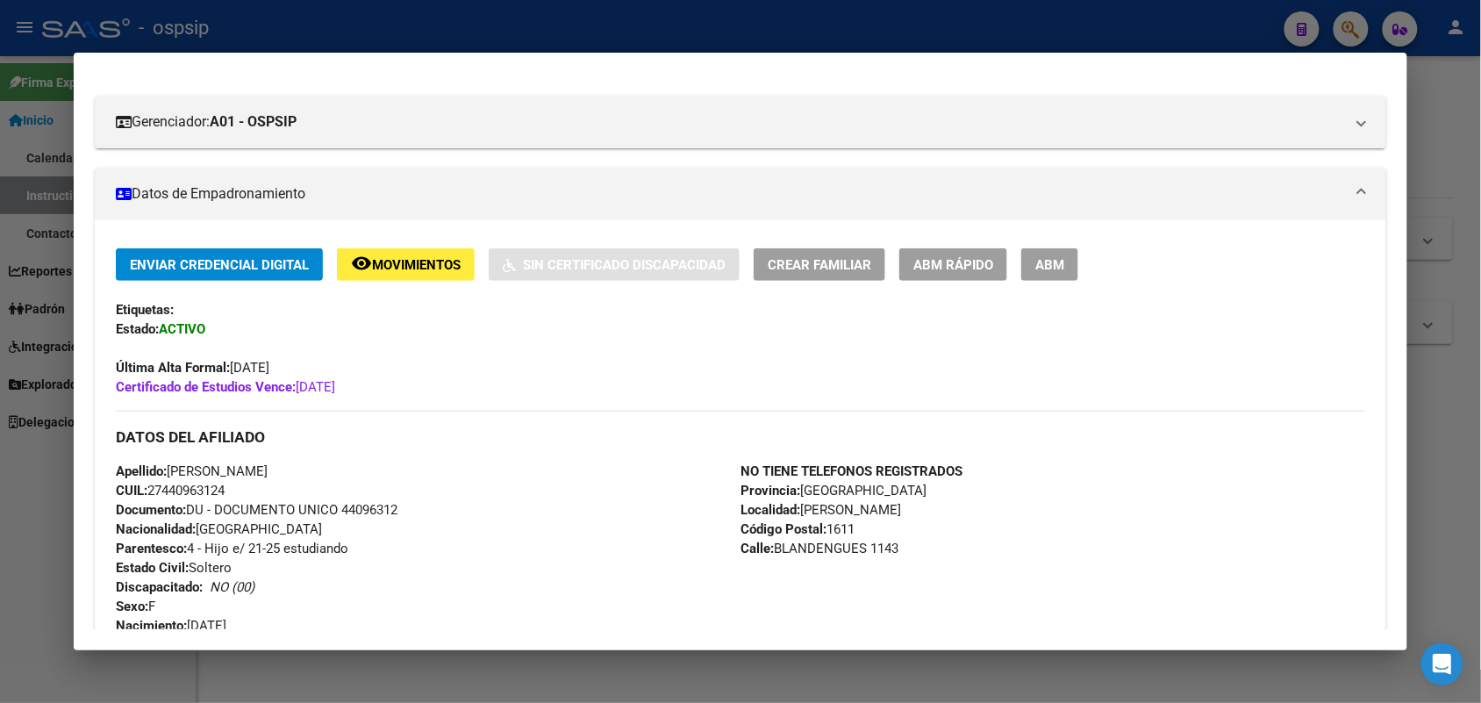
scroll to position [439, 0]
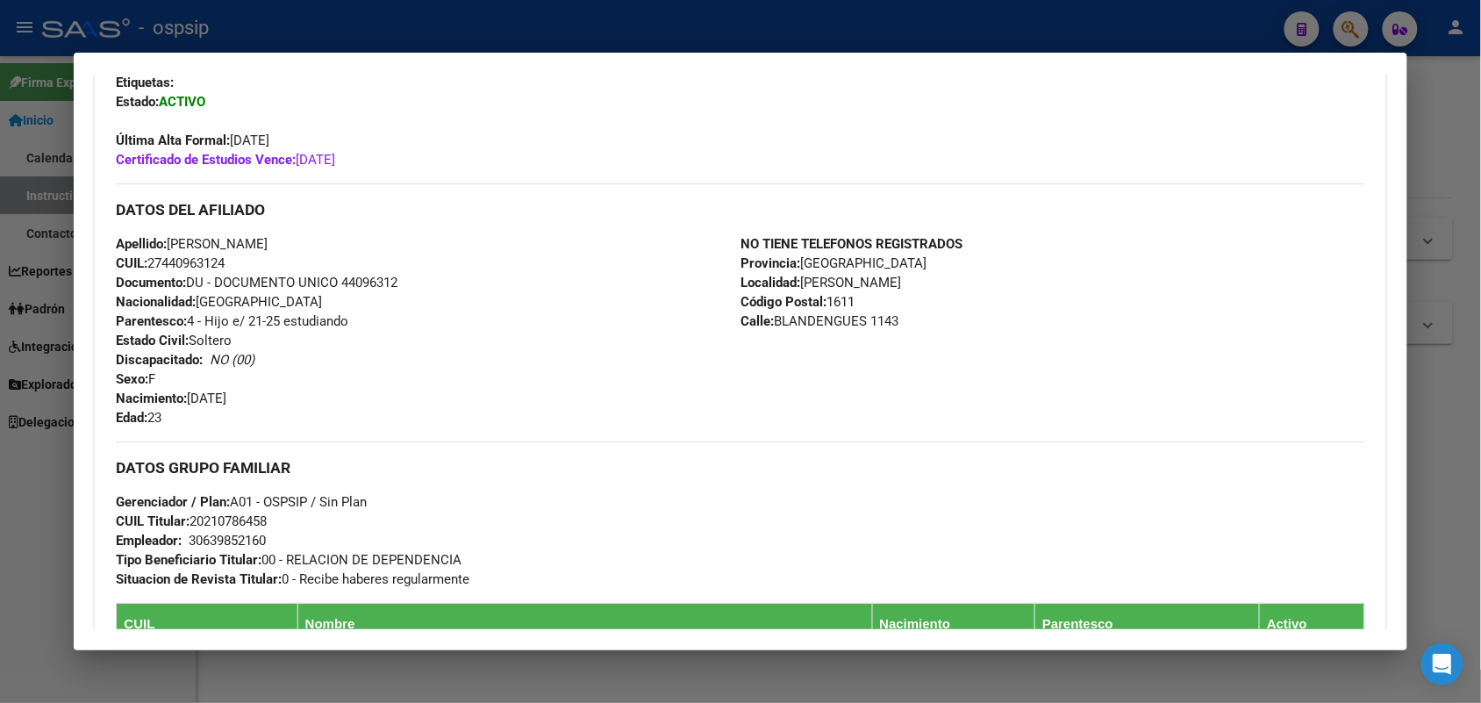
click at [365, 275] on span "Documento: DU - DOCUMENTO UNICO 44096312" at bounding box center [257, 283] width 282 height 16
copy span "44096312"
drag, startPoint x: 396, startPoint y: 304, endPoint x: 326, endPoint y: 307, distance: 69.4
click at [326, 307] on div "Apellido: [PERSON_NAME] CUIL: 27440963124 Documento: DU - DOCUMENTO UNICO 44096…" at bounding box center [428, 330] width 625 height 193
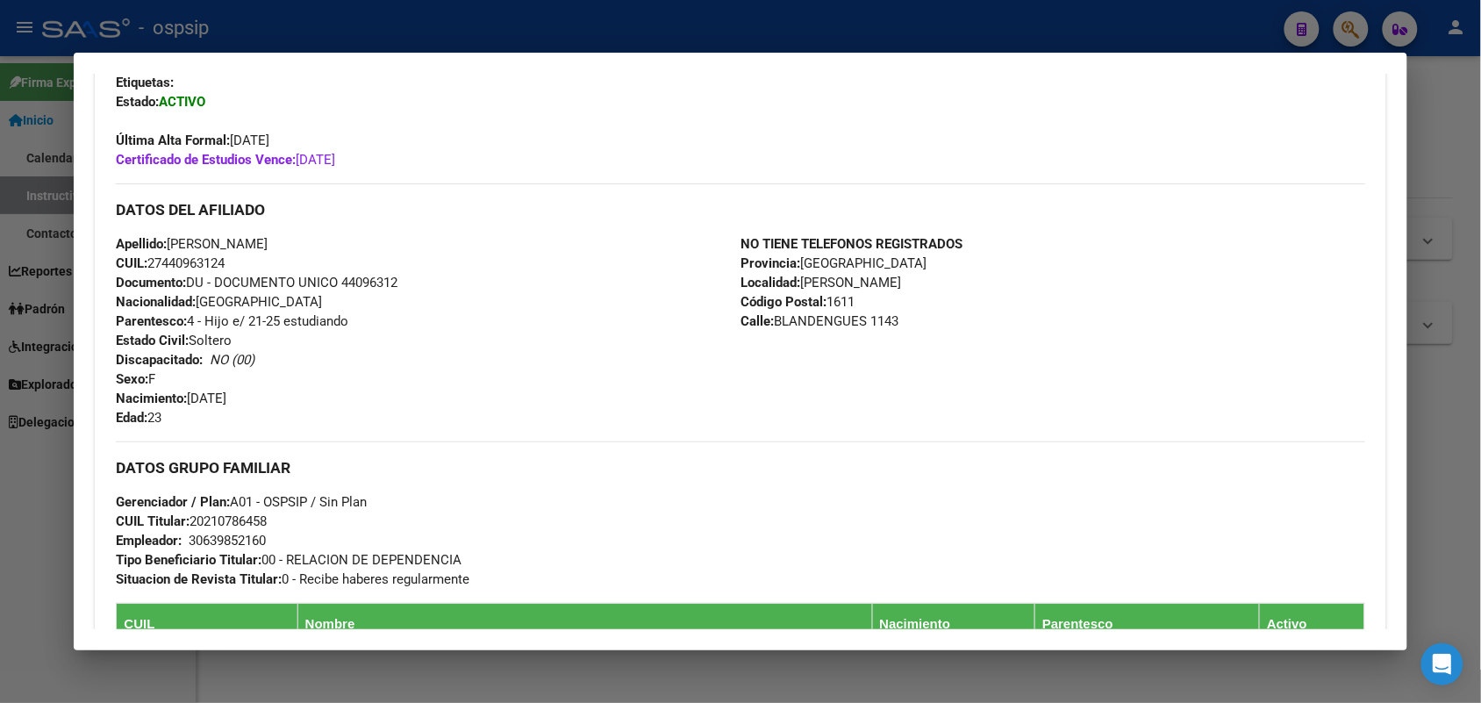
drag, startPoint x: 397, startPoint y: 136, endPoint x: 143, endPoint y: 154, distance: 254.3
click at [143, 154] on div "Enviar Credencial Digital remove_red_eye Movimientos Sin Certificado Discapacid…" at bounding box center [740, 95] width 1249 height 148
click at [177, 154] on strong "Certificado de Estudios Vence:" at bounding box center [206, 160] width 180 height 16
drag, startPoint x: 379, startPoint y: 156, endPoint x: 107, endPoint y: 160, distance: 272.1
click at [107, 160] on div "Enviar Credencial Digital remove_red_eye Movimientos Sin Certificado Discapacid…" at bounding box center [740, 511] width 1291 height 981
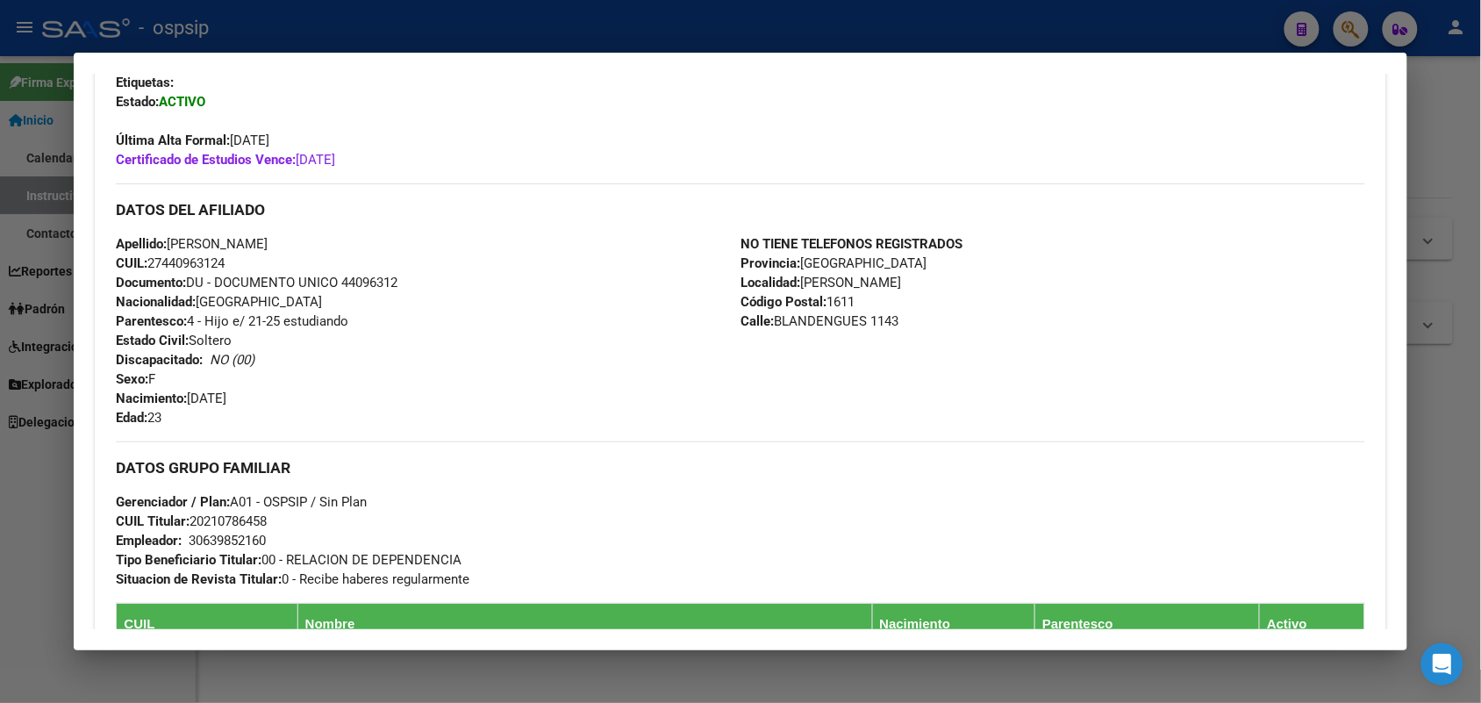
click at [137, 169] on div "Enviar Credencial Digital remove_red_eye Movimientos Sin Certificado Discapacid…" at bounding box center [740, 504] width 1249 height 967
click at [0, 159] on div at bounding box center [740, 351] width 1481 height 703
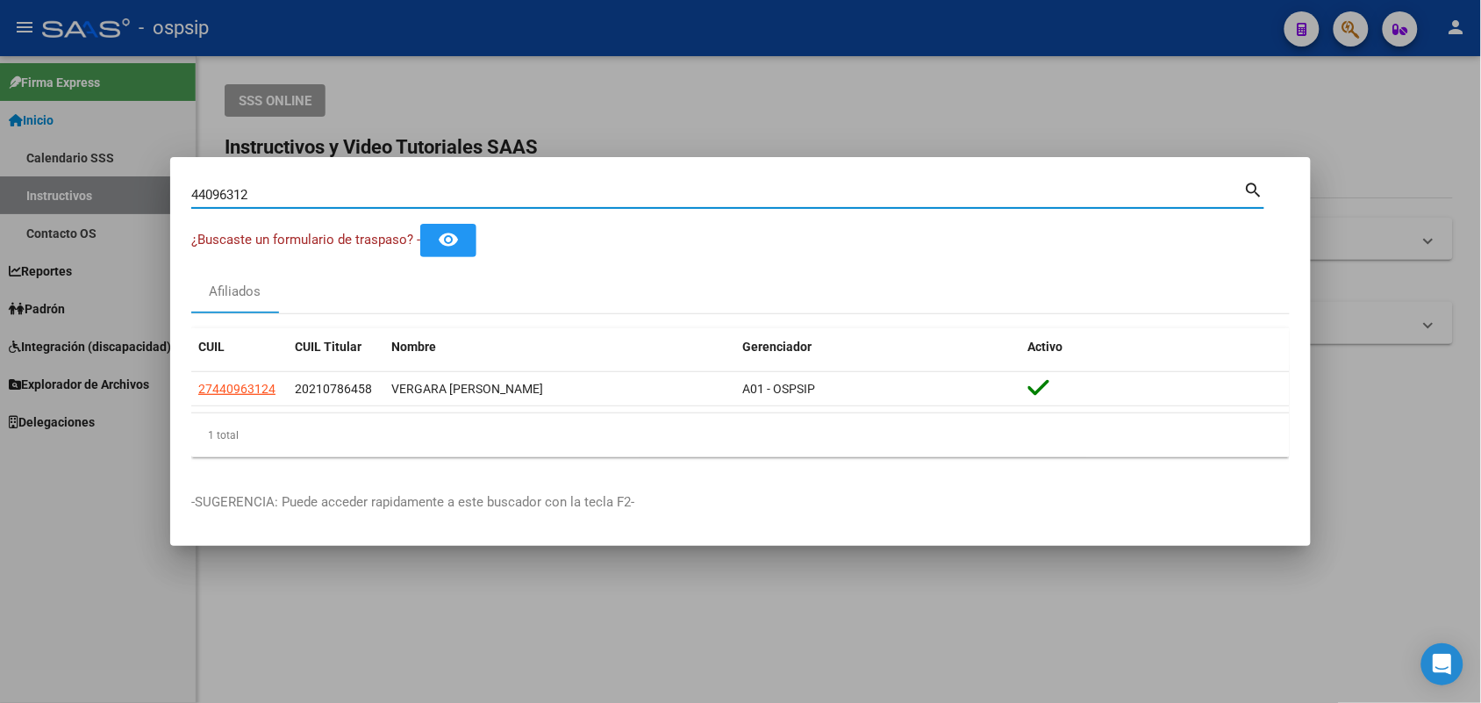
click at [215, 190] on input "44096312" at bounding box center [717, 195] width 1053 height 16
type input "24505993"
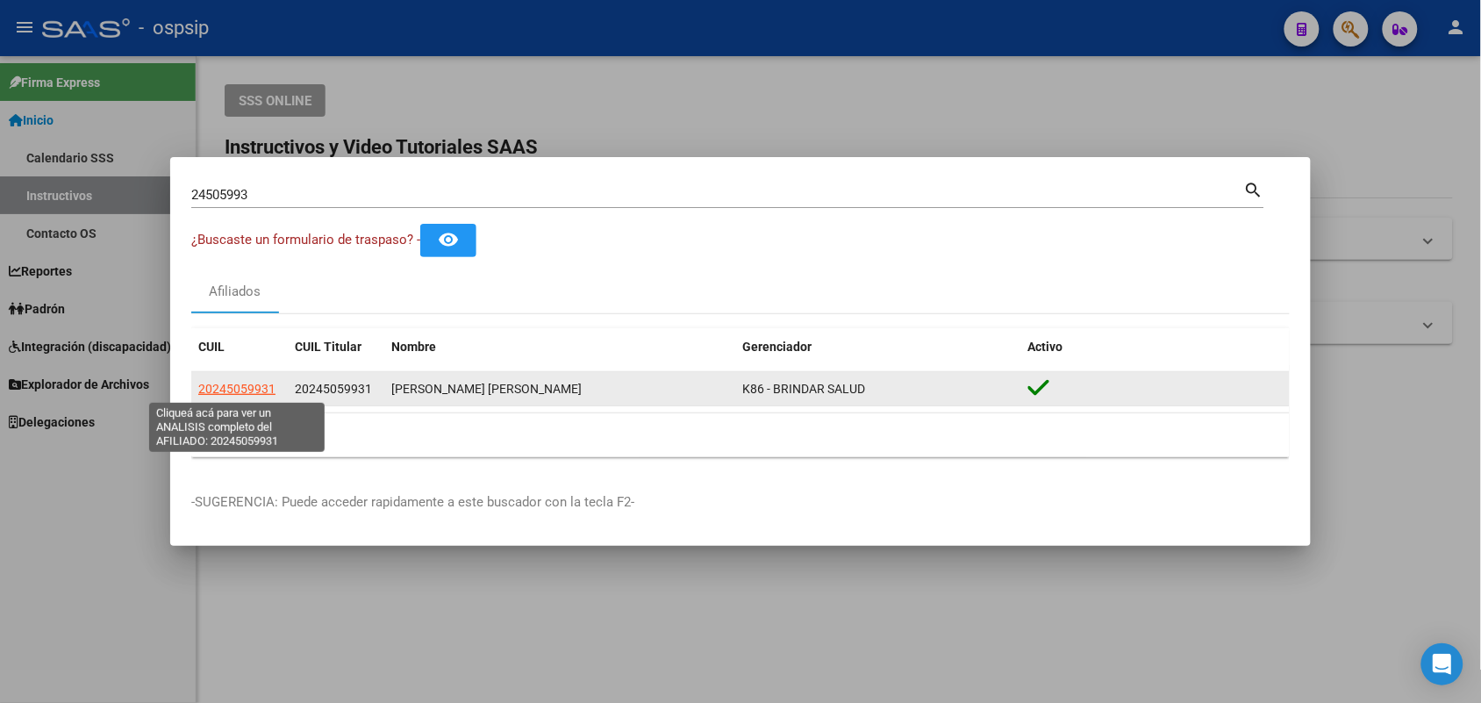
click at [220, 384] on span "20245059931" at bounding box center [236, 389] width 77 height 14
type textarea "20245059931"
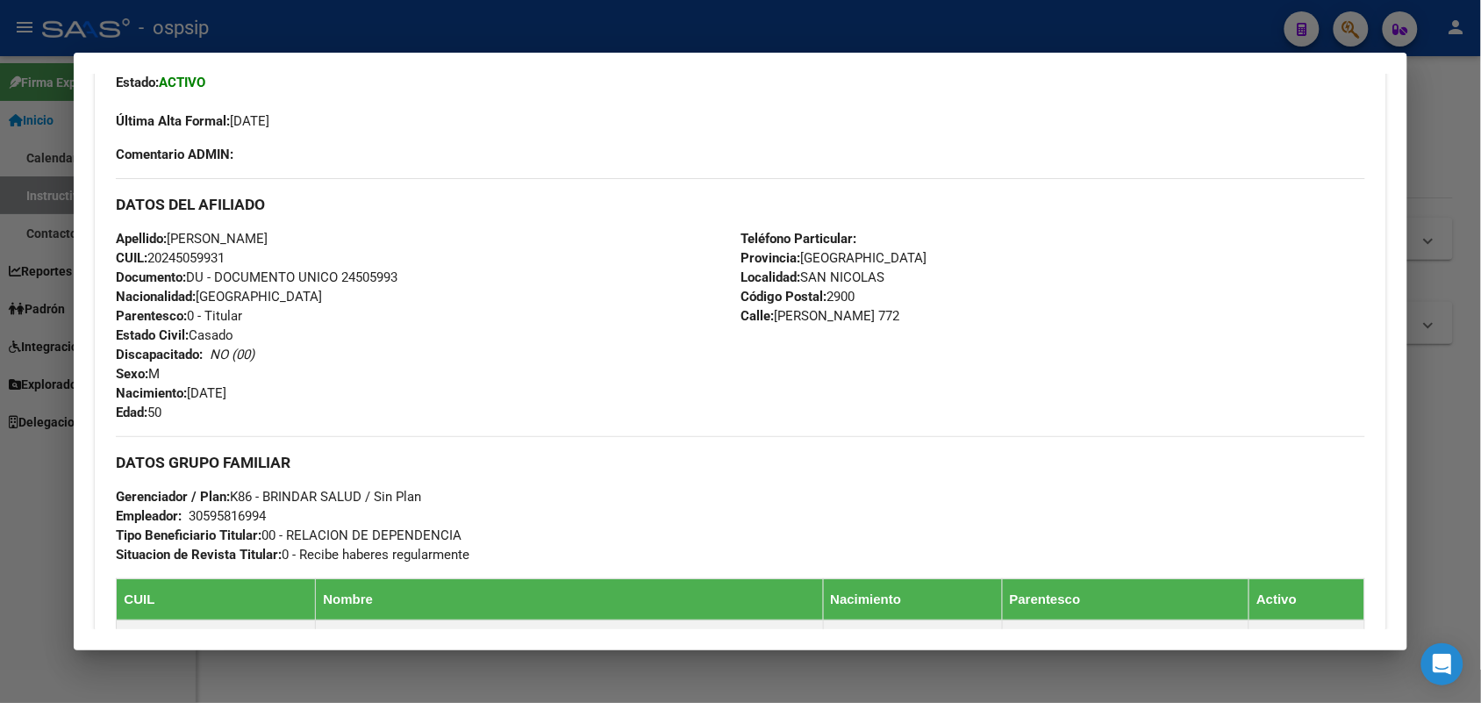
scroll to position [449, 0]
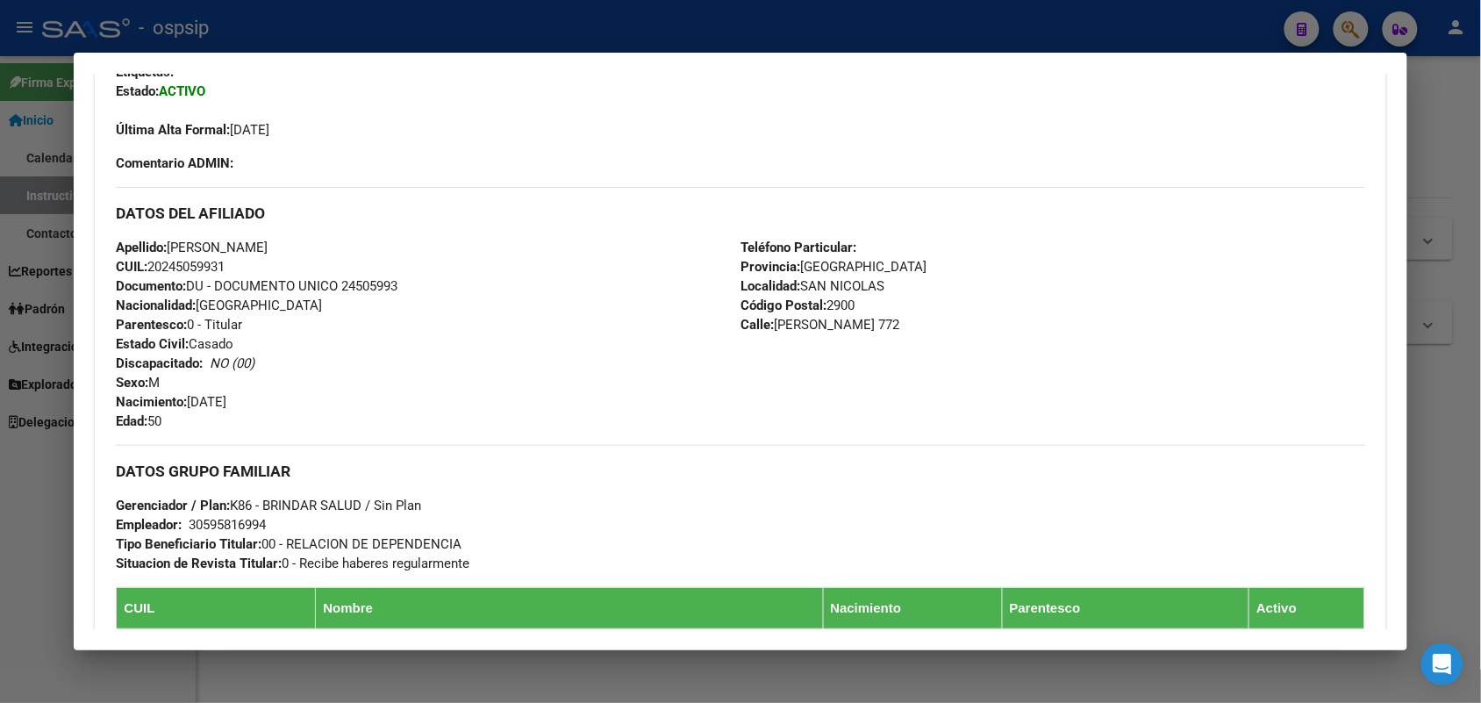
click at [31, 388] on div at bounding box center [740, 351] width 1481 height 703
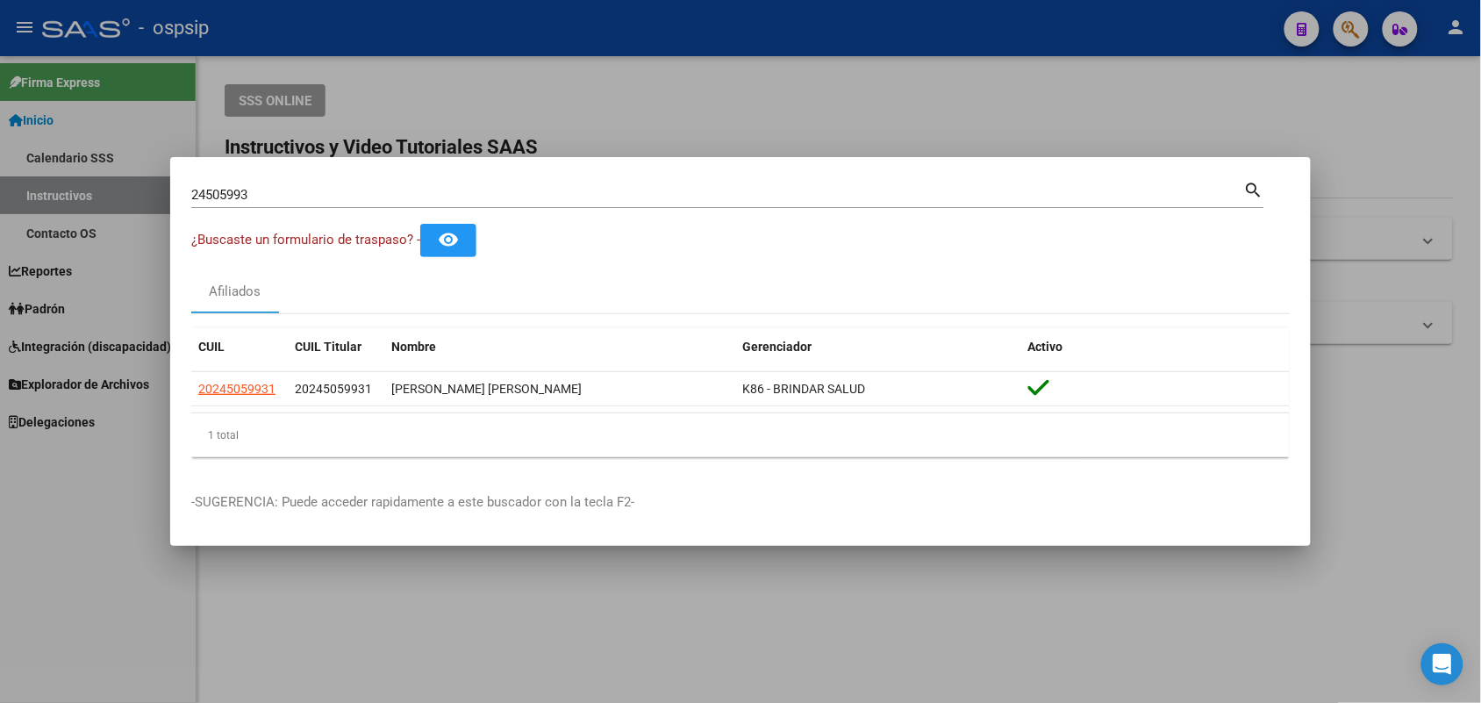
click at [253, 197] on input "24505993" at bounding box center [717, 195] width 1053 height 16
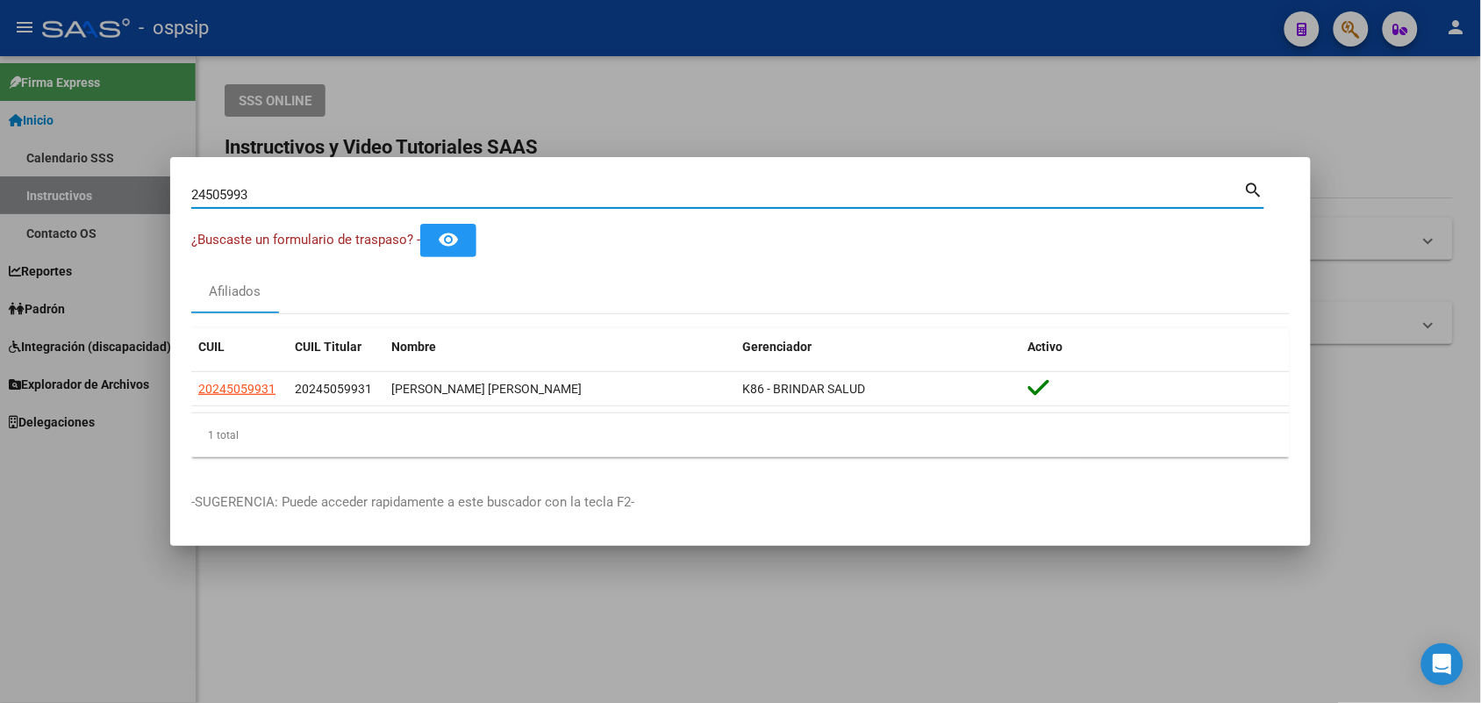
click at [253, 197] on input "24505993" at bounding box center [717, 195] width 1053 height 16
paste input "96110114"
click at [247, 196] on input "961101143" at bounding box center [717, 195] width 1053 height 16
type input "96110143"
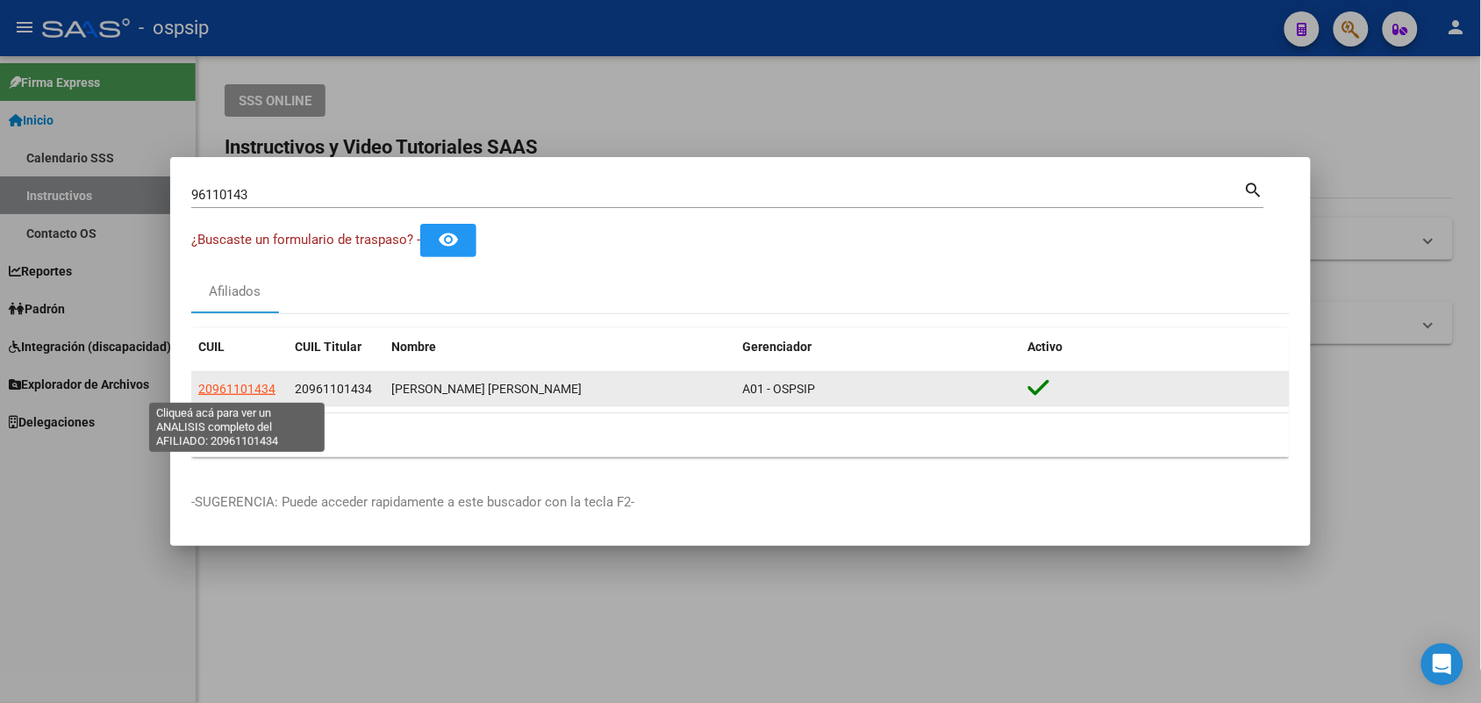
click at [217, 392] on span "20961101434" at bounding box center [236, 389] width 77 height 14
type textarea "20961101434"
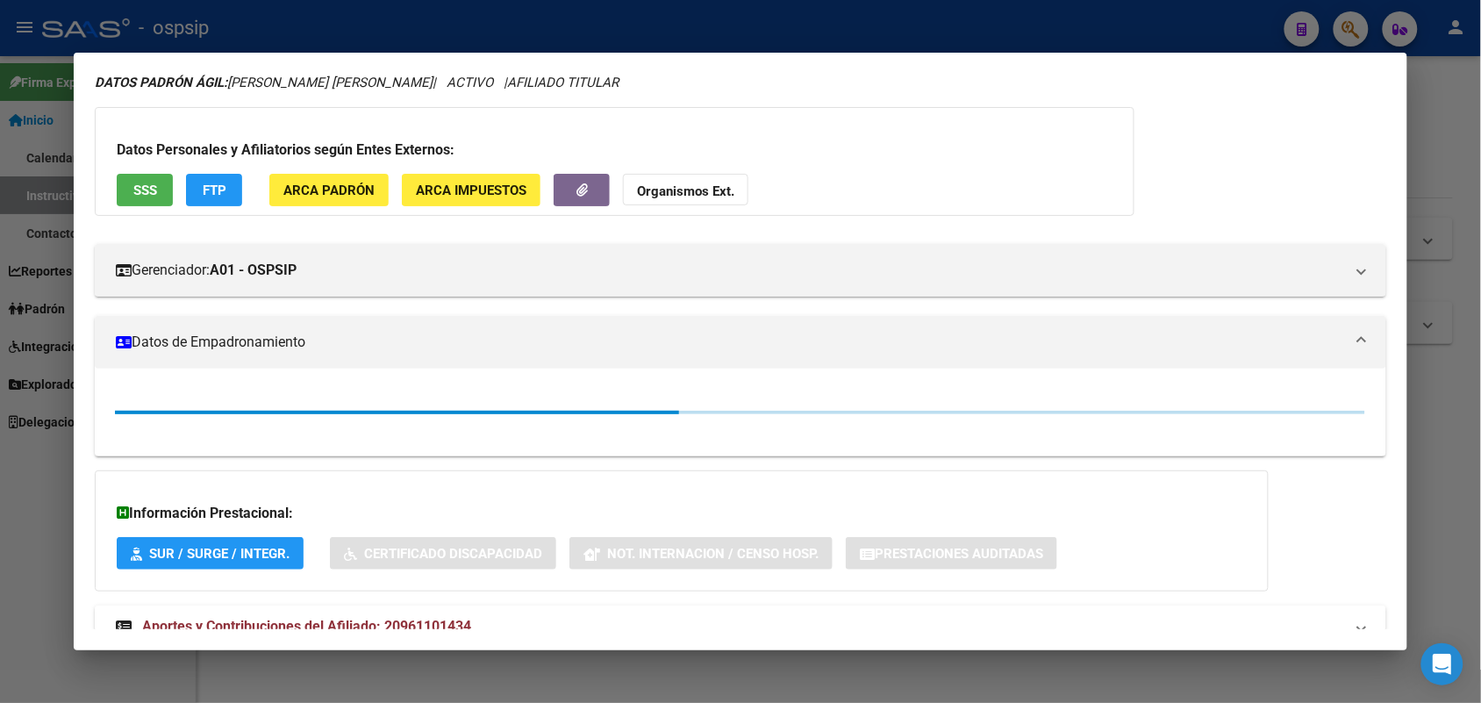
scroll to position [120, 0]
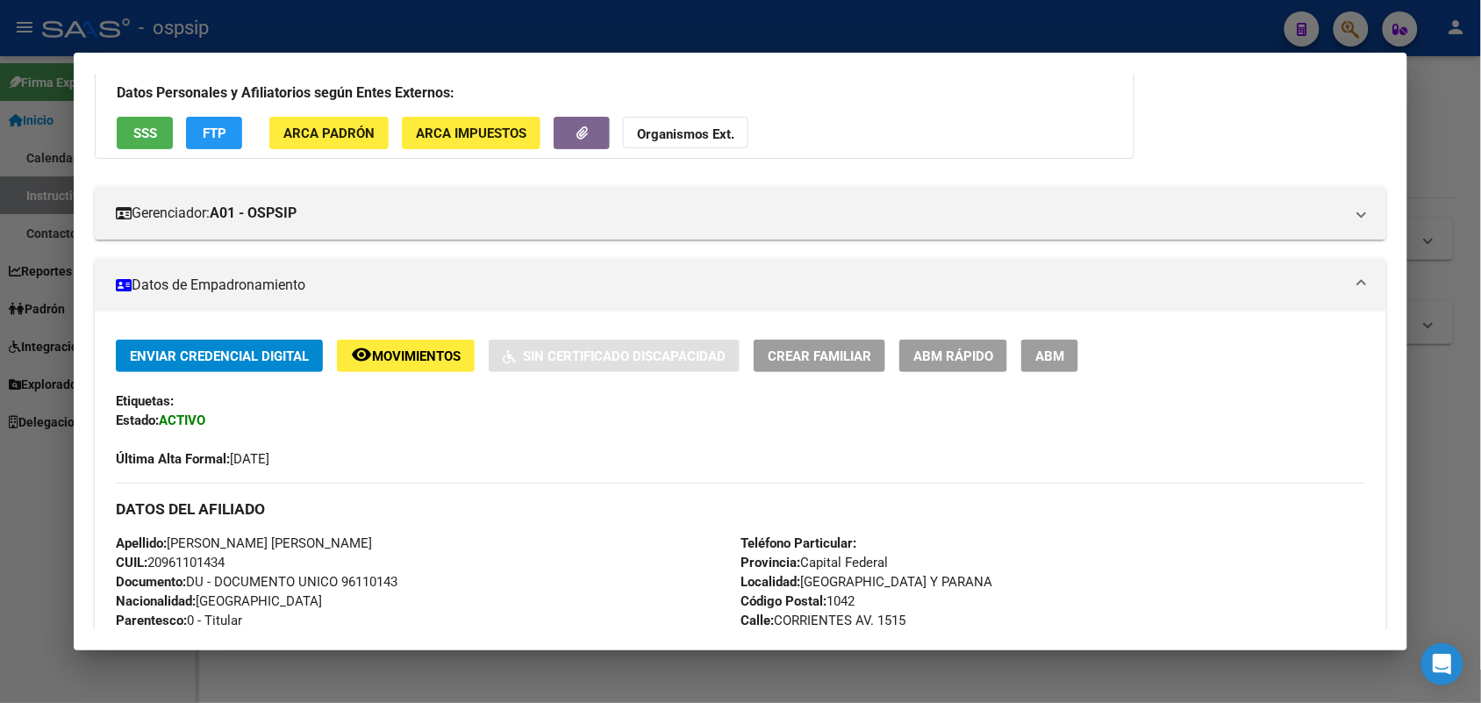
click at [344, 580] on span "Documento: DU - DOCUMENTO UNICO 96110143" at bounding box center [257, 582] width 282 height 16
drag, startPoint x: 342, startPoint y: 577, endPoint x: 399, endPoint y: 326, distance: 256.6
click at [362, 577] on span "Documento: DU - DOCUMENTO UNICO 96110143" at bounding box center [257, 582] width 282 height 16
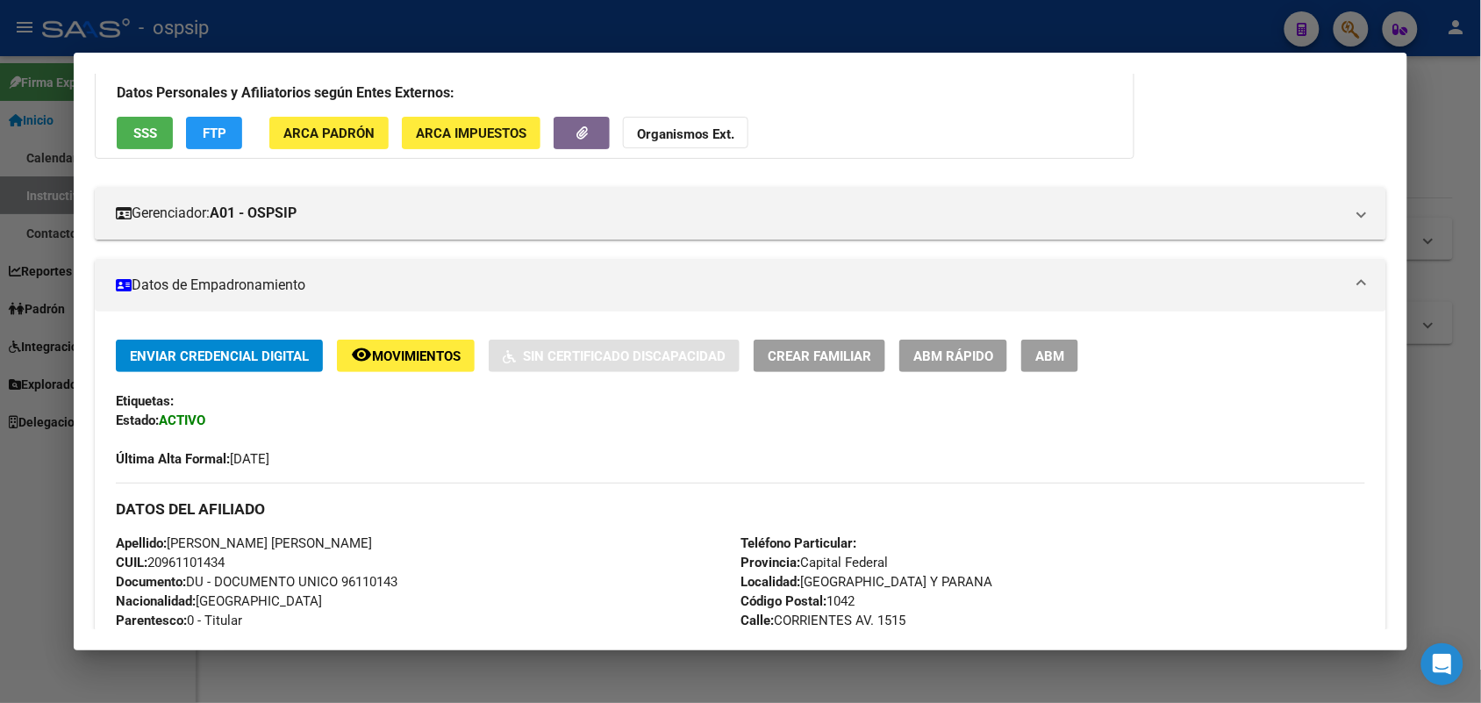
click at [362, 577] on span "Documento: DU - DOCUMENTO UNICO 96110143" at bounding box center [257, 582] width 282 height 16
click at [0, 388] on div at bounding box center [740, 351] width 1481 height 703
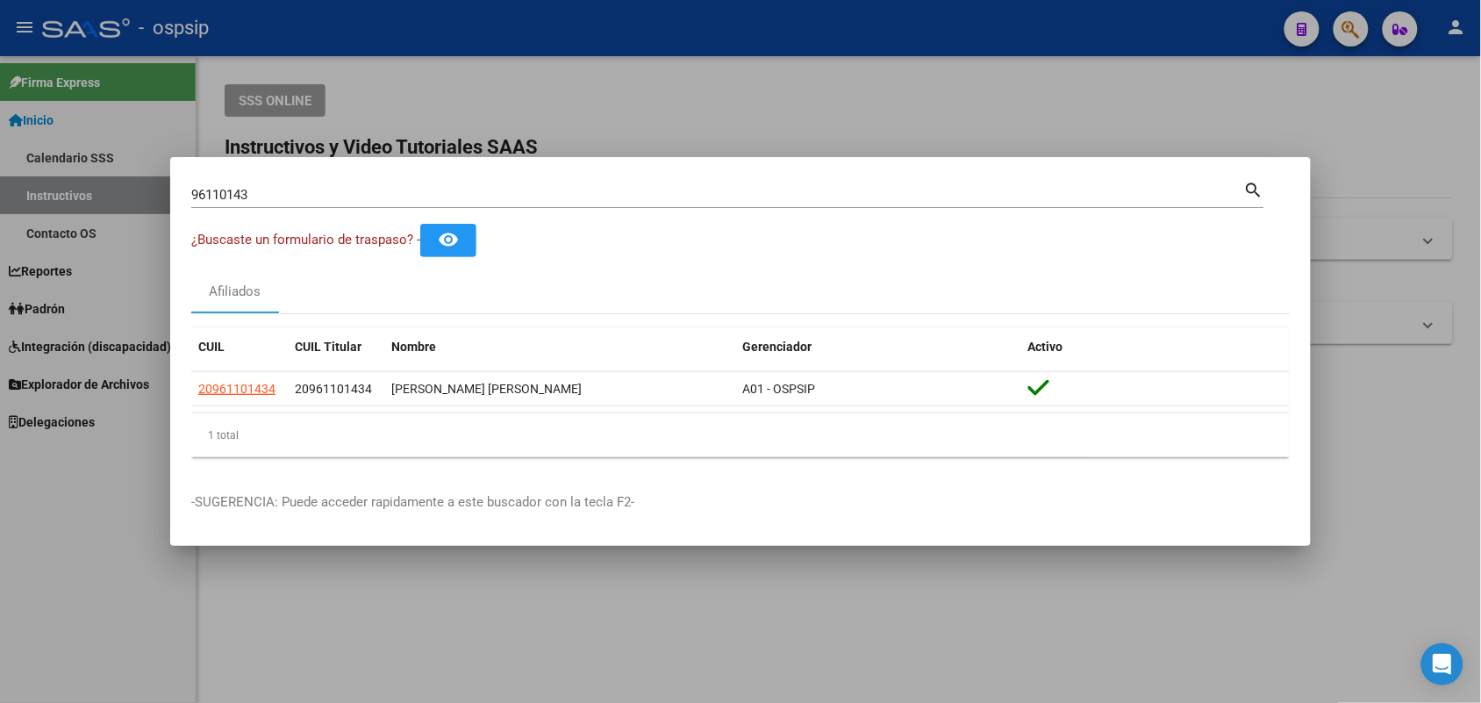
click at [262, 196] on input "96110143" at bounding box center [717, 195] width 1053 height 16
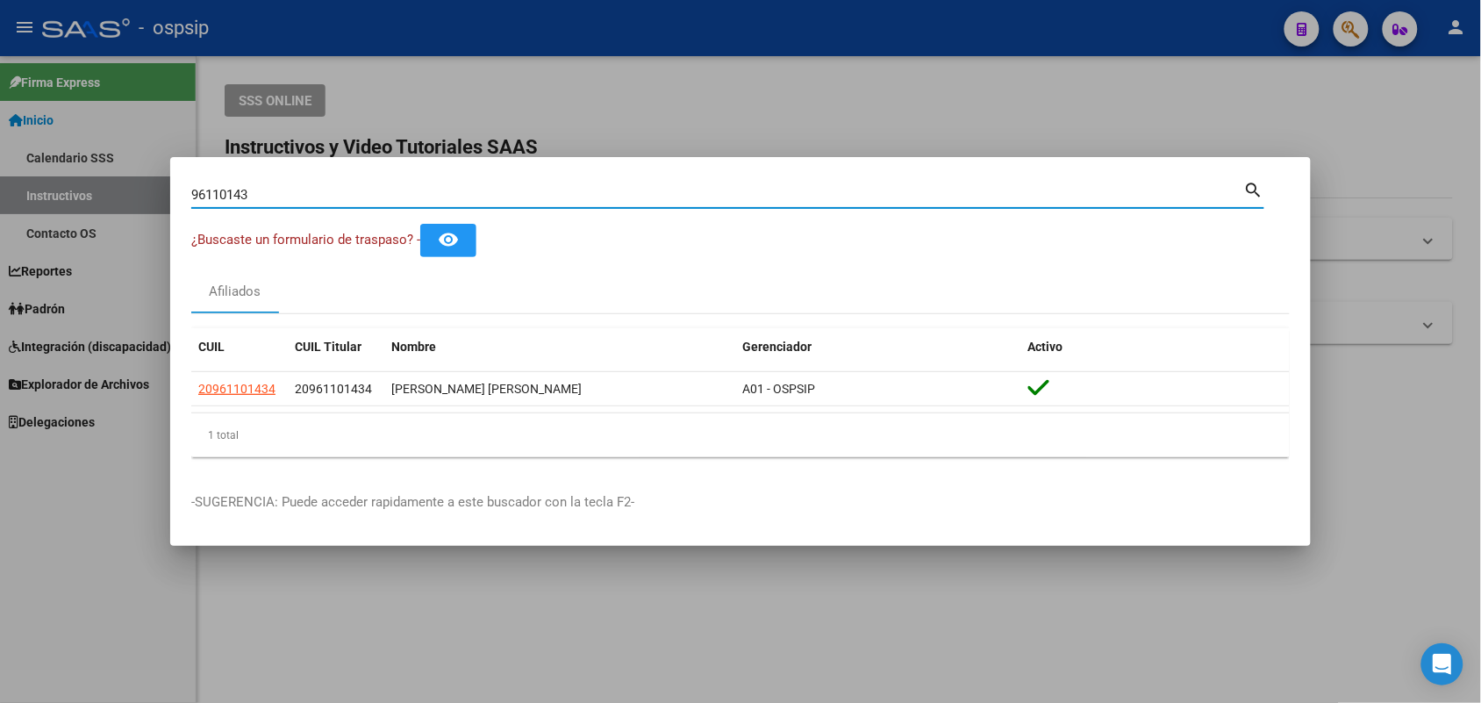
click at [262, 196] on input "96110143" at bounding box center [717, 195] width 1053 height 16
type input "95860701"
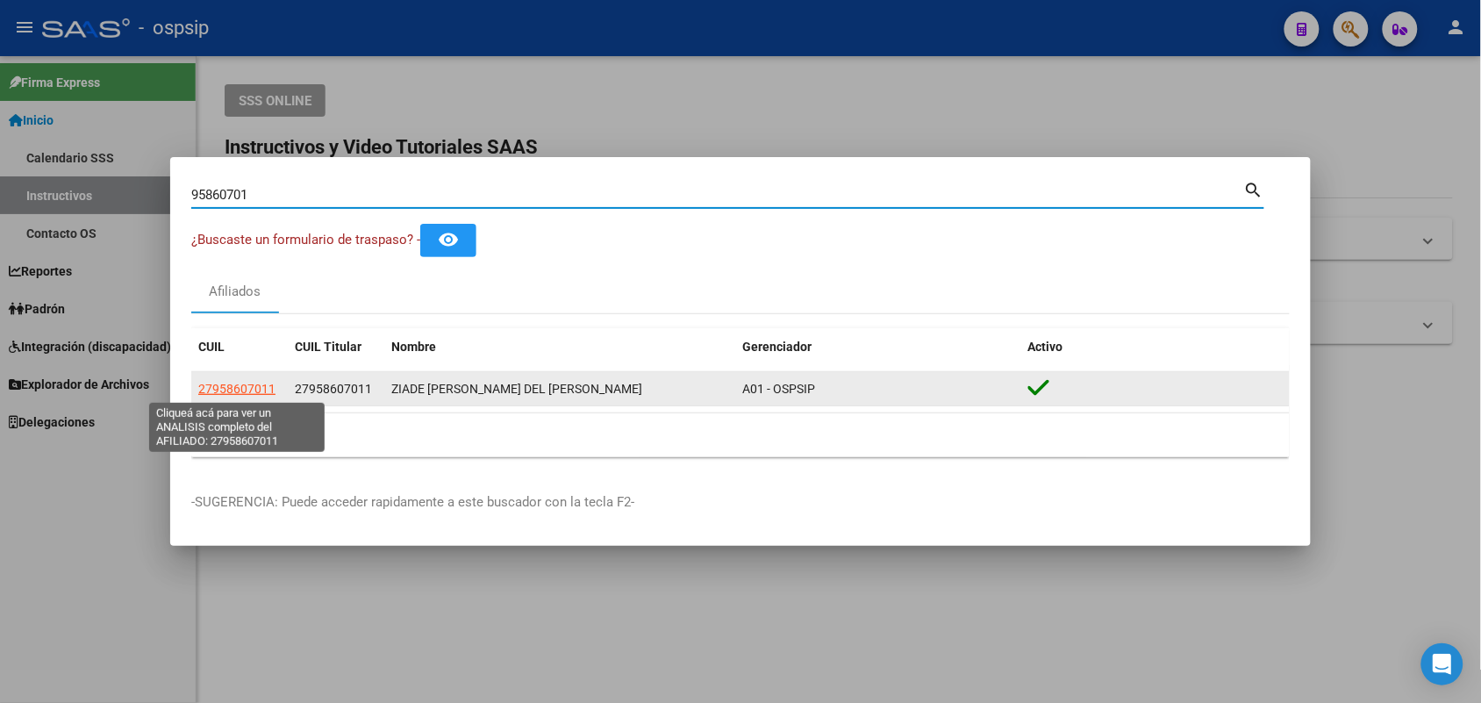
click at [213, 396] on span "27958607011" at bounding box center [236, 389] width 77 height 14
type textarea "27958607011"
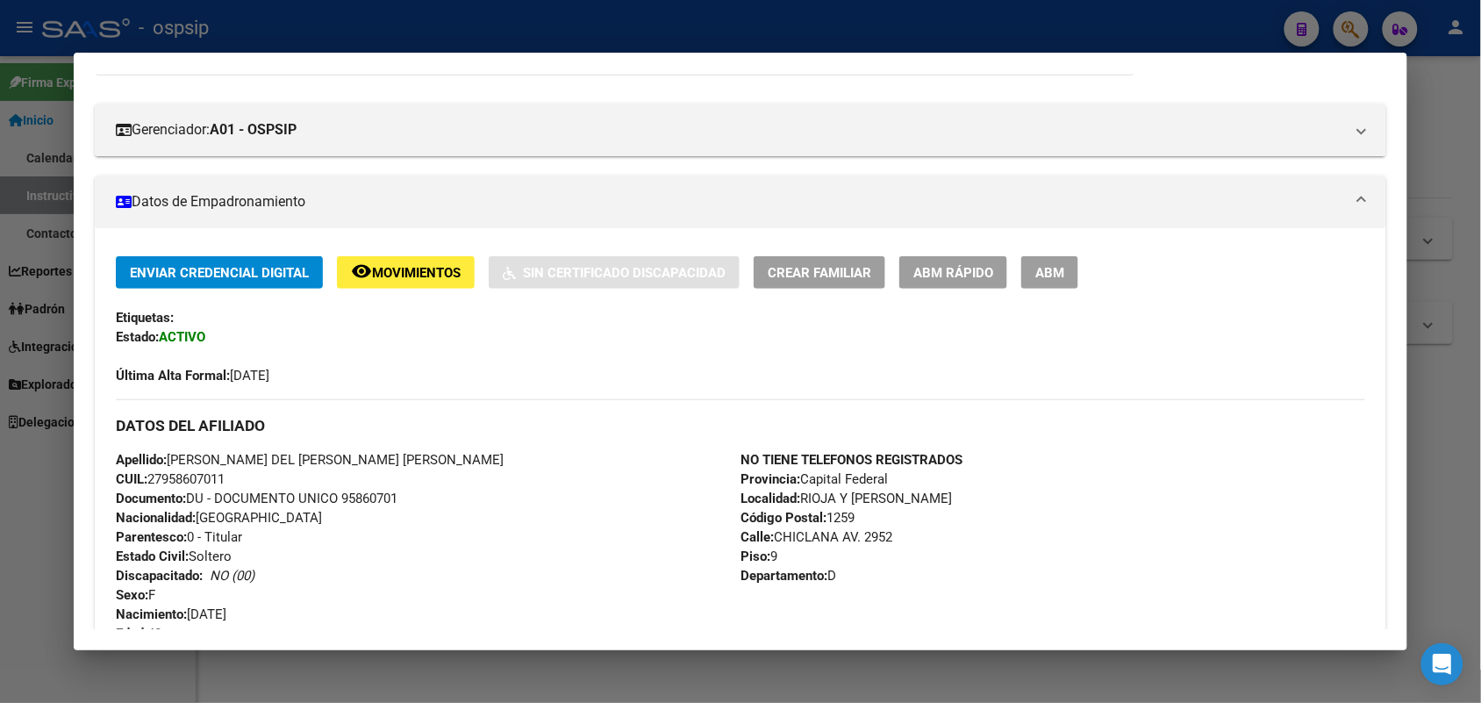
scroll to position [230, 0]
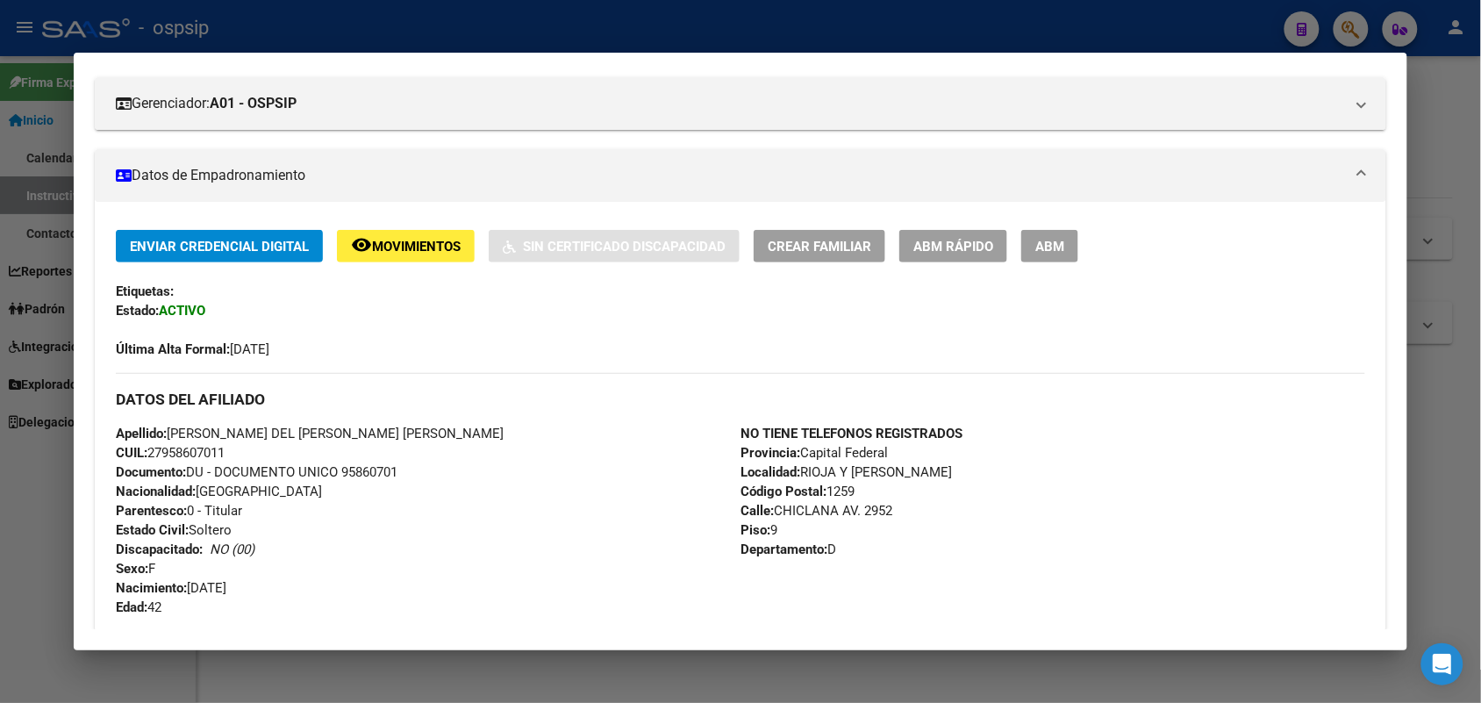
click at [347, 464] on span "Documento: DU - DOCUMENTO UNICO 95860701" at bounding box center [257, 472] width 282 height 16
click at [0, 265] on div at bounding box center [740, 351] width 1481 height 703
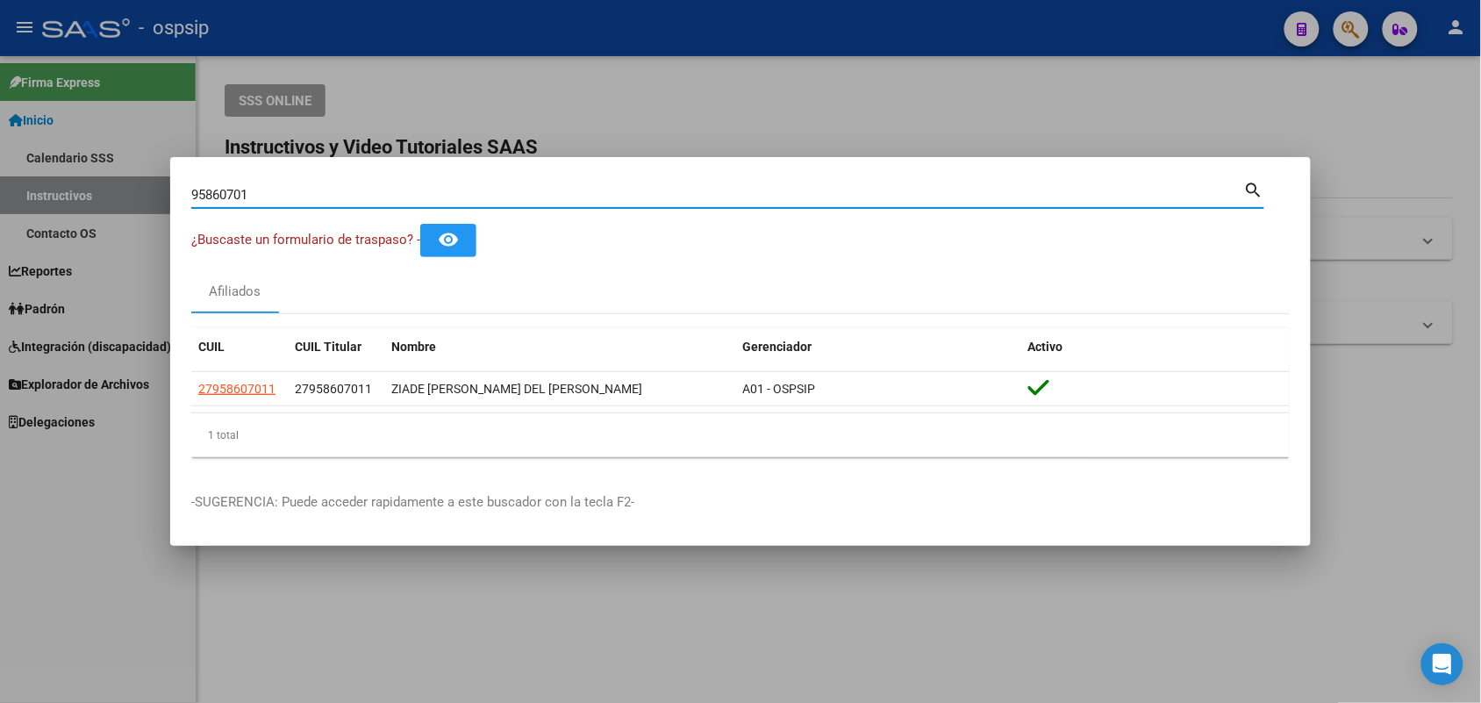
click at [317, 200] on input "95860701" at bounding box center [717, 195] width 1053 height 16
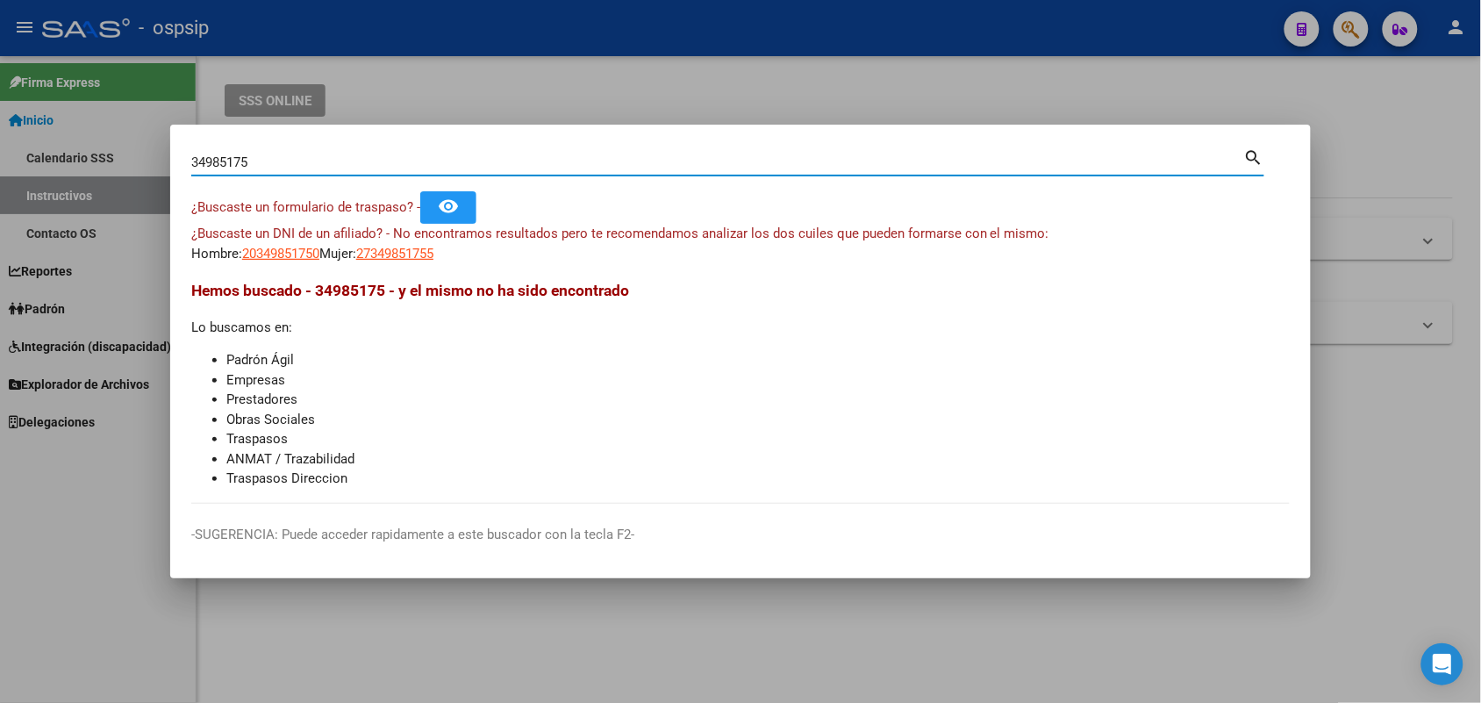
click at [237, 154] on input "34985175" at bounding box center [717, 162] width 1053 height 16
type input "34985275"
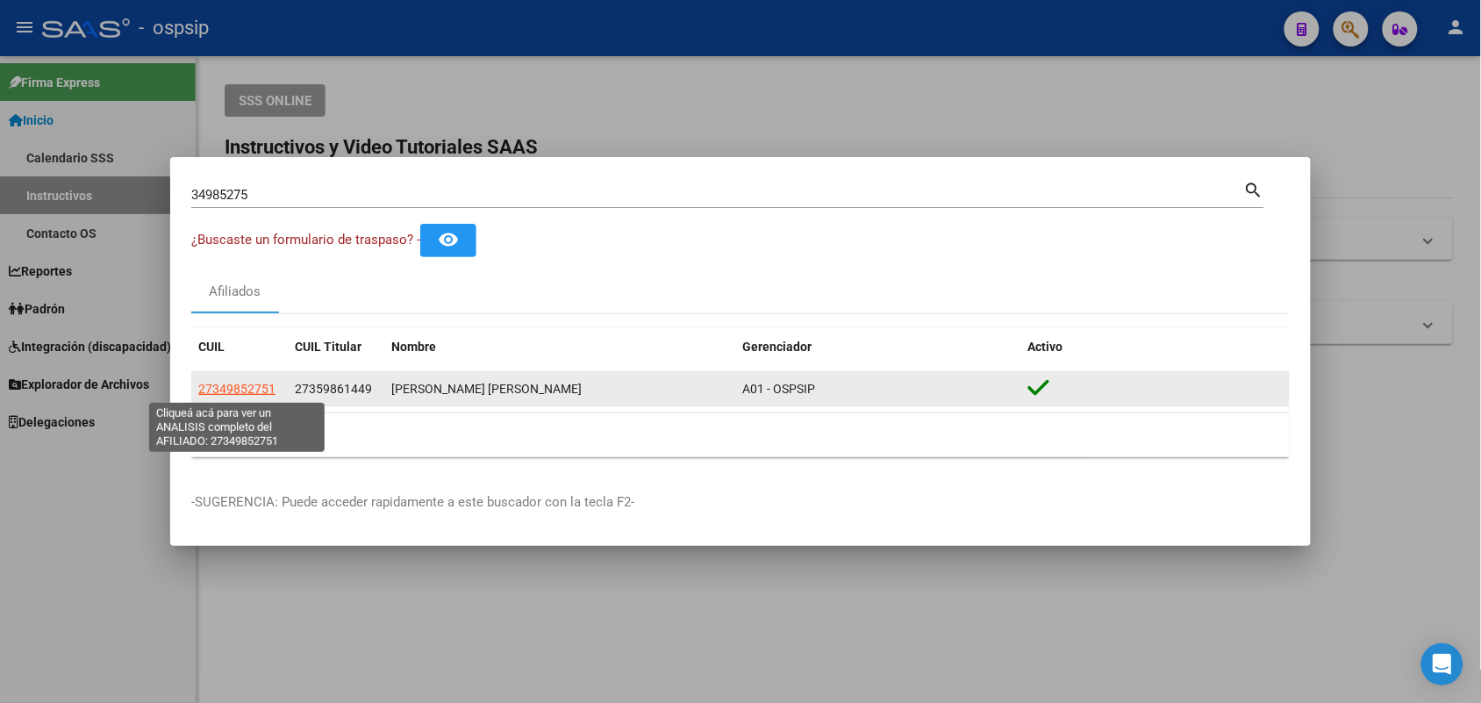
click at [255, 392] on span "27349852751" at bounding box center [236, 389] width 77 height 14
type textarea "27349852751"
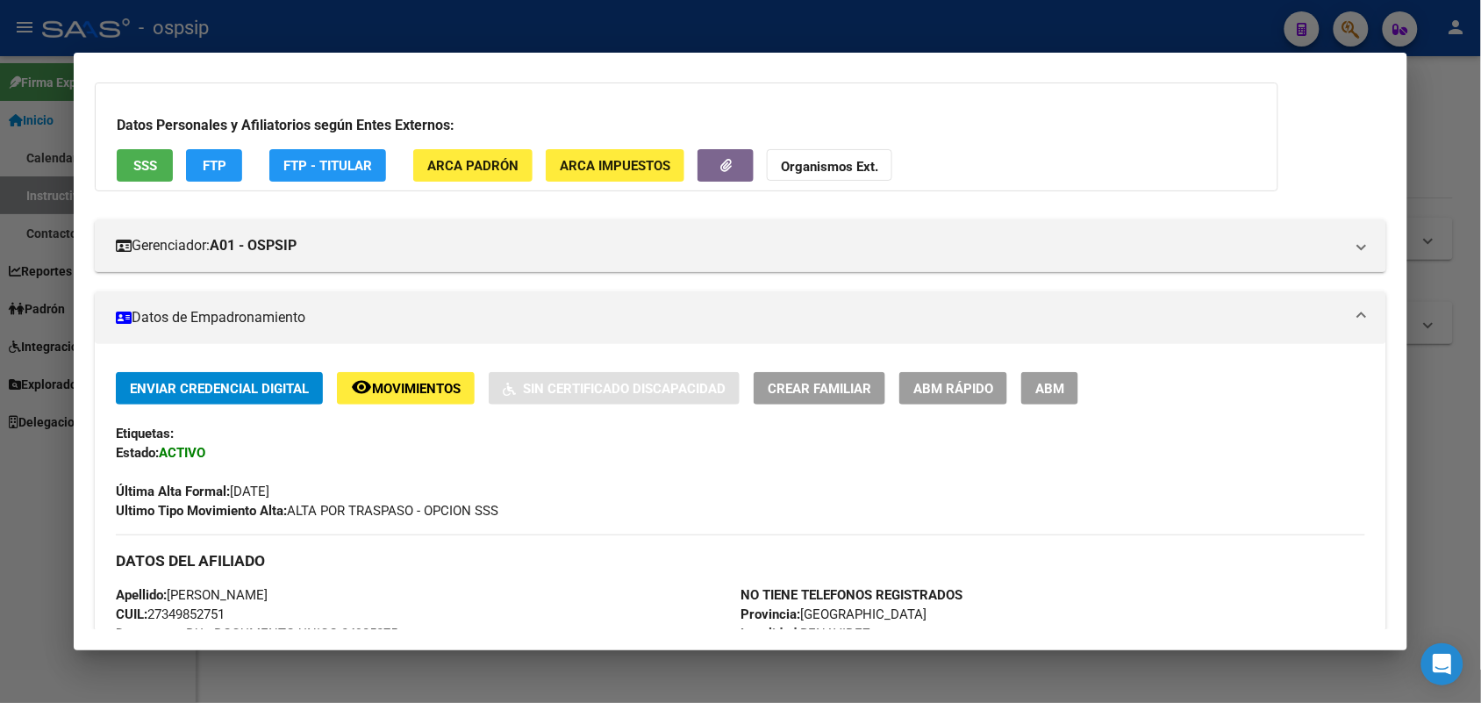
scroll to position [219, 0]
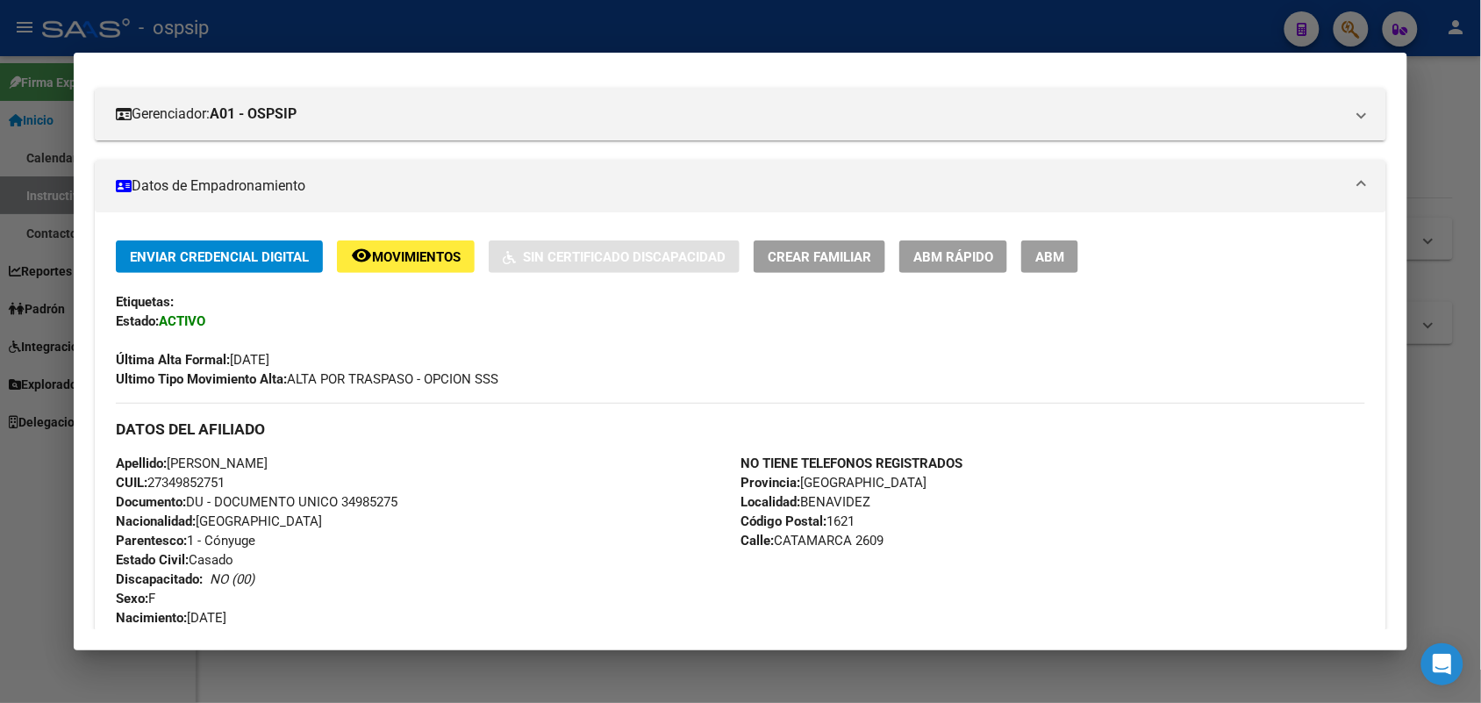
click at [369, 494] on span "Documento: DU - DOCUMENTO UNICO 34985275" at bounding box center [257, 502] width 282 height 16
drag, startPoint x: 369, startPoint y: 494, endPoint x: 305, endPoint y: 614, distance: 135.8
drag, startPoint x: 305, startPoint y: 614, endPoint x: 282, endPoint y: 538, distance: 79.9
click at [257, 549] on div "Apellido: [PERSON_NAME] CUIL: 27349852751 Documento: DU - DOCUMENTO UNICO 34985…" at bounding box center [428, 550] width 625 height 193
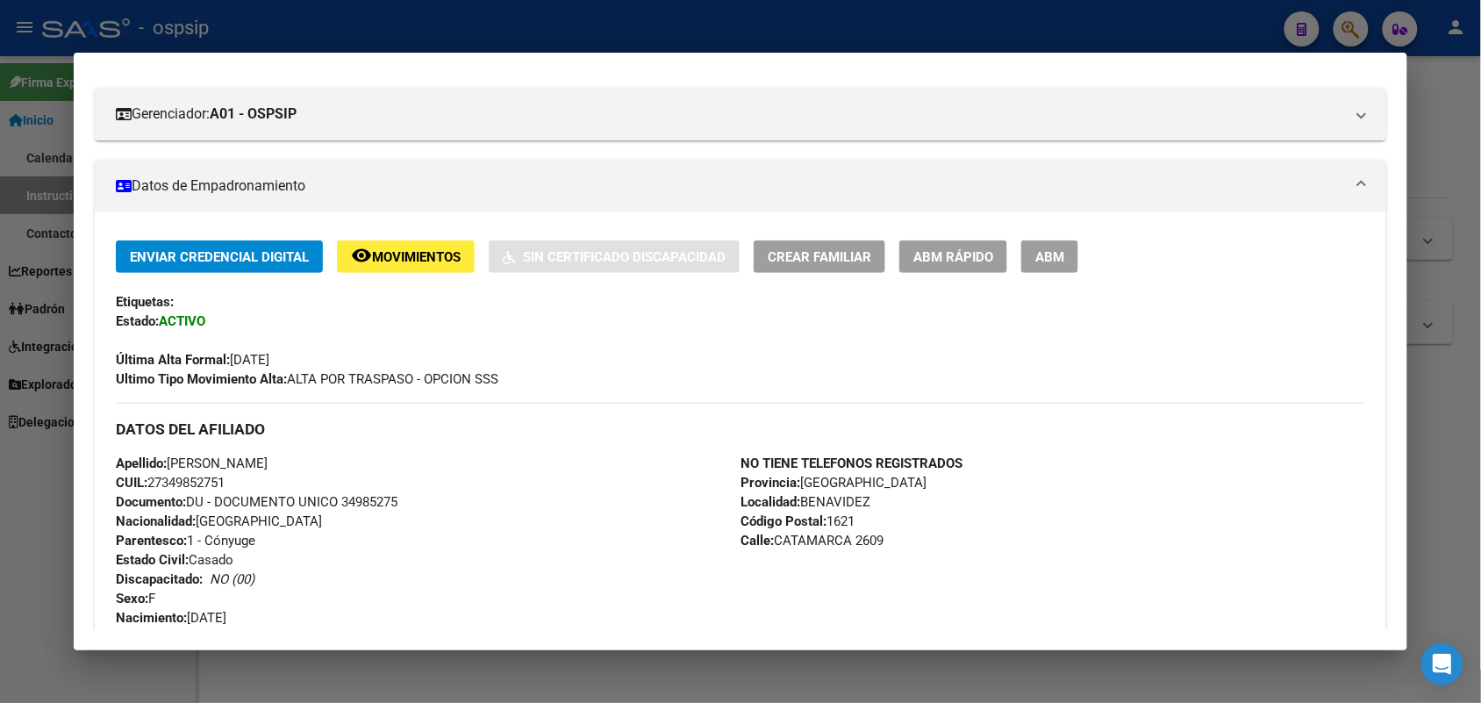
click at [373, 496] on span "Documento: DU - DOCUMENTO UNICO 34985275" at bounding box center [257, 502] width 282 height 16
drag, startPoint x: 383, startPoint y: 433, endPoint x: 190, endPoint y: 494, distance: 202.6
drag, startPoint x: 190, startPoint y: 494, endPoint x: 162, endPoint y: 541, distance: 53.9
click at [162, 541] on strong "Parentesco:" at bounding box center [151, 541] width 71 height 16
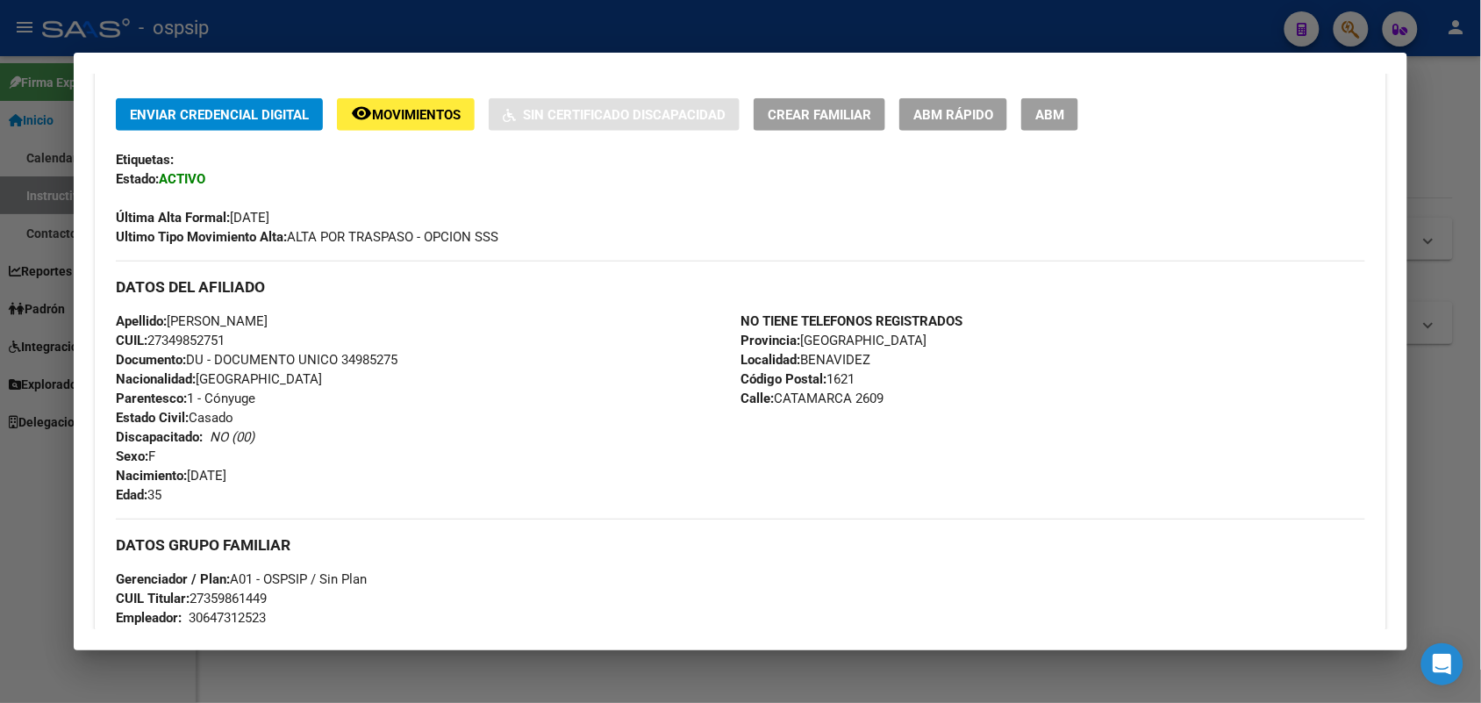
scroll to position [658, 0]
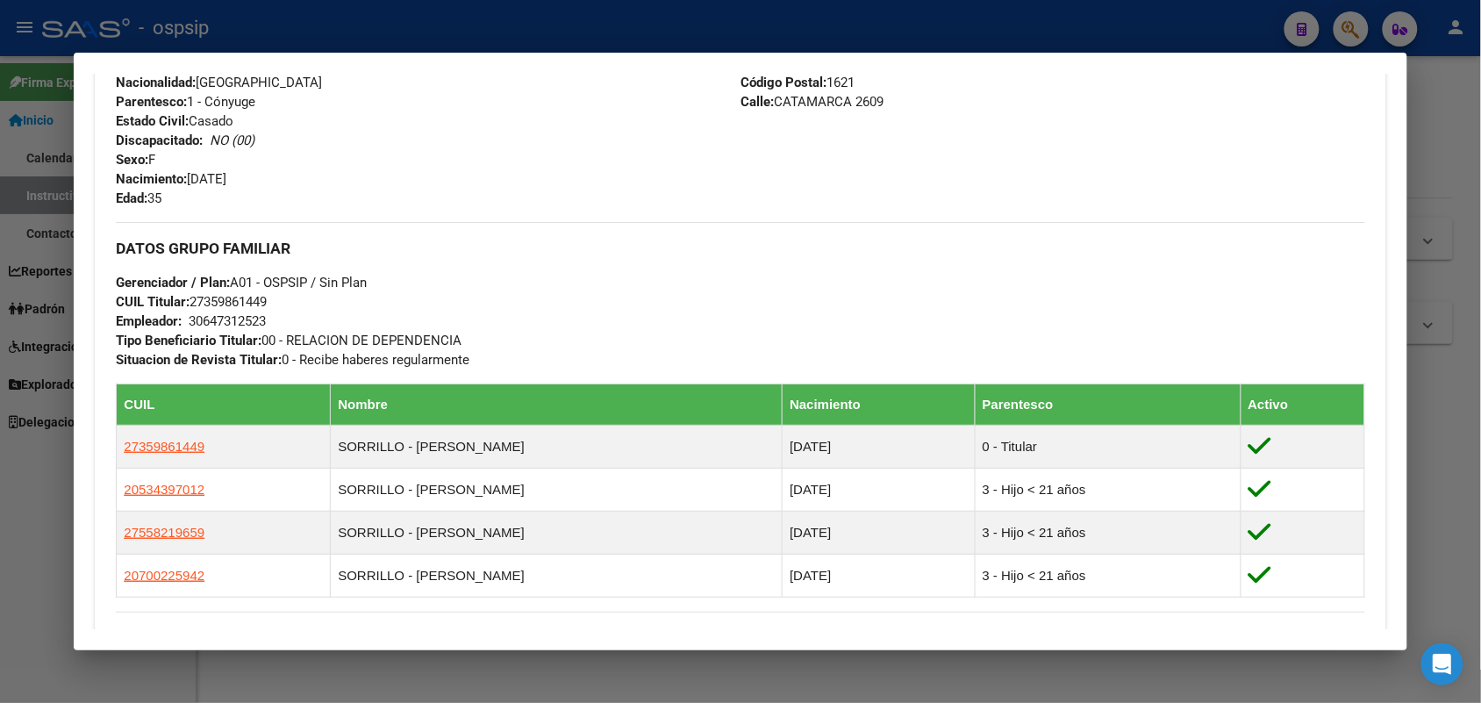
drag, startPoint x: 572, startPoint y: 307, endPoint x: 338, endPoint y: 257, distance: 239.6
drag, startPoint x: 338, startPoint y: 257, endPoint x: 864, endPoint y: 194, distance: 530.4
drag, startPoint x: 864, startPoint y: 194, endPoint x: 430, endPoint y: 120, distance: 440.6
drag, startPoint x: 430, startPoint y: 120, endPoint x: 240, endPoint y: 273, distance: 244.1
click at [240, 275] on span "Gerenciador / Plan: A01 - OSPSIP / Sin Plan" at bounding box center [241, 283] width 251 height 16
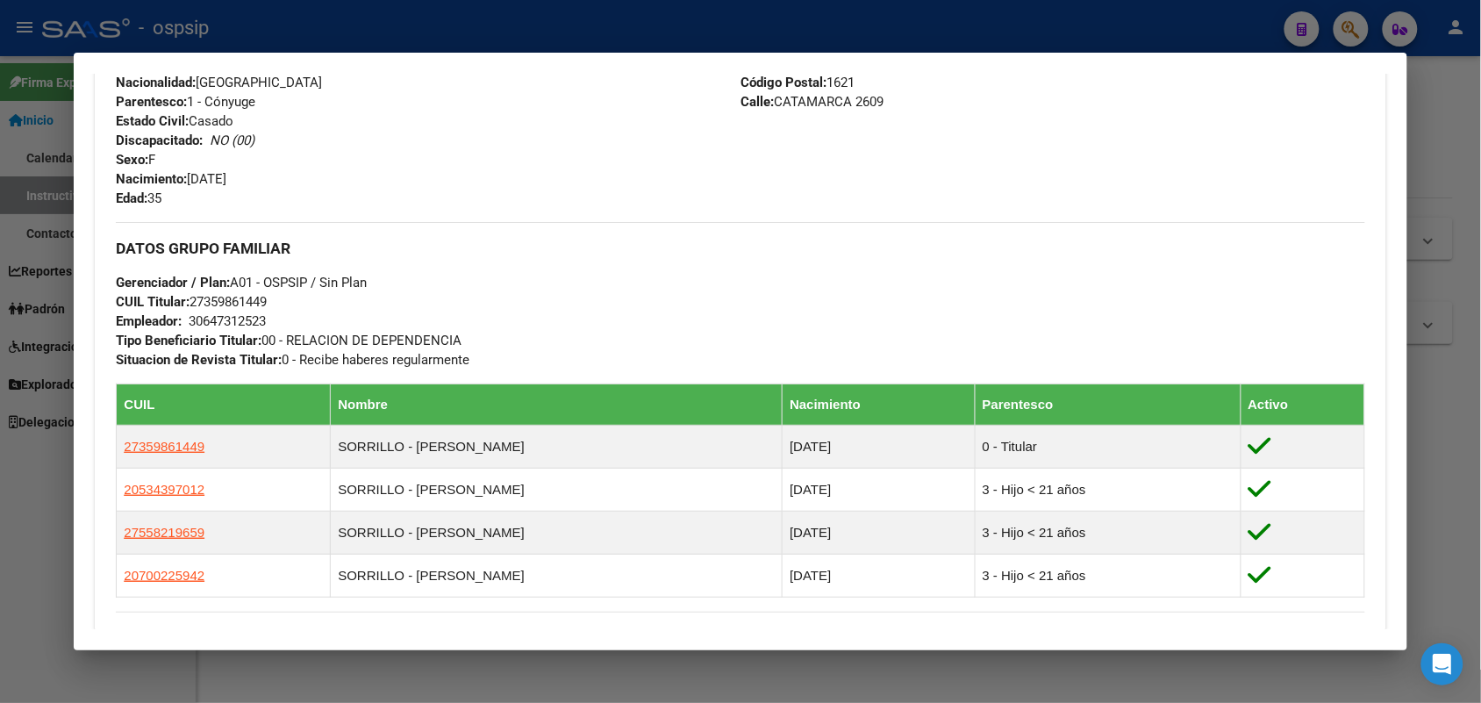
scroll to position [1097, 0]
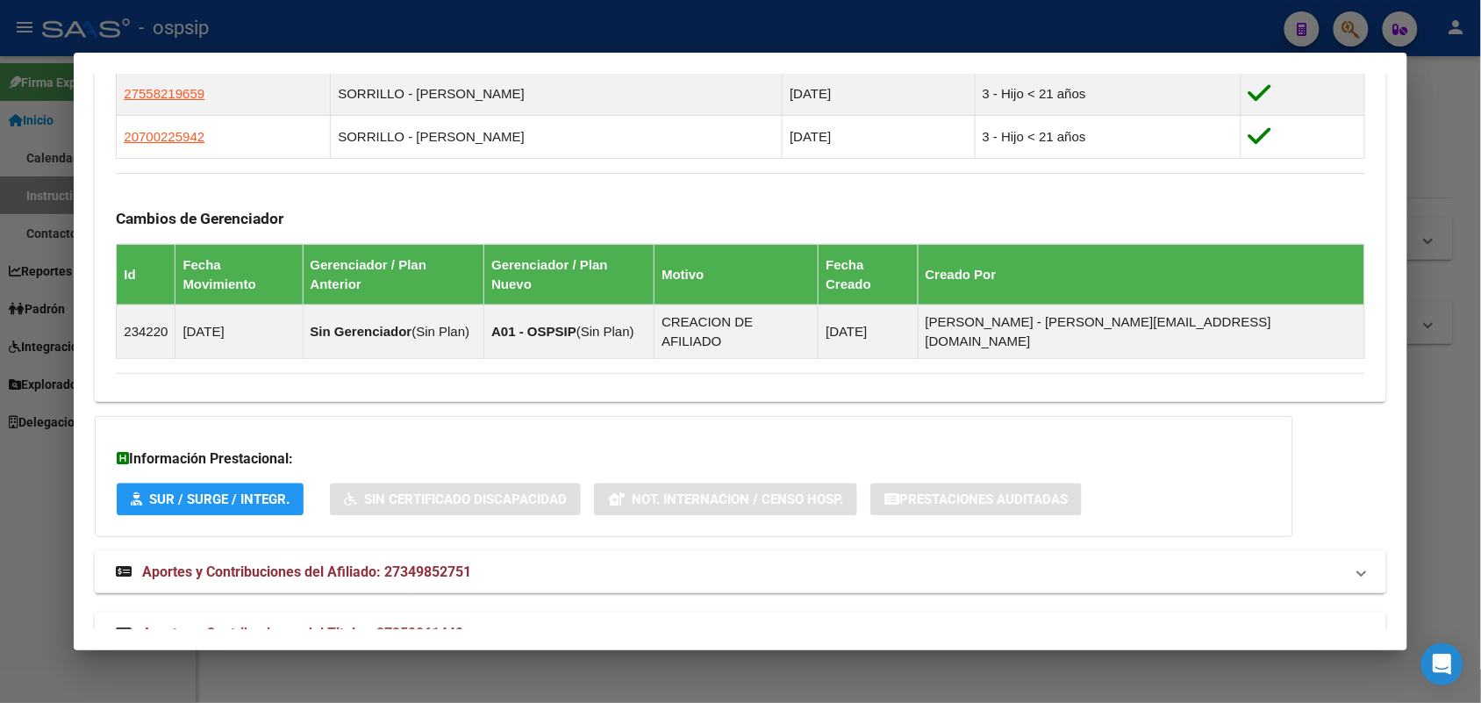
click at [399, 625] on span "Aportes y Contribuciones del Titular: 27359861449" at bounding box center [302, 633] width 321 height 17
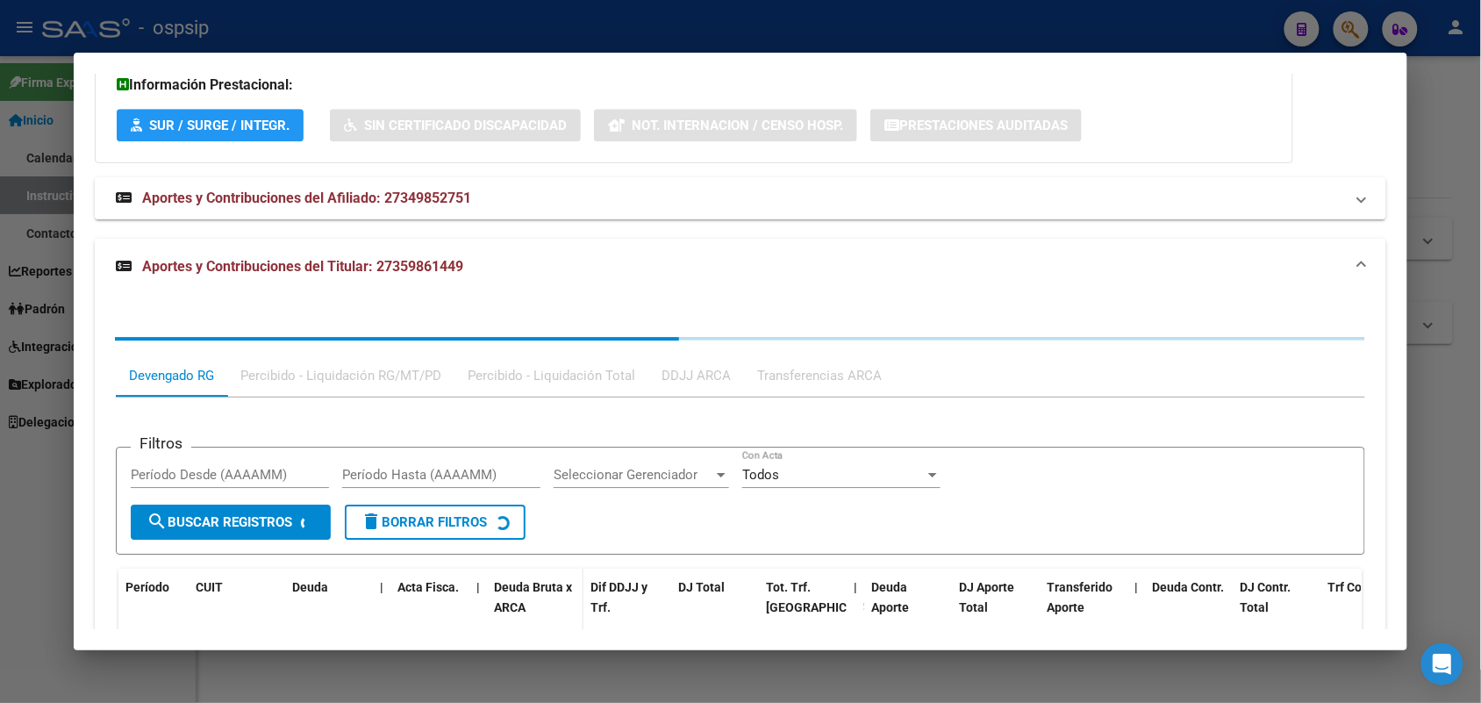
scroll to position [1549, 0]
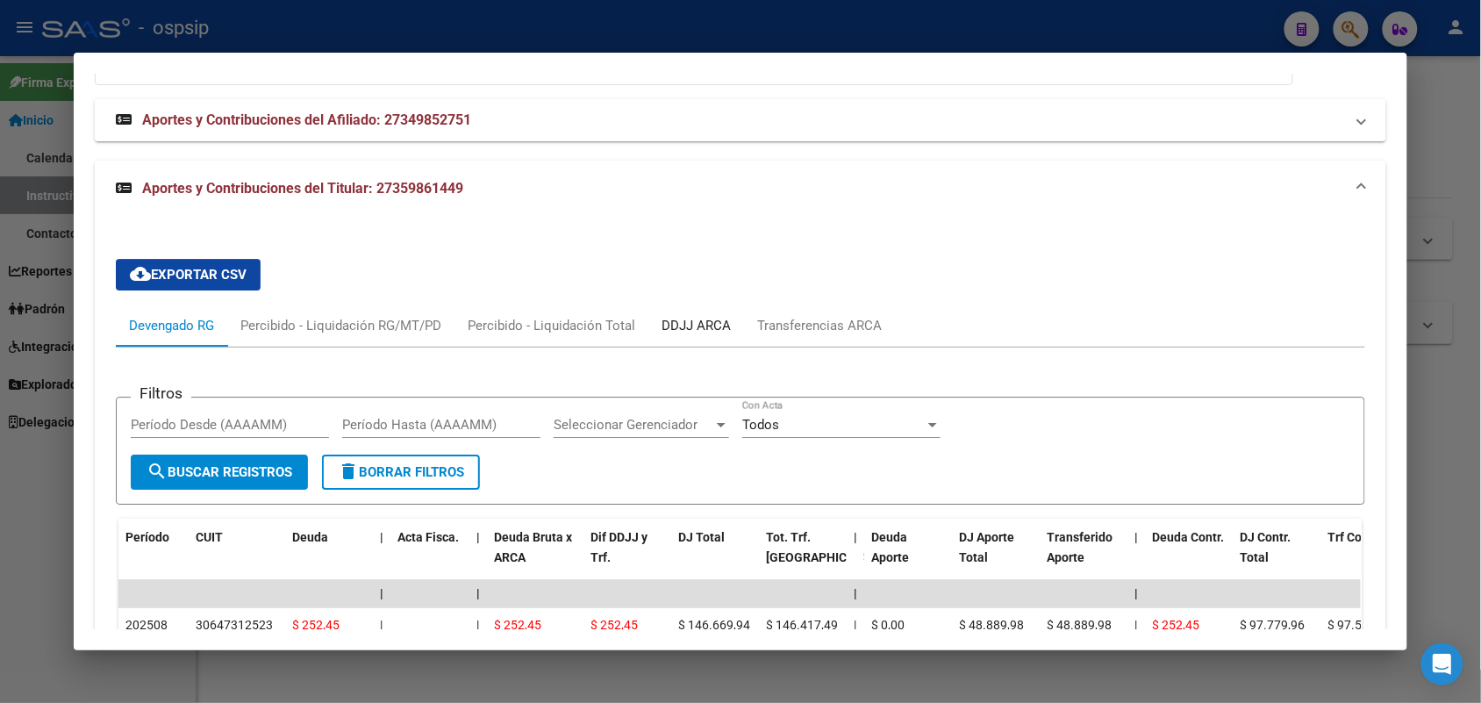
click at [707, 316] on div "DDJJ ARCA" at bounding box center [696, 325] width 69 height 19
click at [707, 305] on mat-tab-group "Devengado RG Percibido - Liquidación RG/MT/PD Percibido - Liquidación Total DDJ…" at bounding box center [740, 663] width 1249 height 716
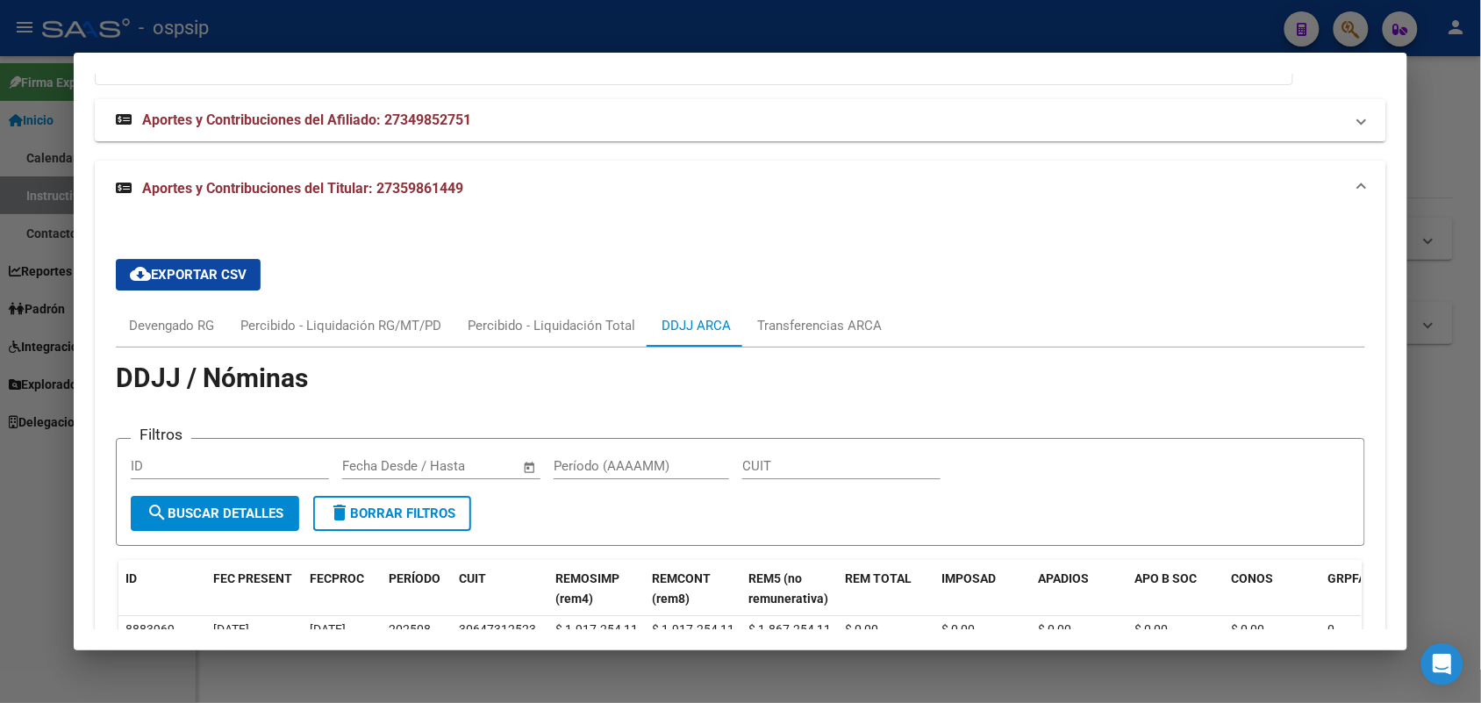
click at [503, 391] on app-list-header "DDJJ / Nóminas Filtros ID Fecha inicio – Fecha fin Fecha Desde / Hasta Período …" at bounding box center [740, 457] width 1249 height 177
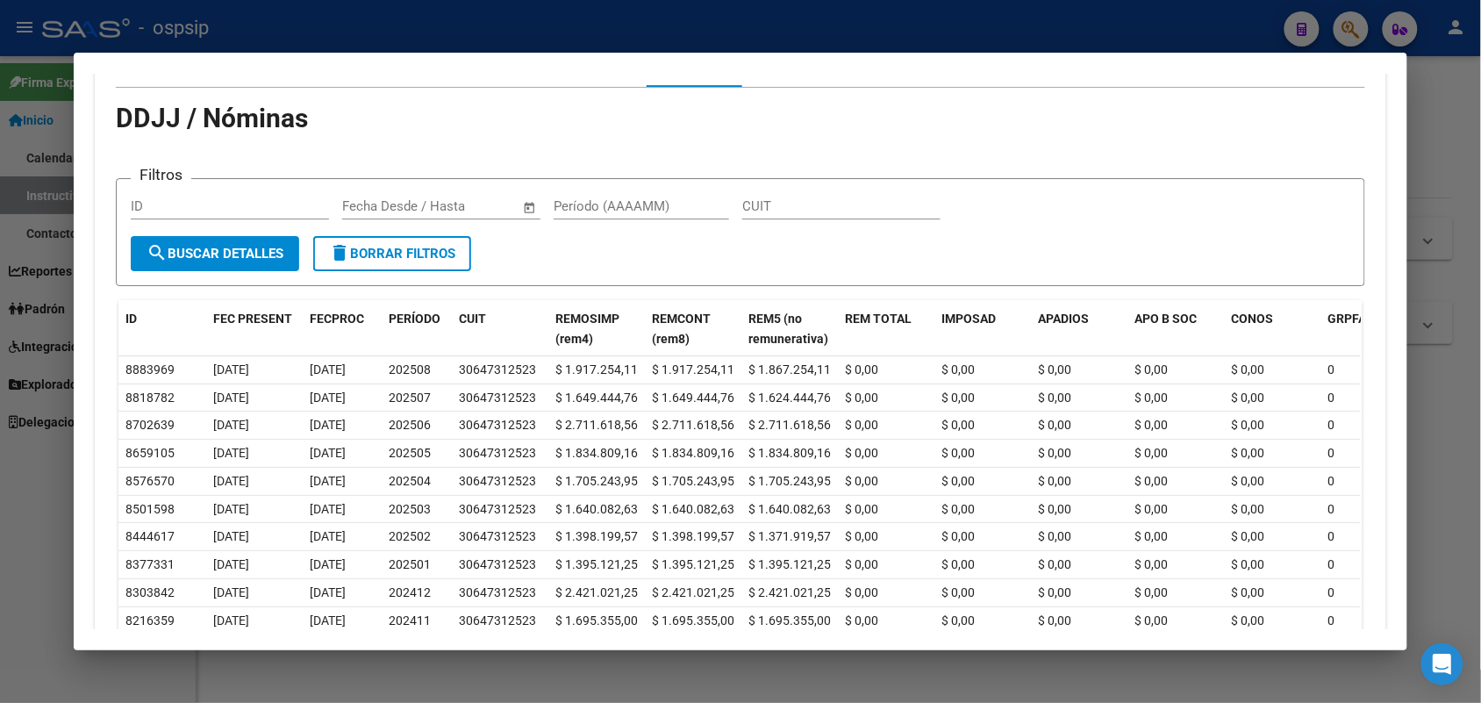
scroll to position [1912, 0]
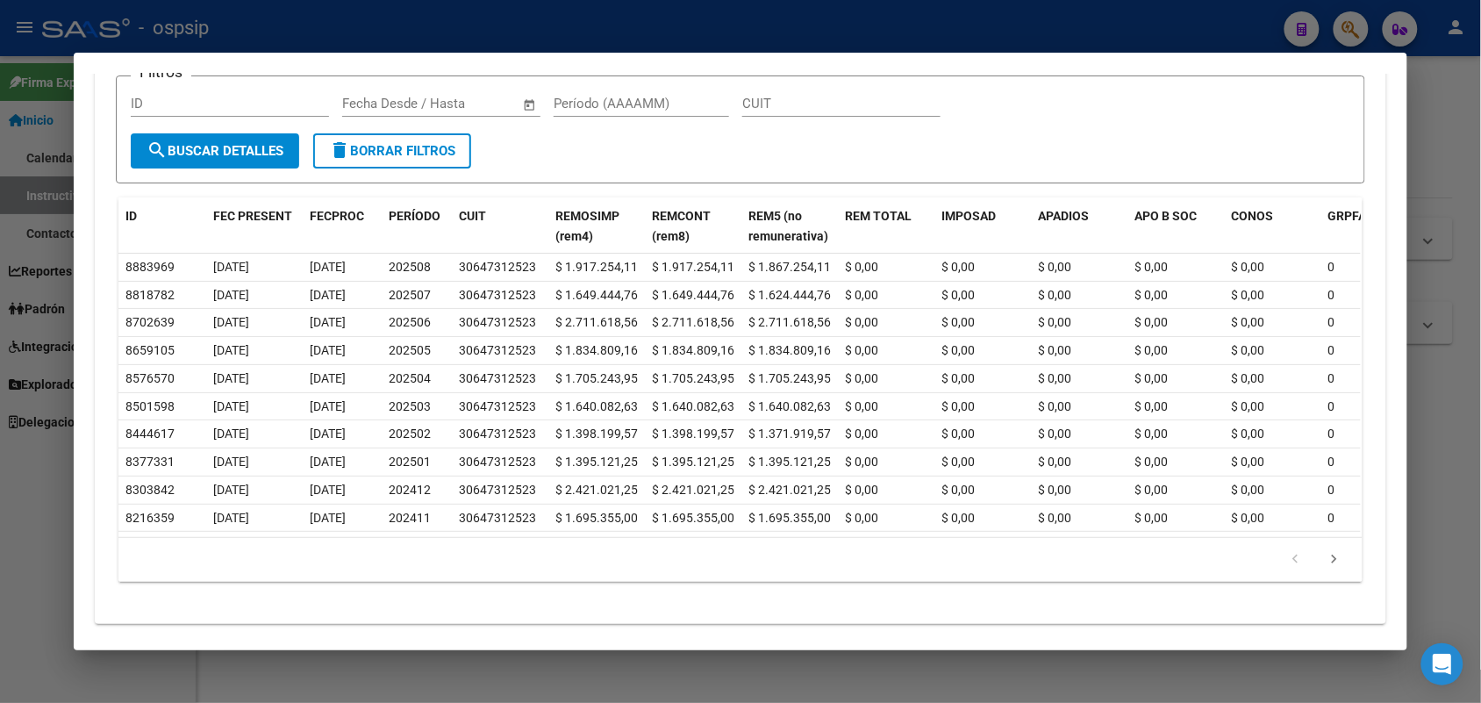
click at [0, 510] on div at bounding box center [740, 351] width 1481 height 703
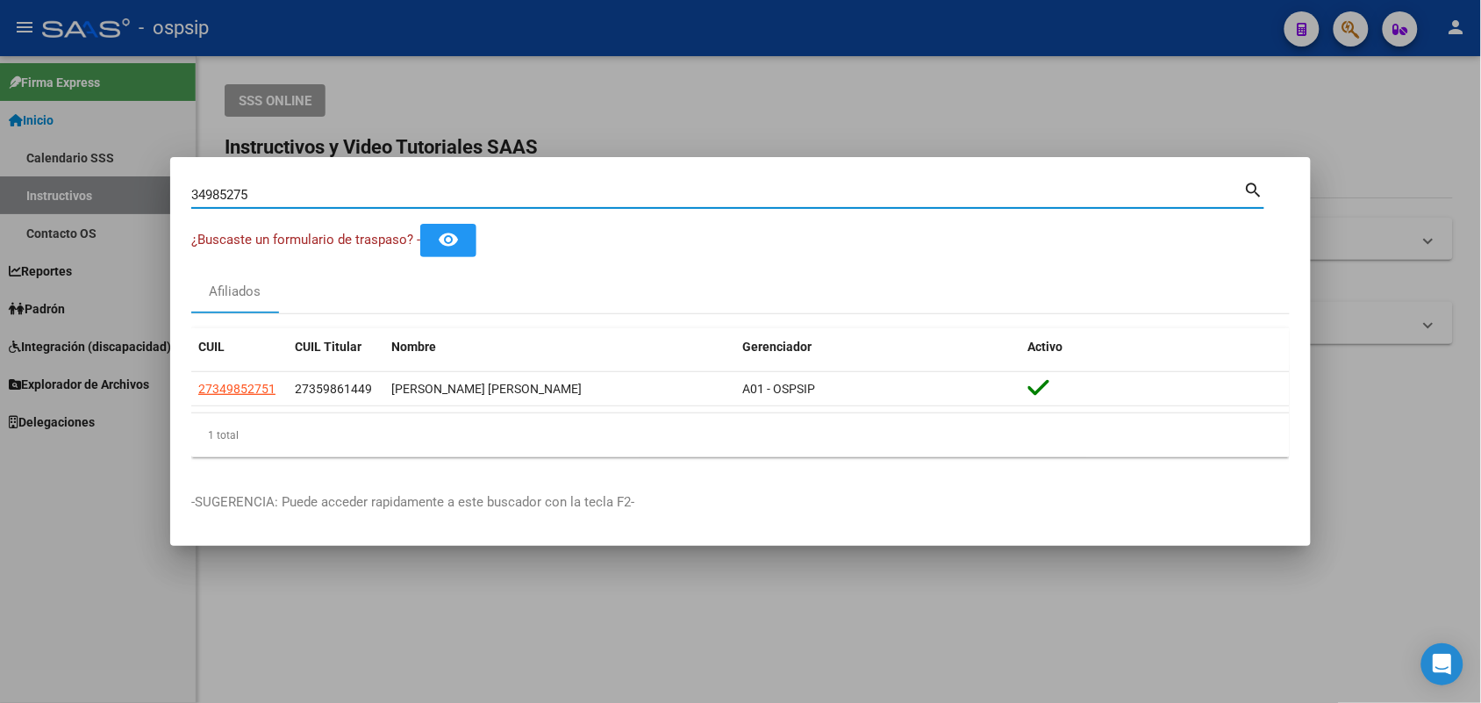
click at [221, 193] on input "34985275" at bounding box center [717, 195] width 1053 height 16
paste input "2352488"
type input "23524885"
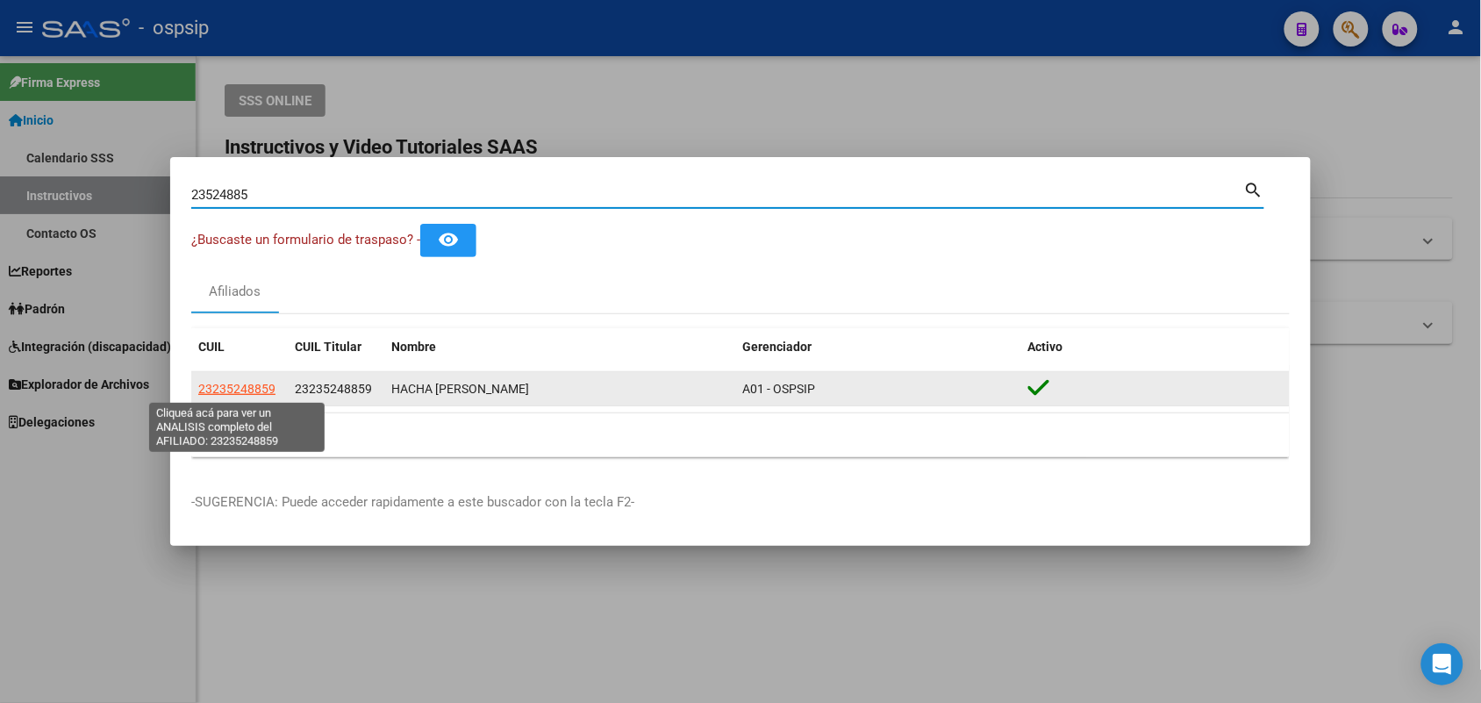
click at [224, 382] on span "23235248859" at bounding box center [236, 389] width 77 height 14
type textarea "23235248859"
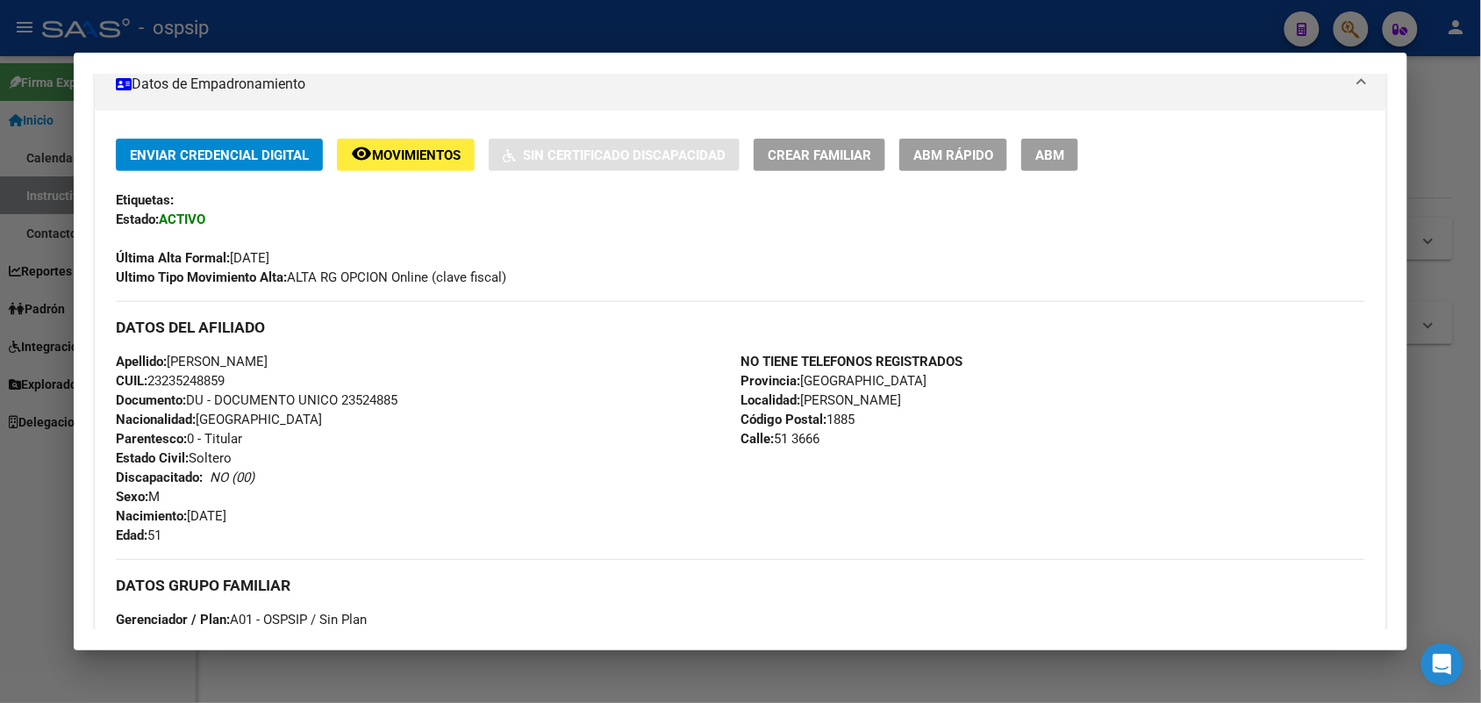
scroll to position [439, 0]
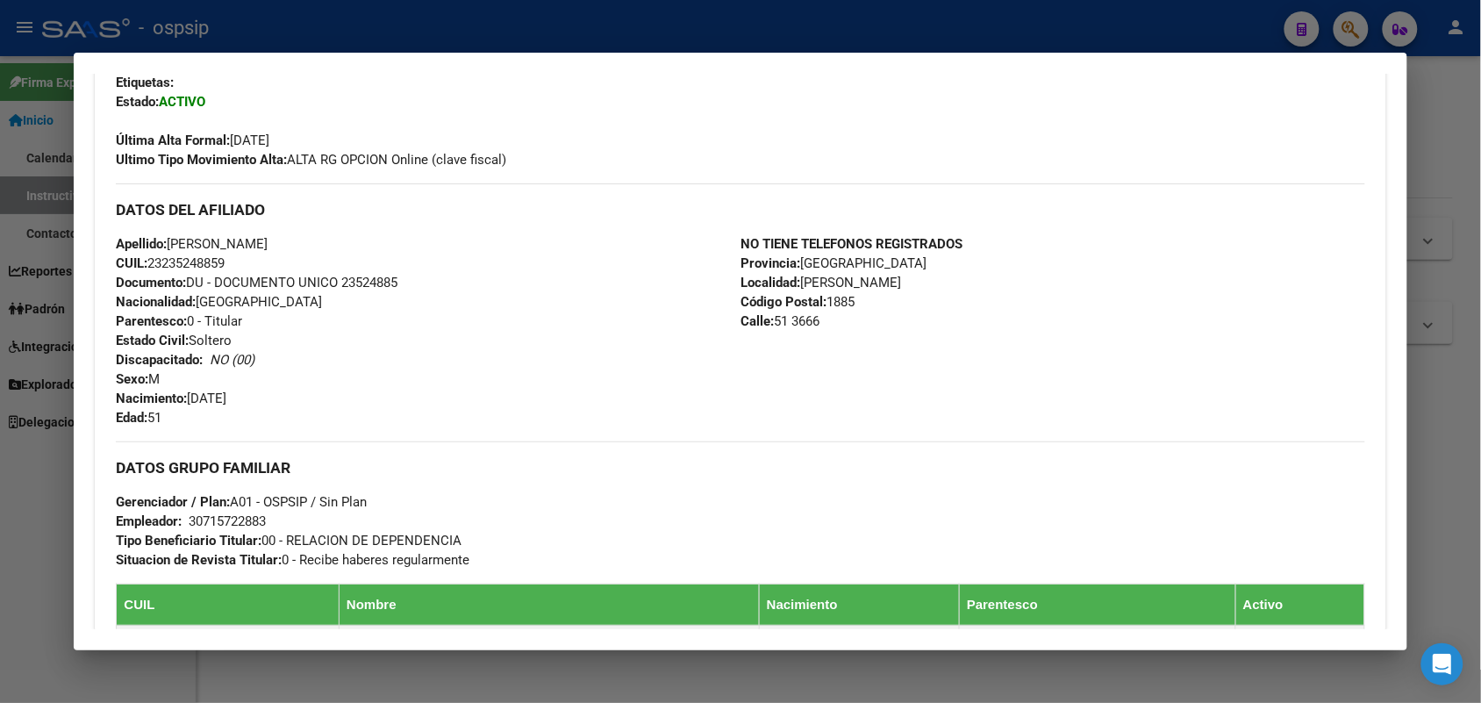
click at [361, 286] on span "Documento: DU - DOCUMENTO UNICO 23524885" at bounding box center [257, 283] width 282 height 16
click at [1, 292] on div at bounding box center [740, 351] width 1481 height 703
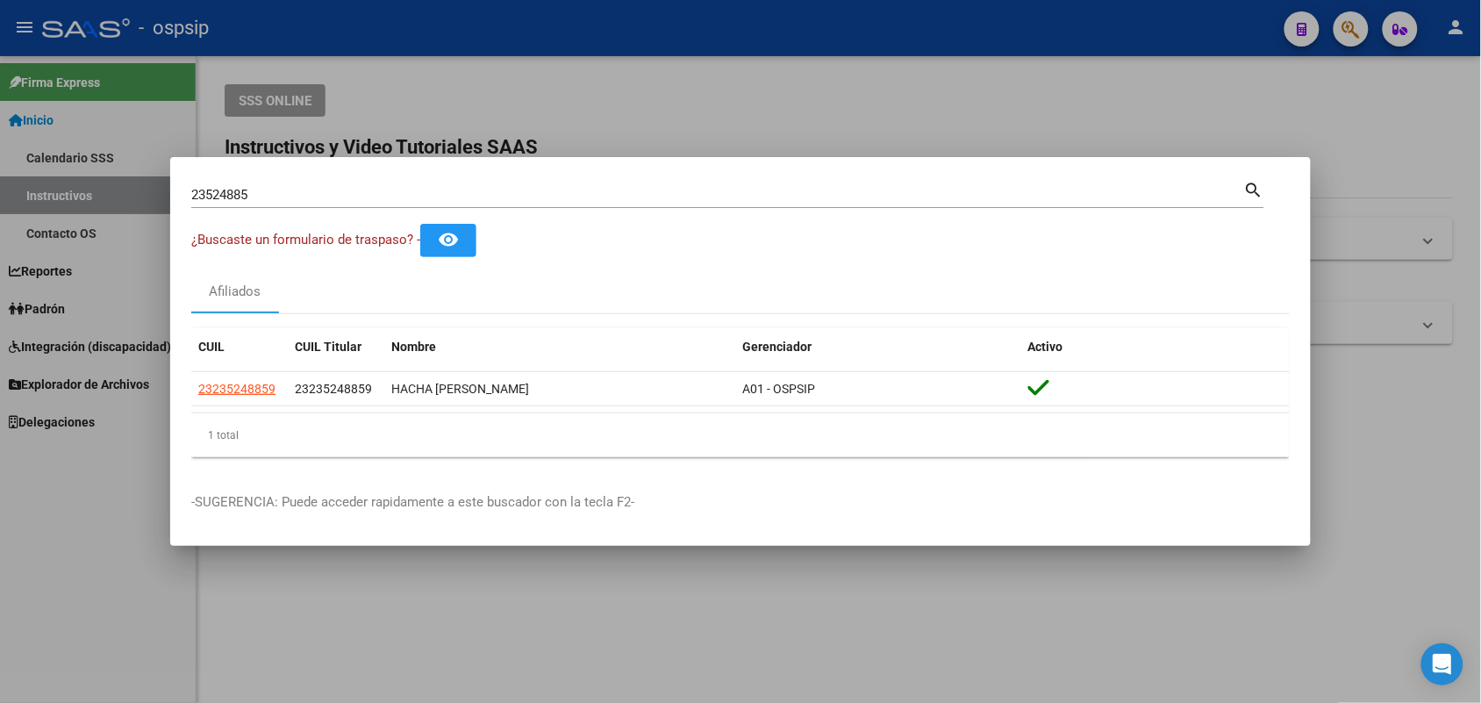
click at [304, 204] on div "23524885 Buscar (apellido, dni, [PERSON_NAME], [PERSON_NAME], cuit, obra social)" at bounding box center [717, 195] width 1053 height 26
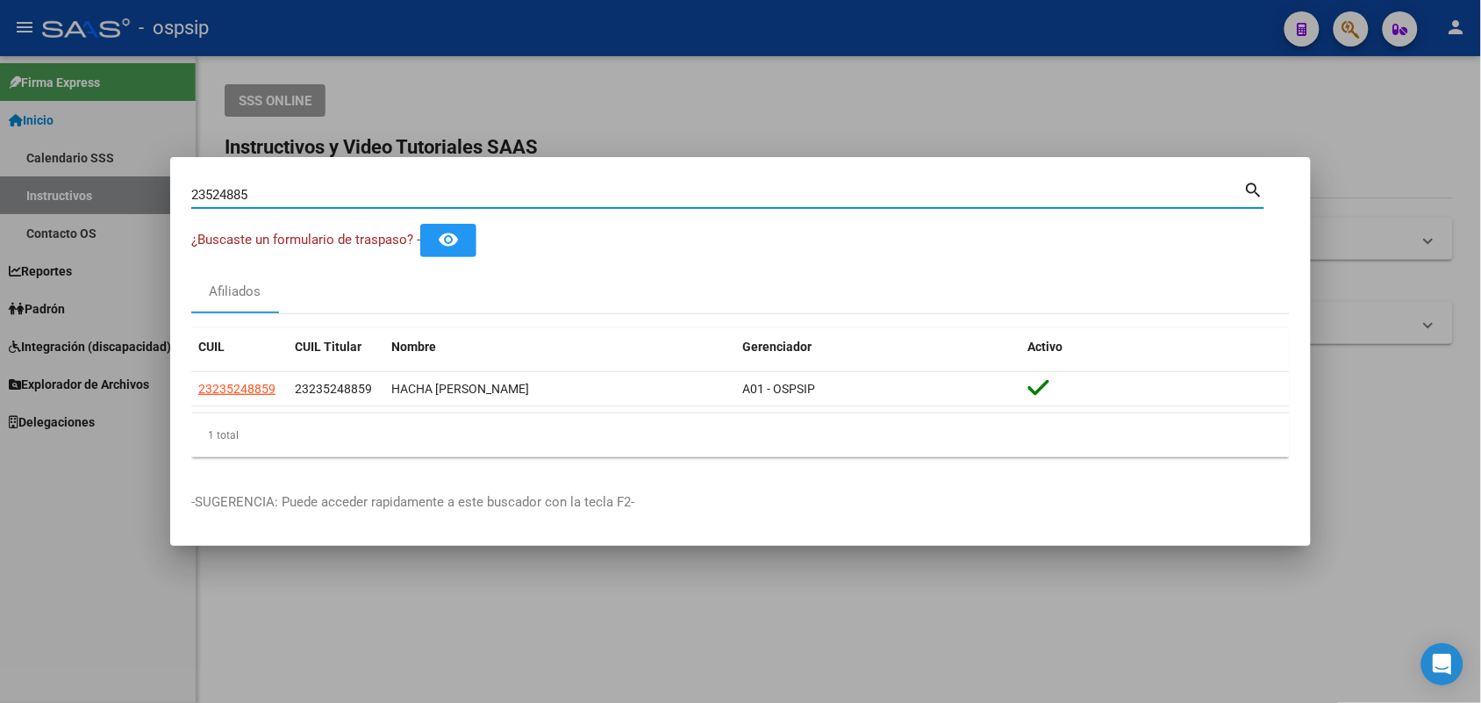
click at [304, 204] on div "23524885 Buscar (apellido, dni, [PERSON_NAME], [PERSON_NAME], cuit, obra social)" at bounding box center [717, 195] width 1053 height 26
click at [300, 199] on input "23524885" at bounding box center [717, 195] width 1053 height 16
paste input "92000508"
type input "92000508"
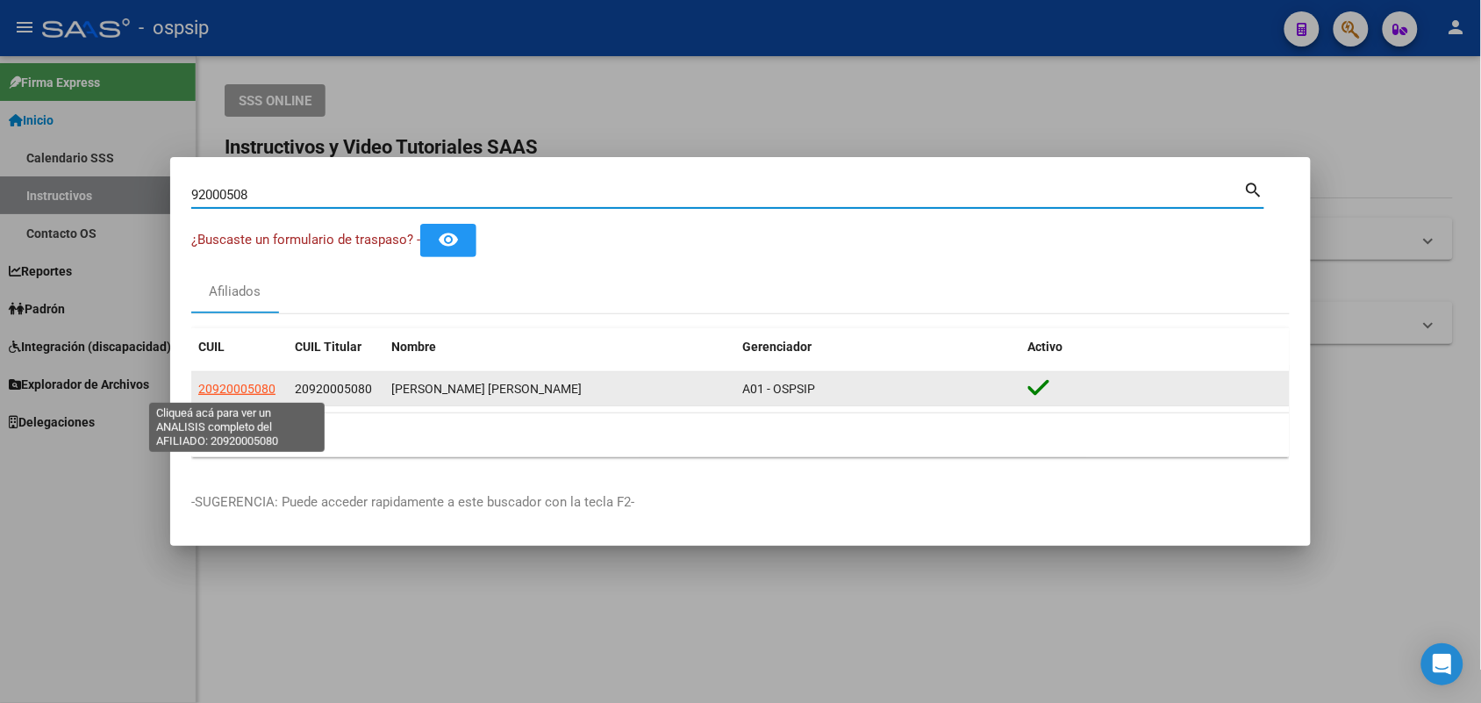
click at [226, 389] on span "20920005080" at bounding box center [236, 389] width 77 height 14
type textarea "20920005080"
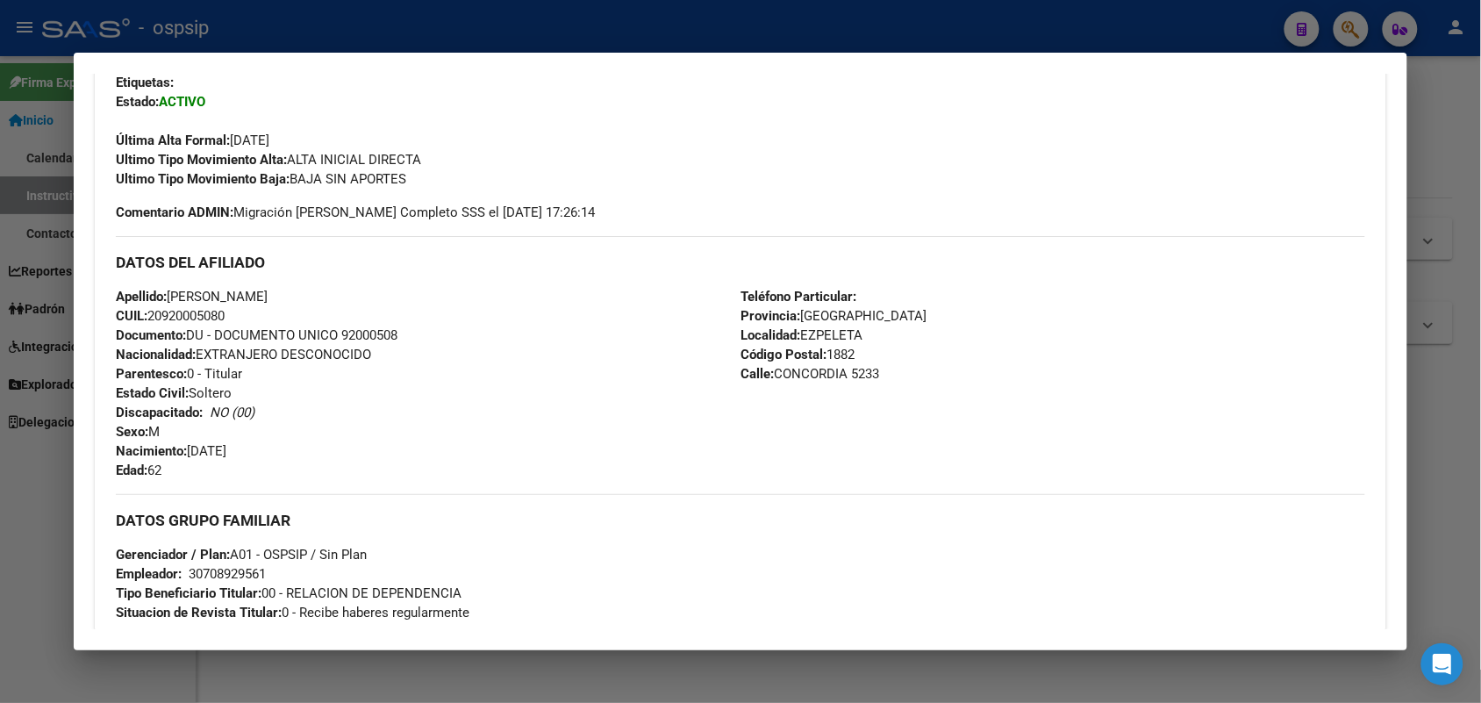
click at [356, 327] on span "Documento: DU - DOCUMENTO UNICO 92000508" at bounding box center [257, 335] width 282 height 16
click at [0, 331] on div at bounding box center [740, 351] width 1481 height 703
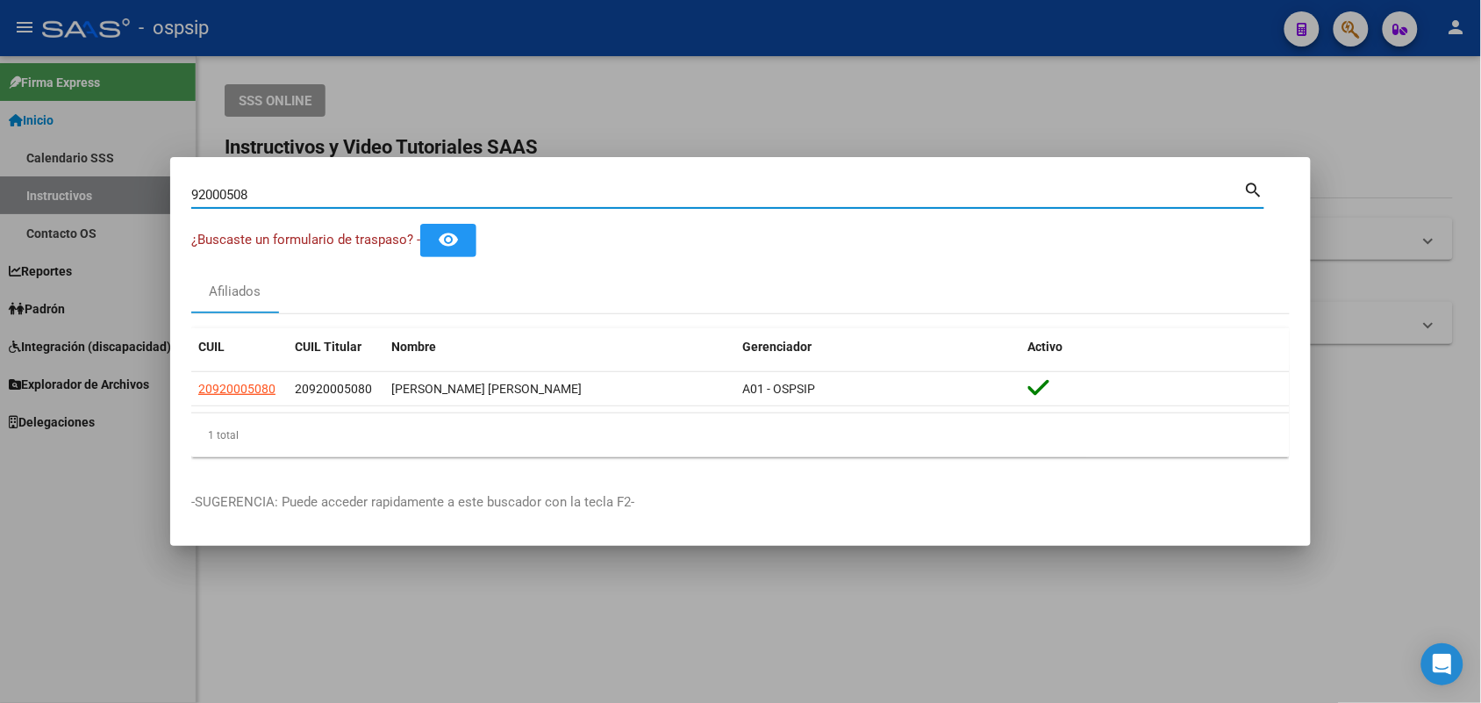
click at [292, 197] on input "92000508" at bounding box center [717, 195] width 1053 height 16
type input "38773070"
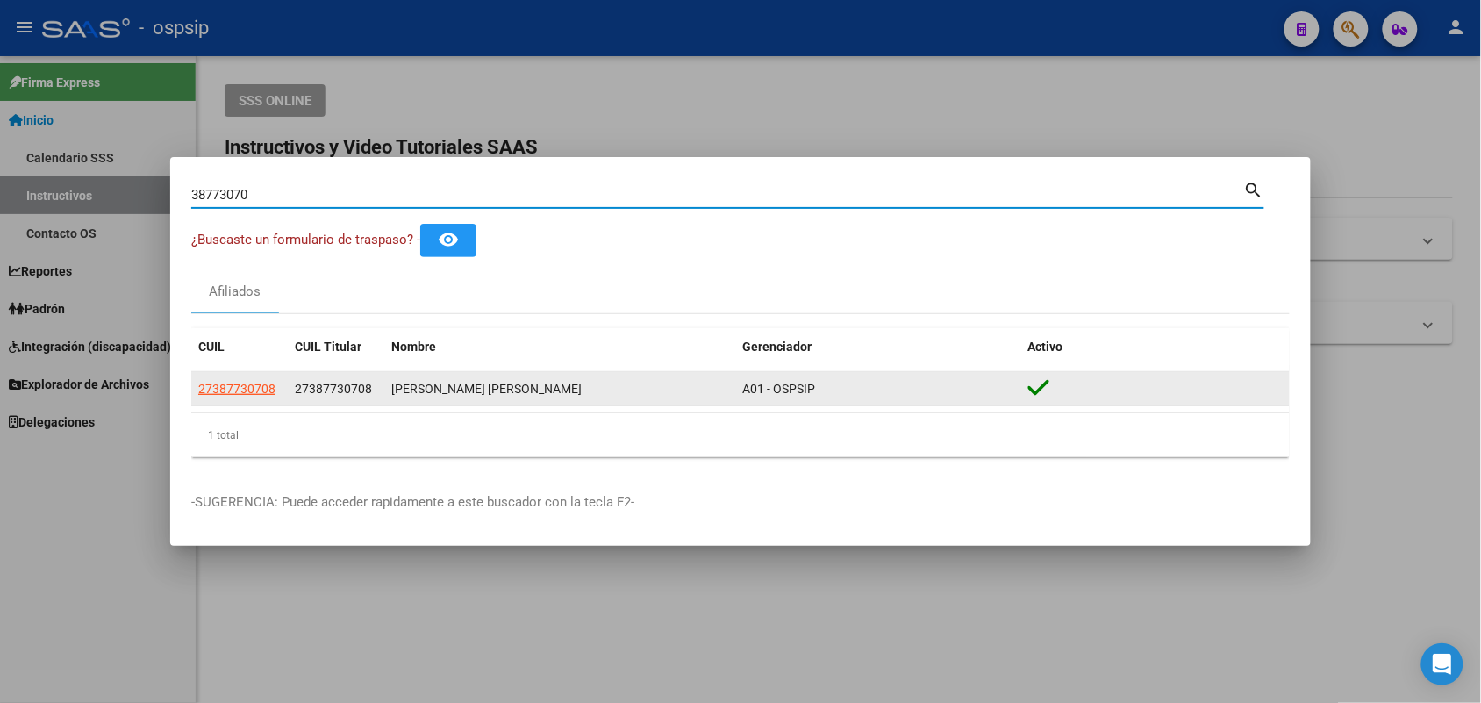
click at [229, 386] on span "27387730708" at bounding box center [236, 389] width 77 height 14
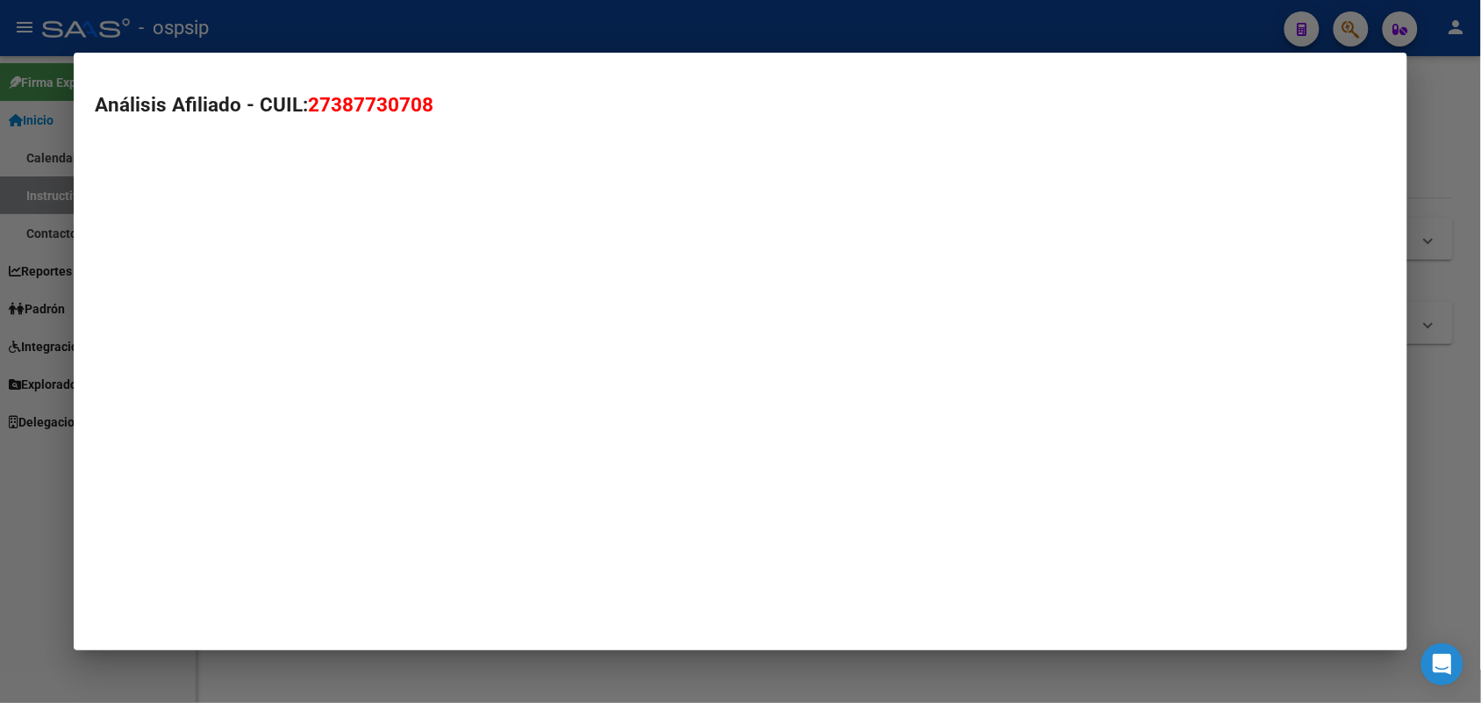
type textarea "27387730708"
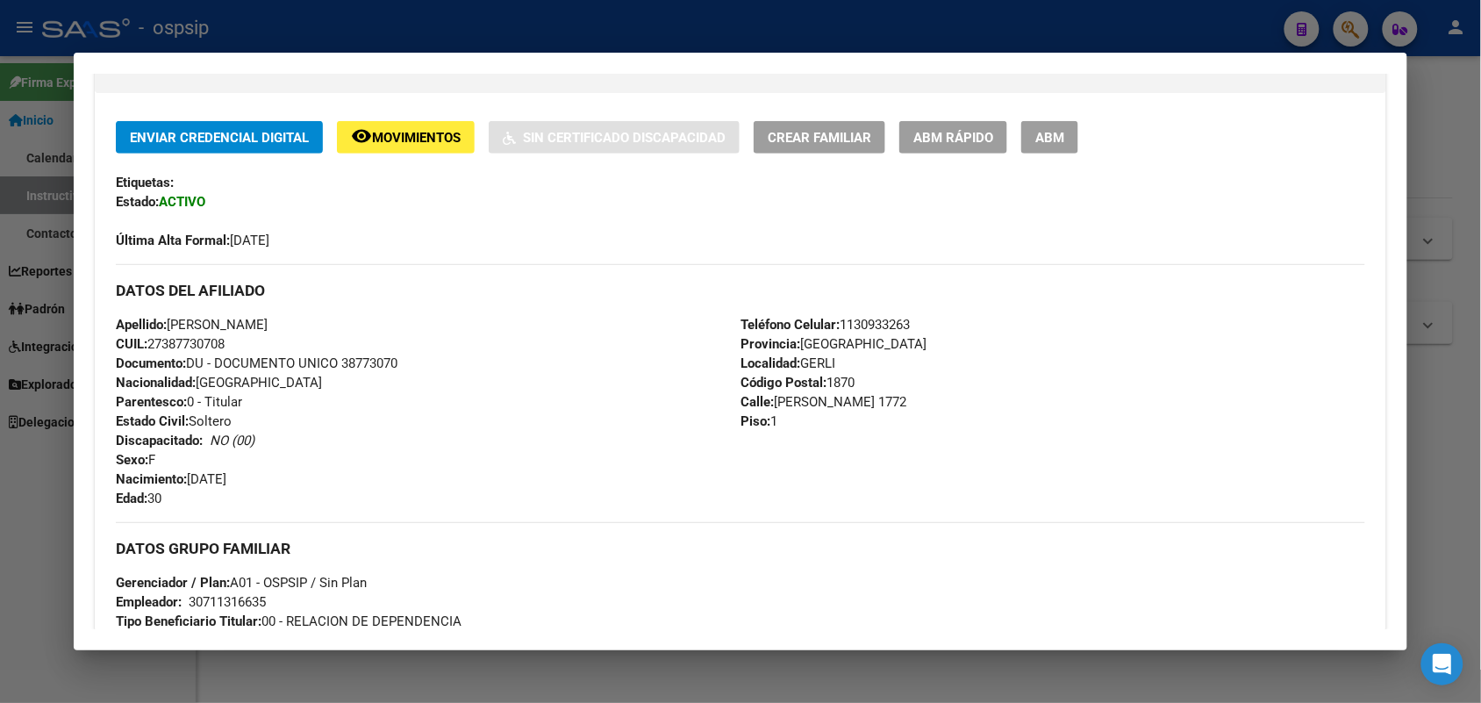
scroll to position [549, 0]
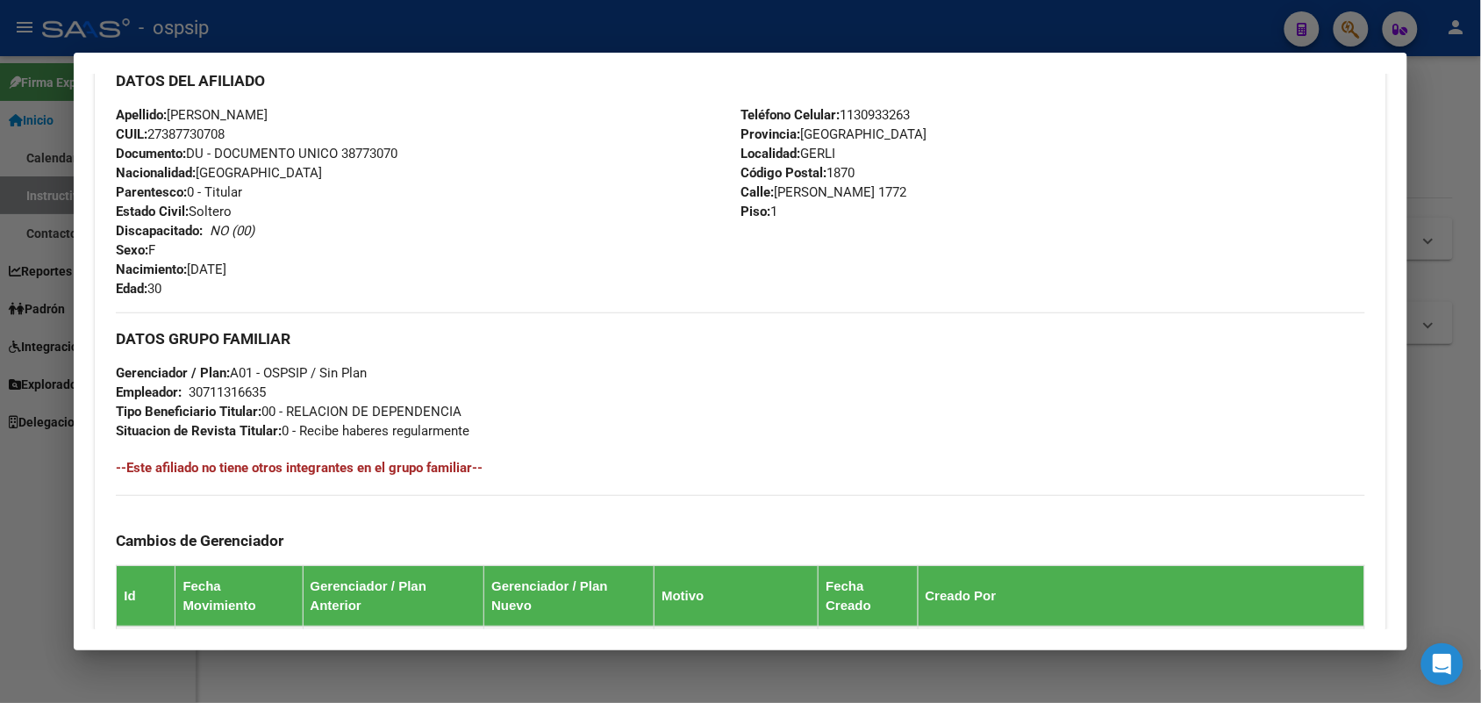
click at [361, 151] on span "Documento: DU - DOCUMENTO UNICO 38773070" at bounding box center [257, 154] width 282 height 16
click at [424, 178] on div "Apellido: [PERSON_NAME]: 27387730708 Documento: DU - DOCUMENTO UNICO 38773070 N…" at bounding box center [428, 201] width 625 height 193
